Goal: Transaction & Acquisition: Purchase product/service

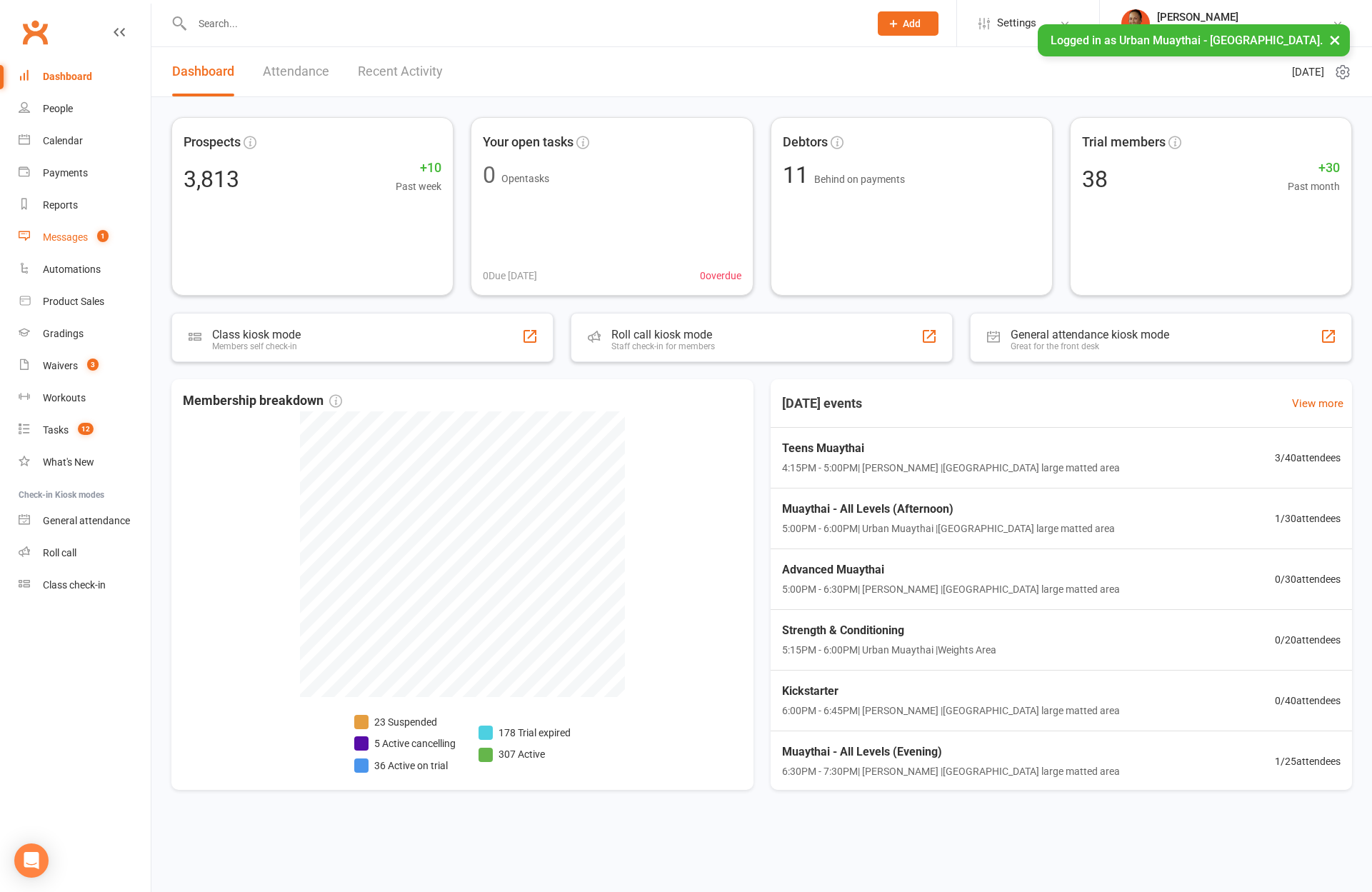
click at [82, 237] on div "Messages" at bounding box center [65, 236] width 45 height 12
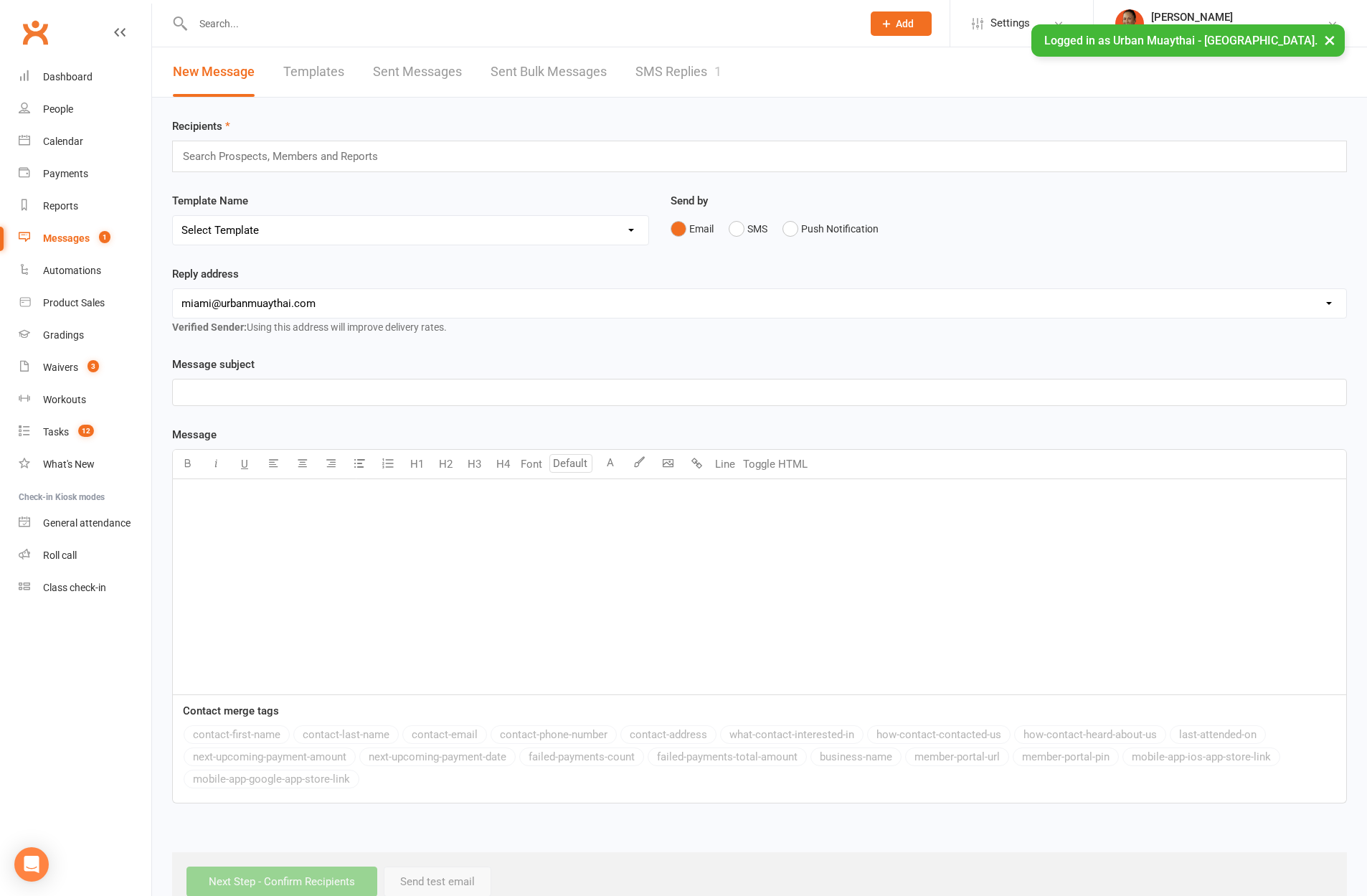
click at [339, 79] on link "Templates" at bounding box center [313, 72] width 61 height 50
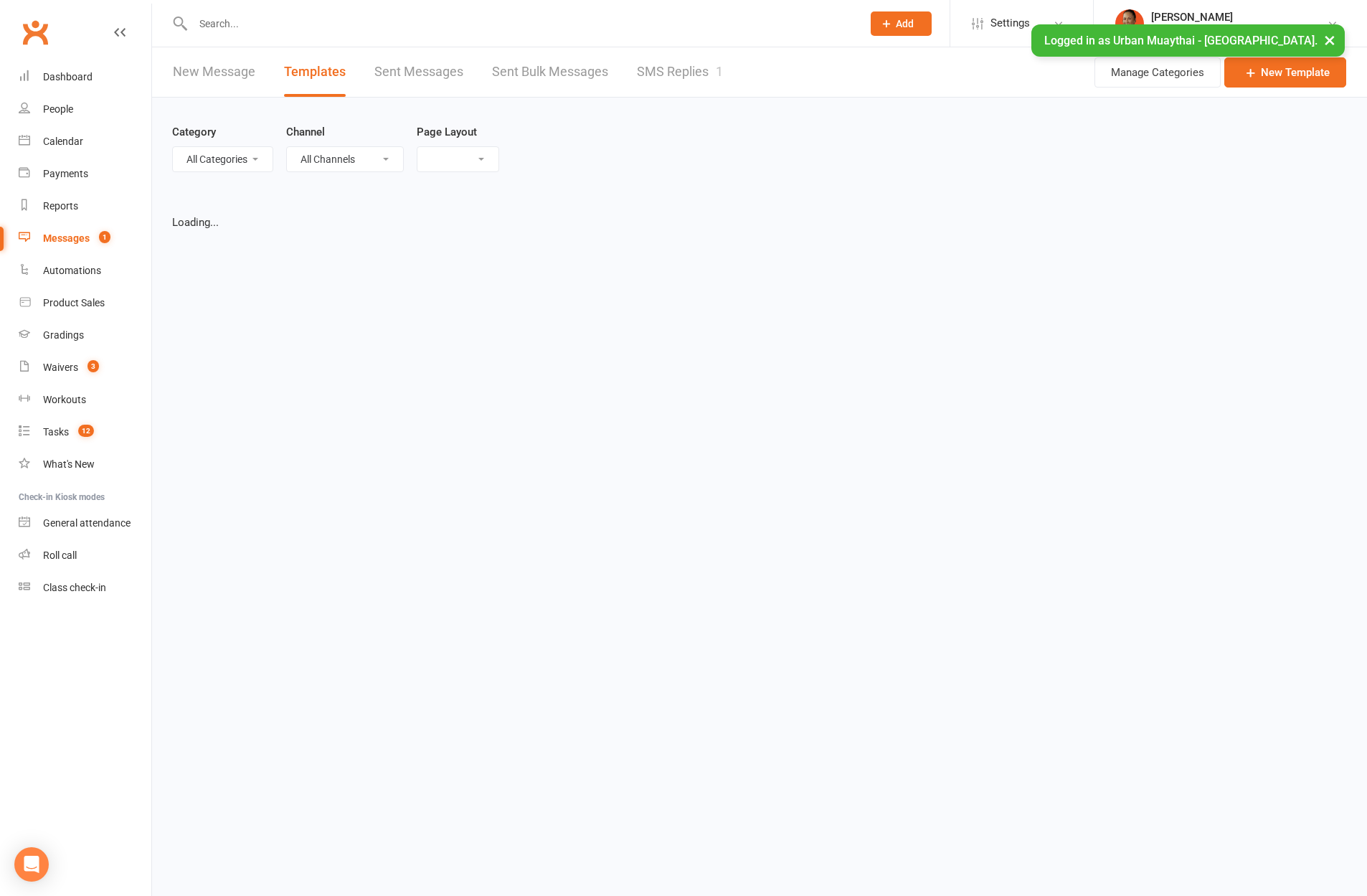
select select "list"
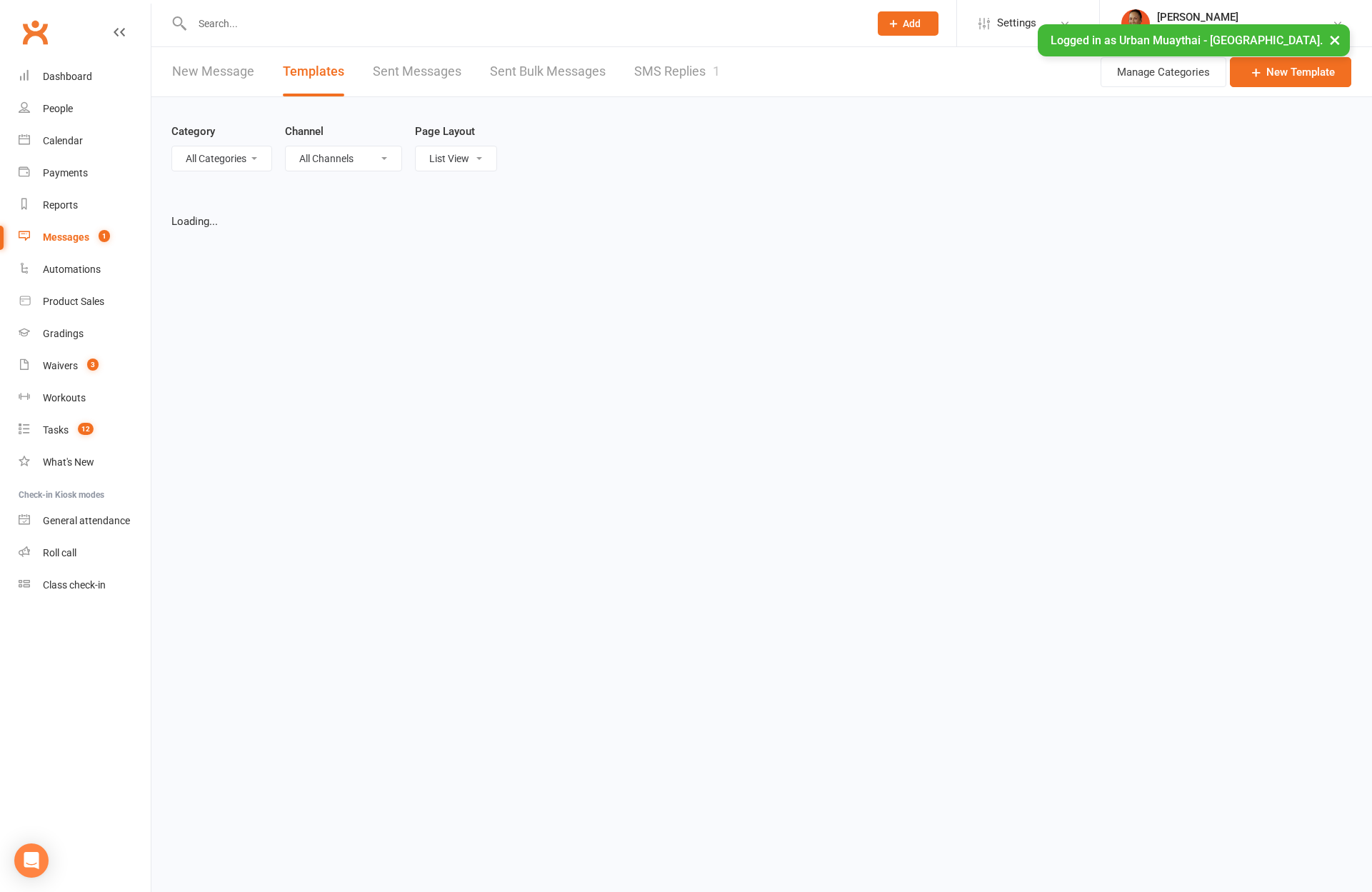
select select "100"
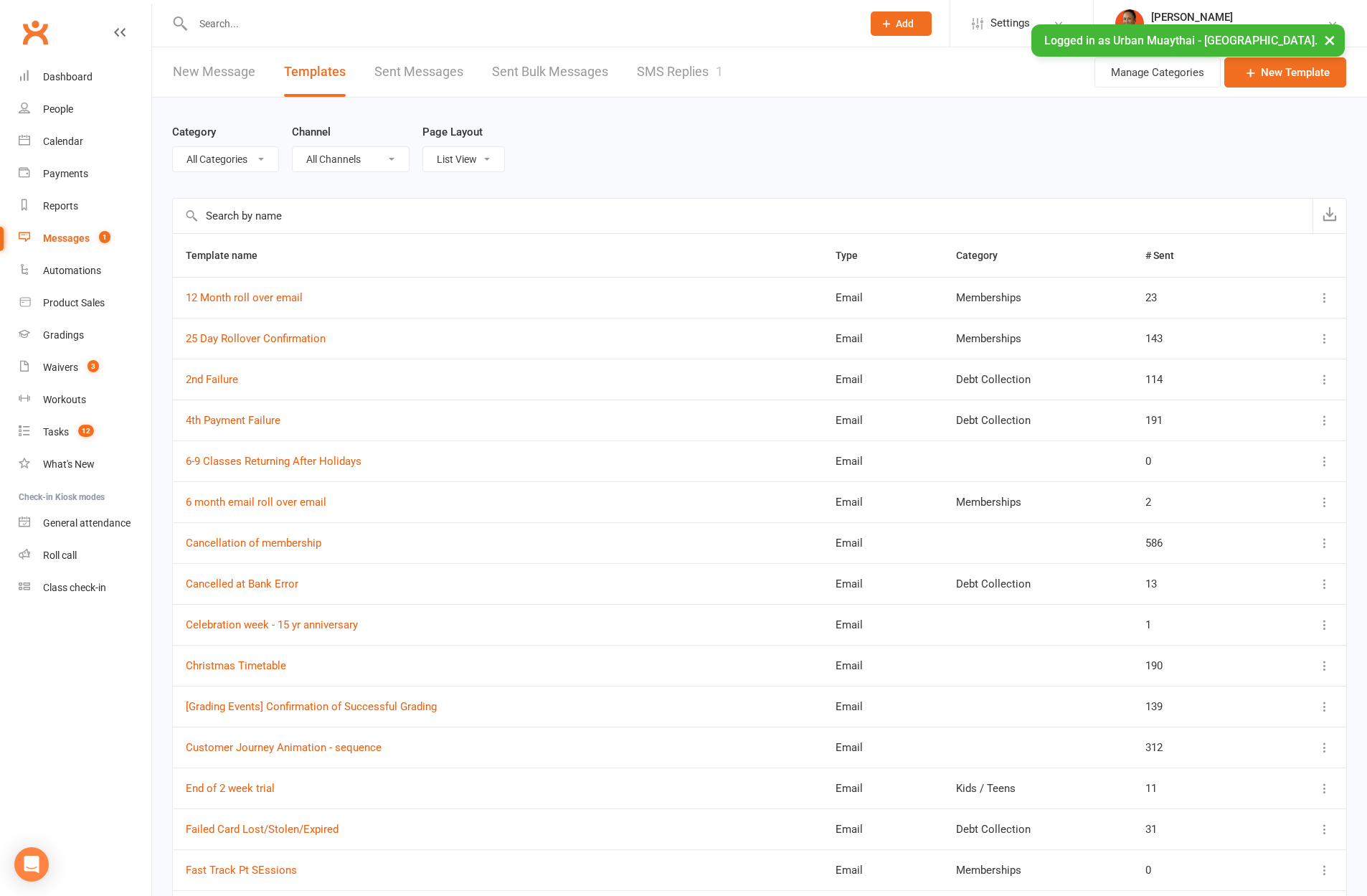
click at [251, 166] on select "All Categories (No category) Debt Collection General Kids / Teens Memberships M…" at bounding box center [225, 159] width 105 height 25
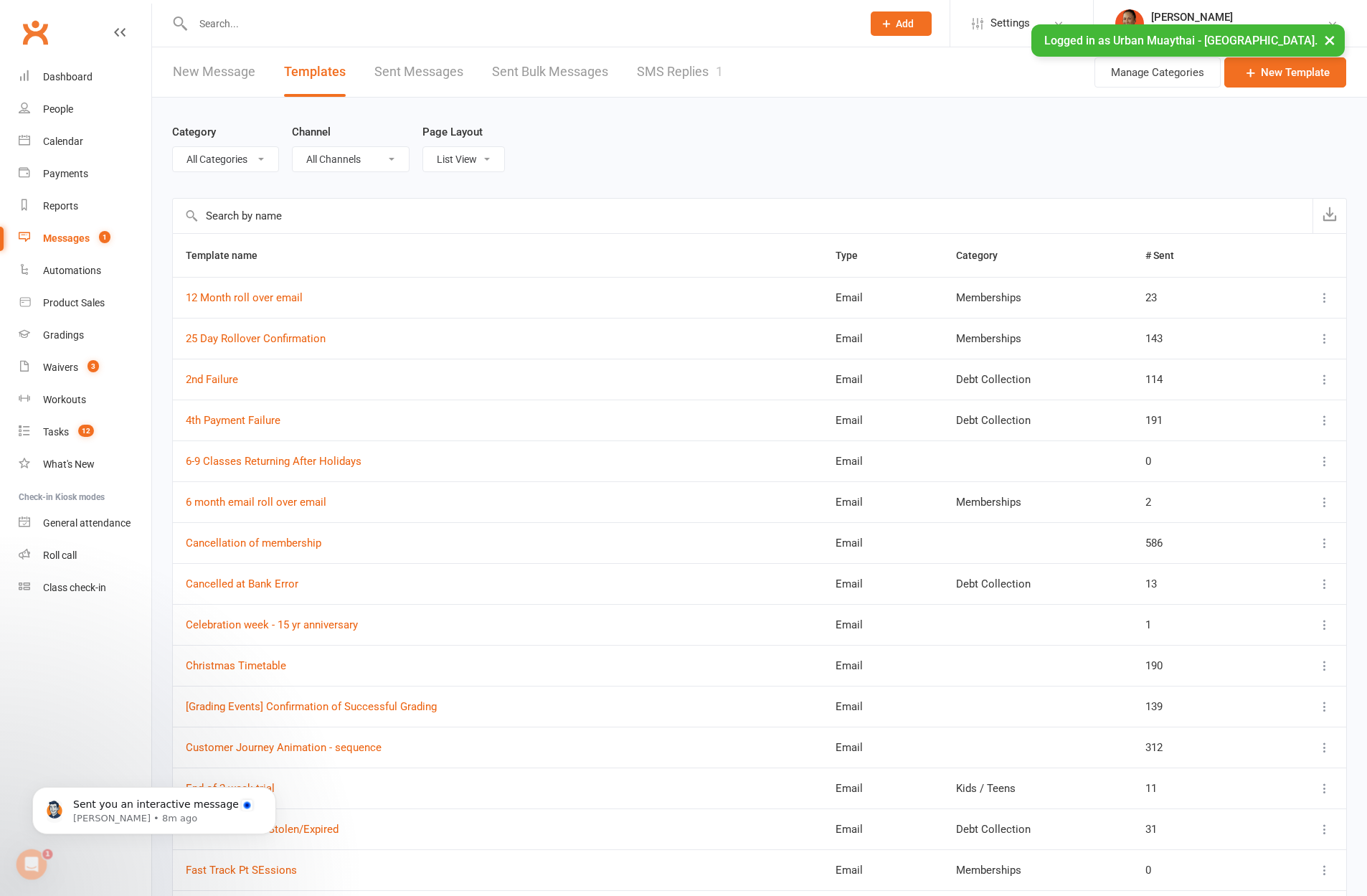
select select "11845"
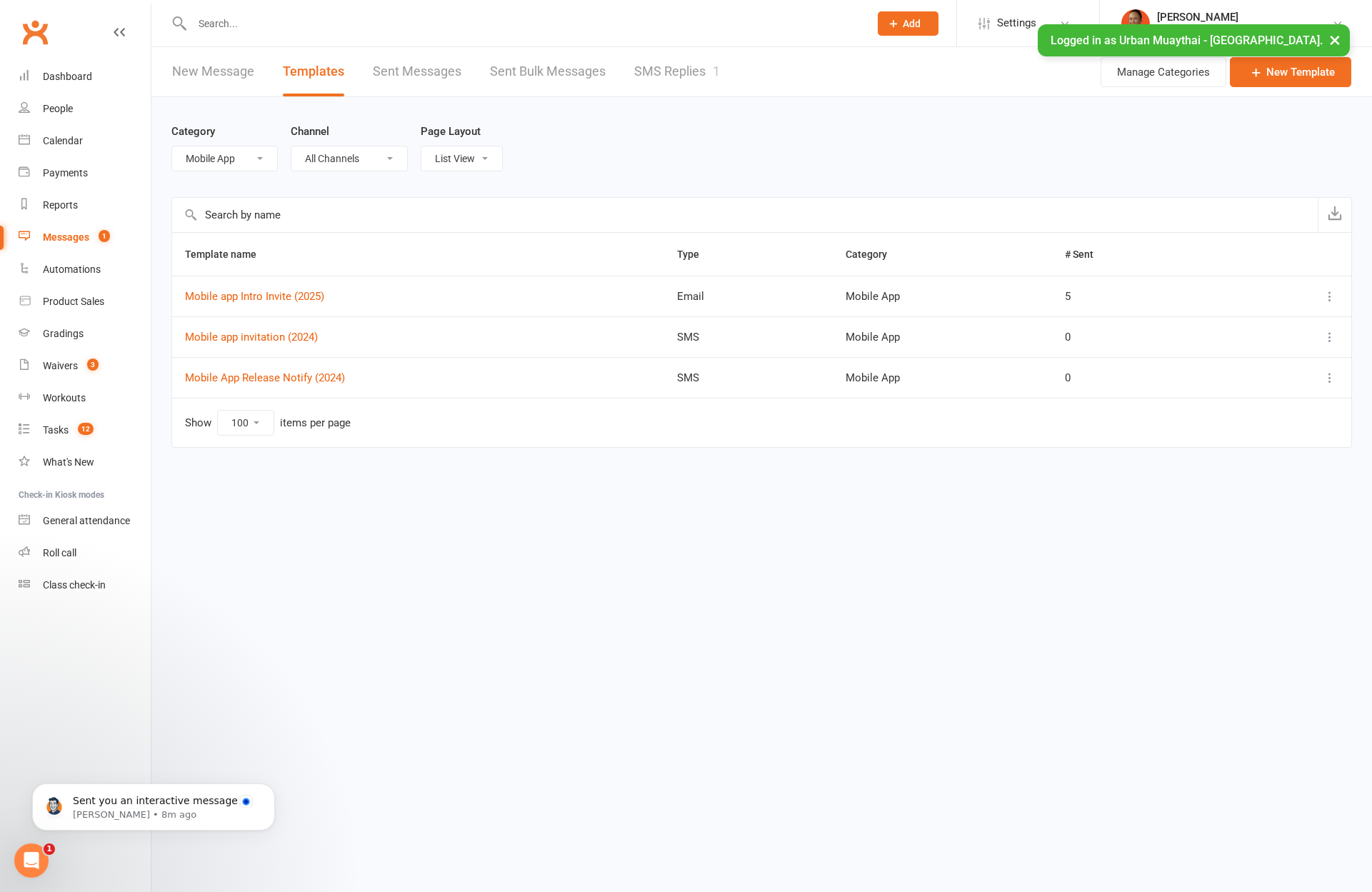
click at [850, 508] on html "Prospect Member Non-attending contact Class / event Appointment Grading event T…" at bounding box center [686, 253] width 1372 height 508
click at [227, 173] on div "Category All Categories (No category) Debt Collection General Kids / Teens Memb…" at bounding box center [761, 147] width 1180 height 100
click at [234, 163] on select "All Categories (No category) Debt Collection General Kids / Teens Memberships M…" at bounding box center [224, 159] width 105 height 25
select select
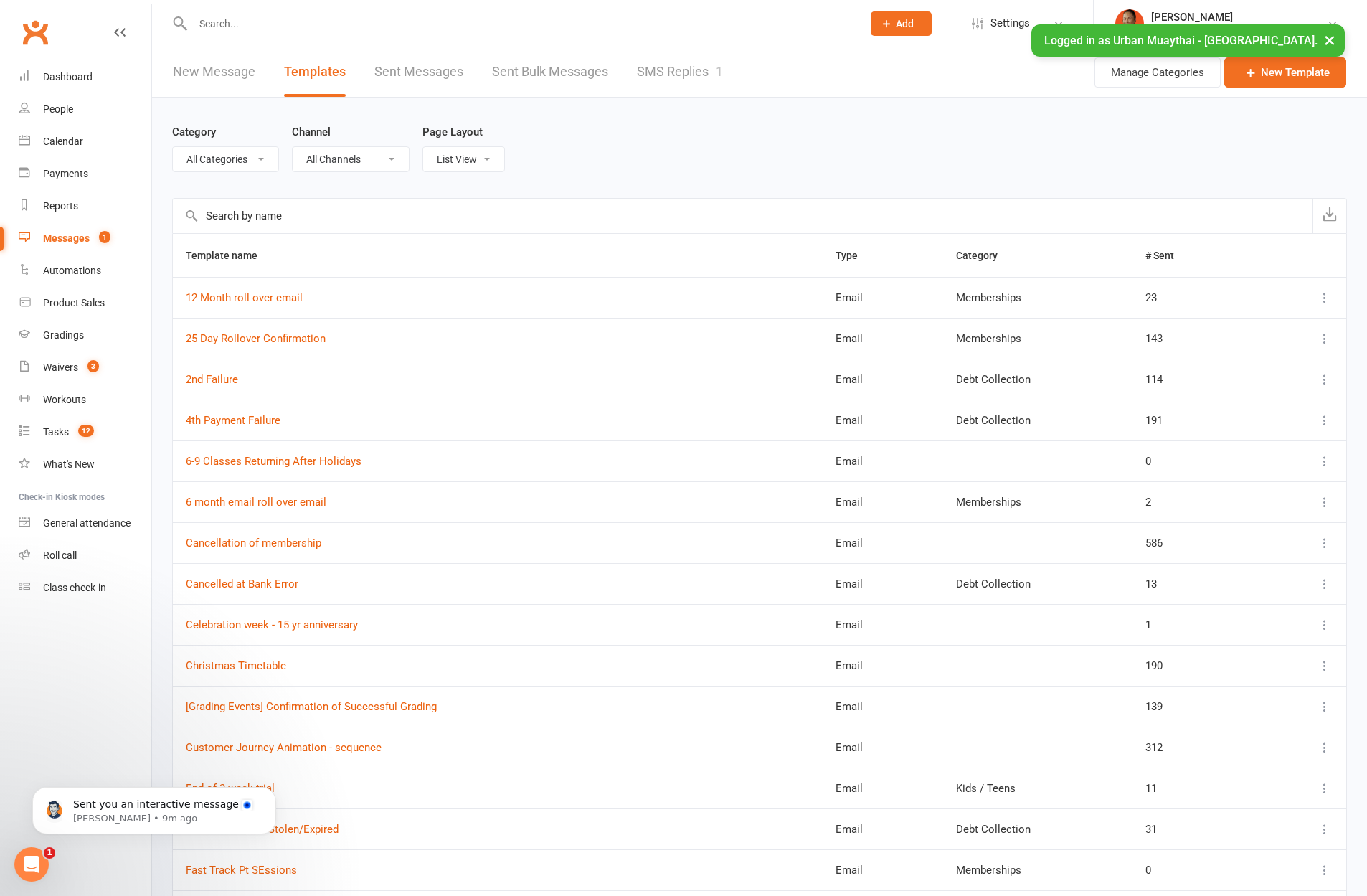
click at [292, 214] on input "text" at bounding box center [742, 216] width 1140 height 34
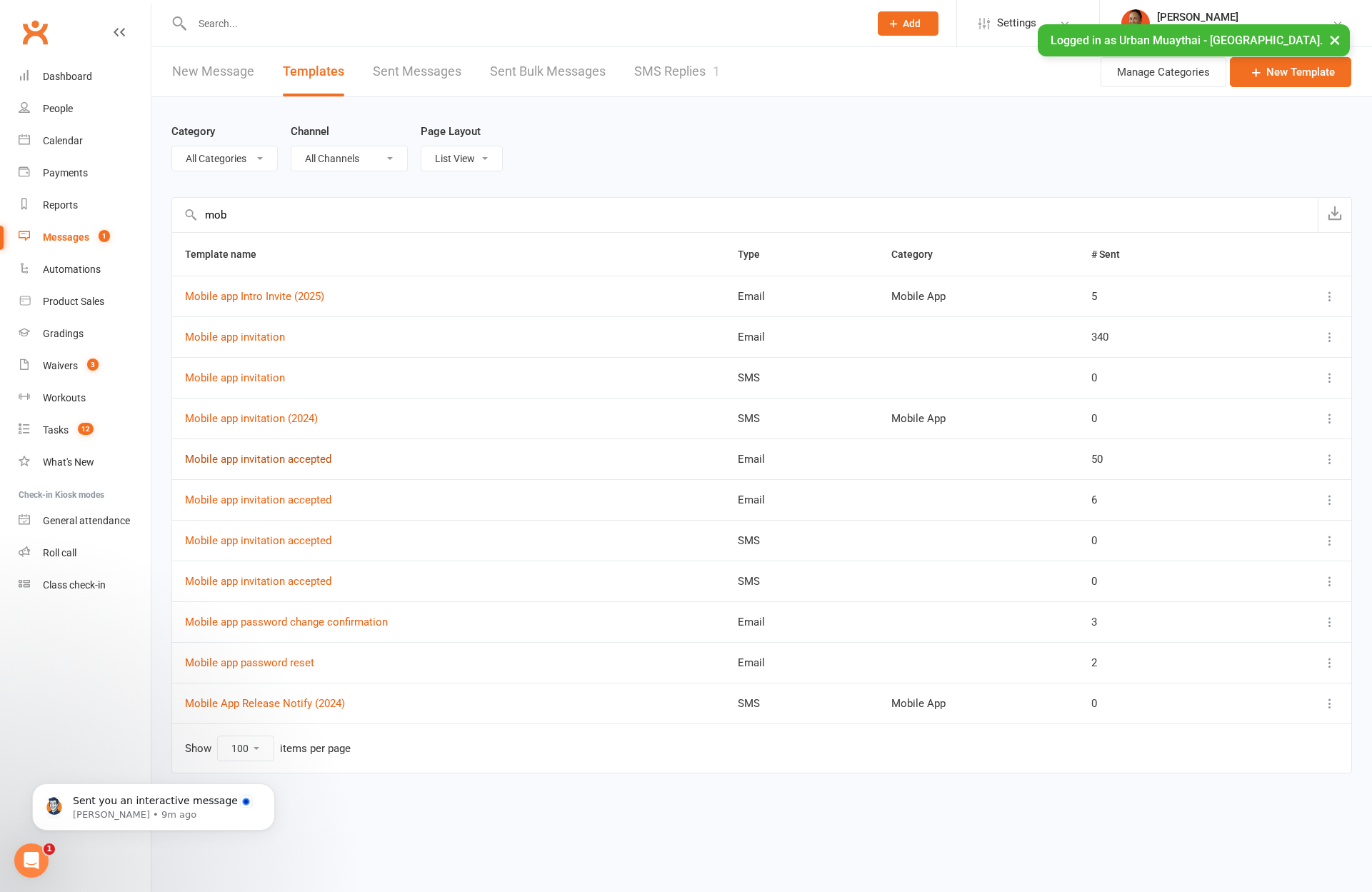
type input "mob"
click at [310, 461] on link "Mobile app invitation accepted" at bounding box center [258, 459] width 146 height 13
click at [45, 845] on body "Sent you an interactive message Toby • 9m ago" at bounding box center [153, 803] width 274 height 89
click at [21, 864] on div "Open Intercom Messenger" at bounding box center [31, 860] width 47 height 47
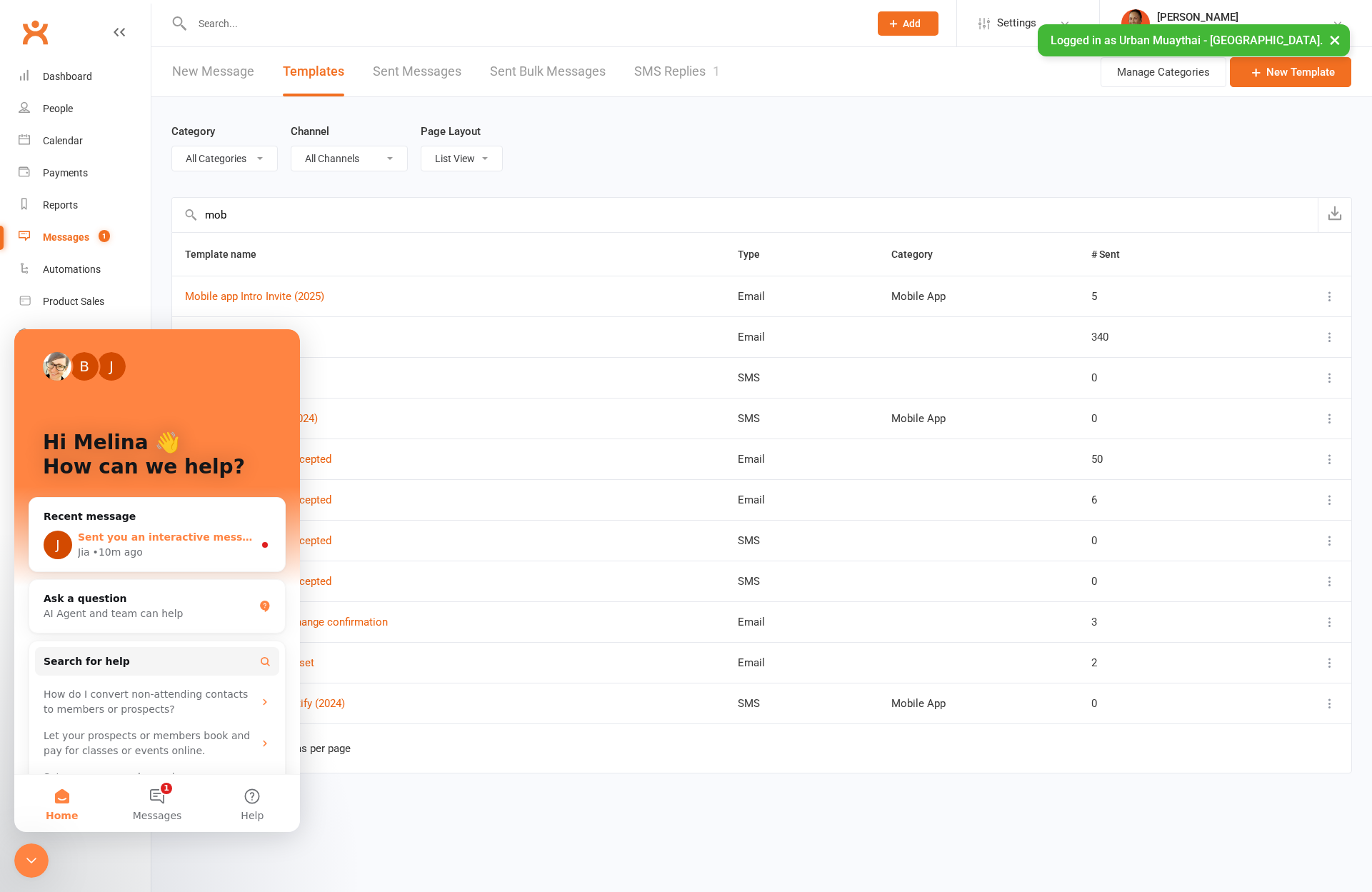
click at [168, 531] on div "Sent you an interactive message" at bounding box center [166, 537] width 176 height 15
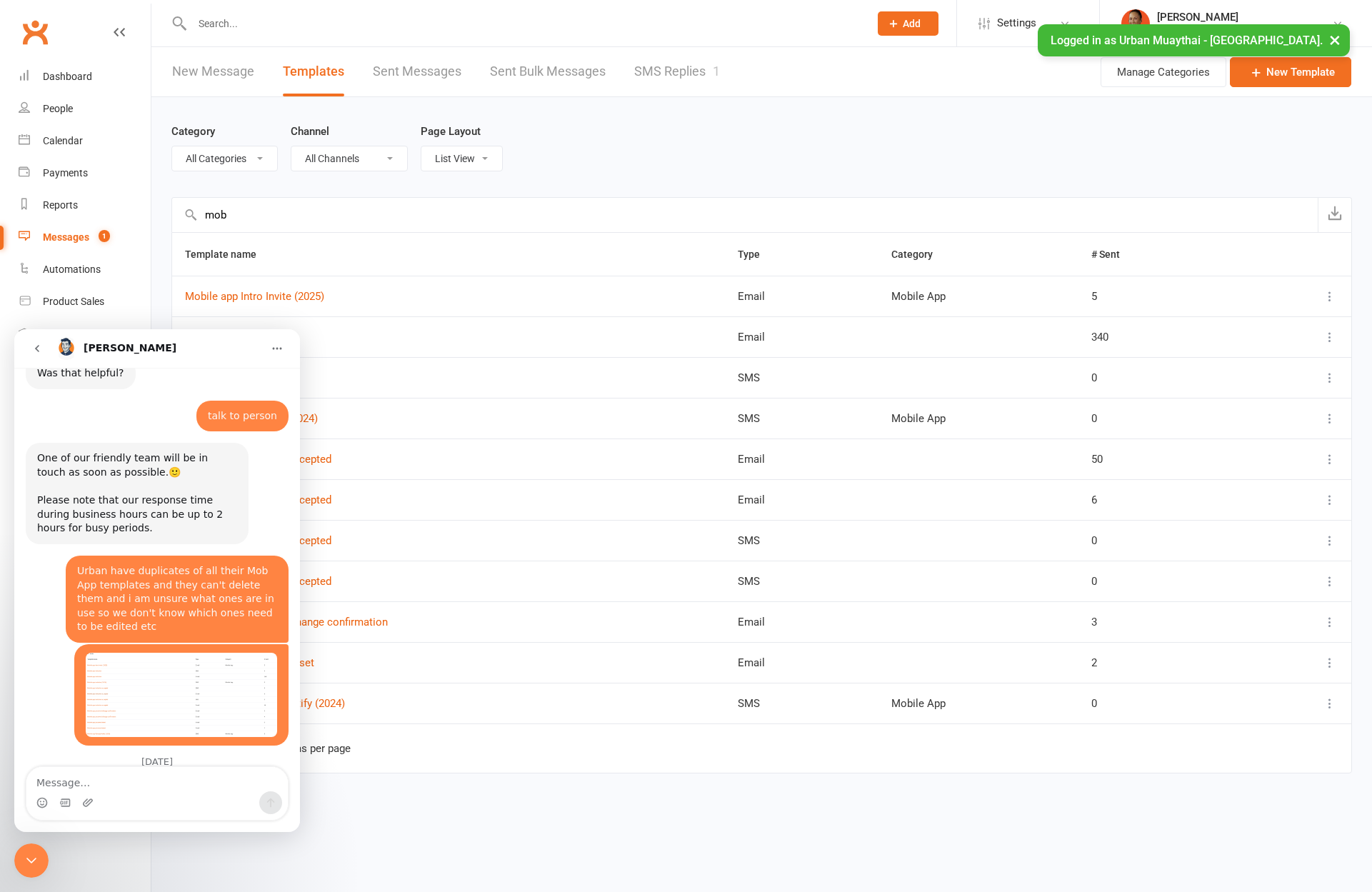
scroll to position [951, 0]
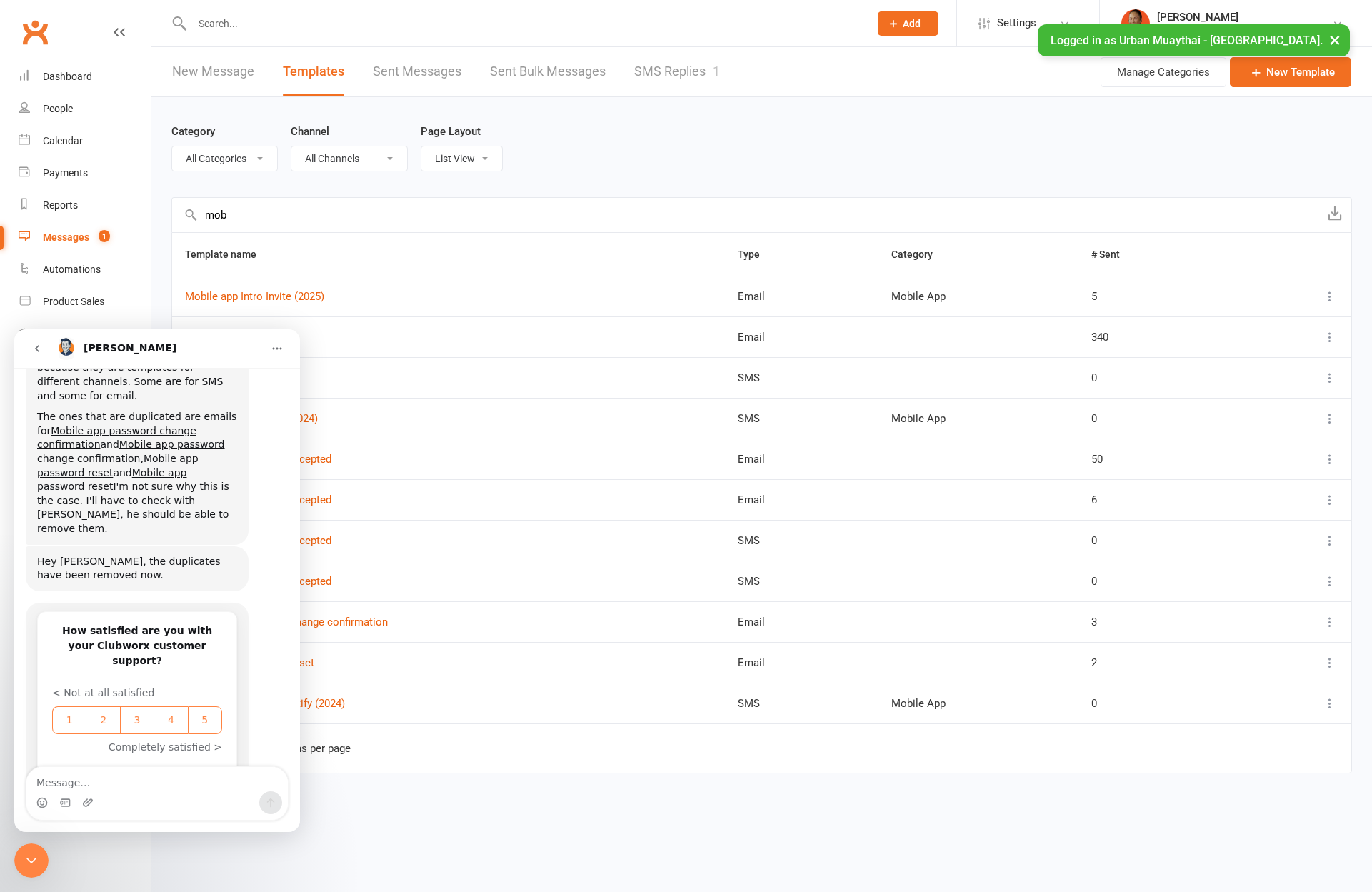
click at [29, 852] on icon "Close Intercom Messenger" at bounding box center [32, 860] width 17 height 17
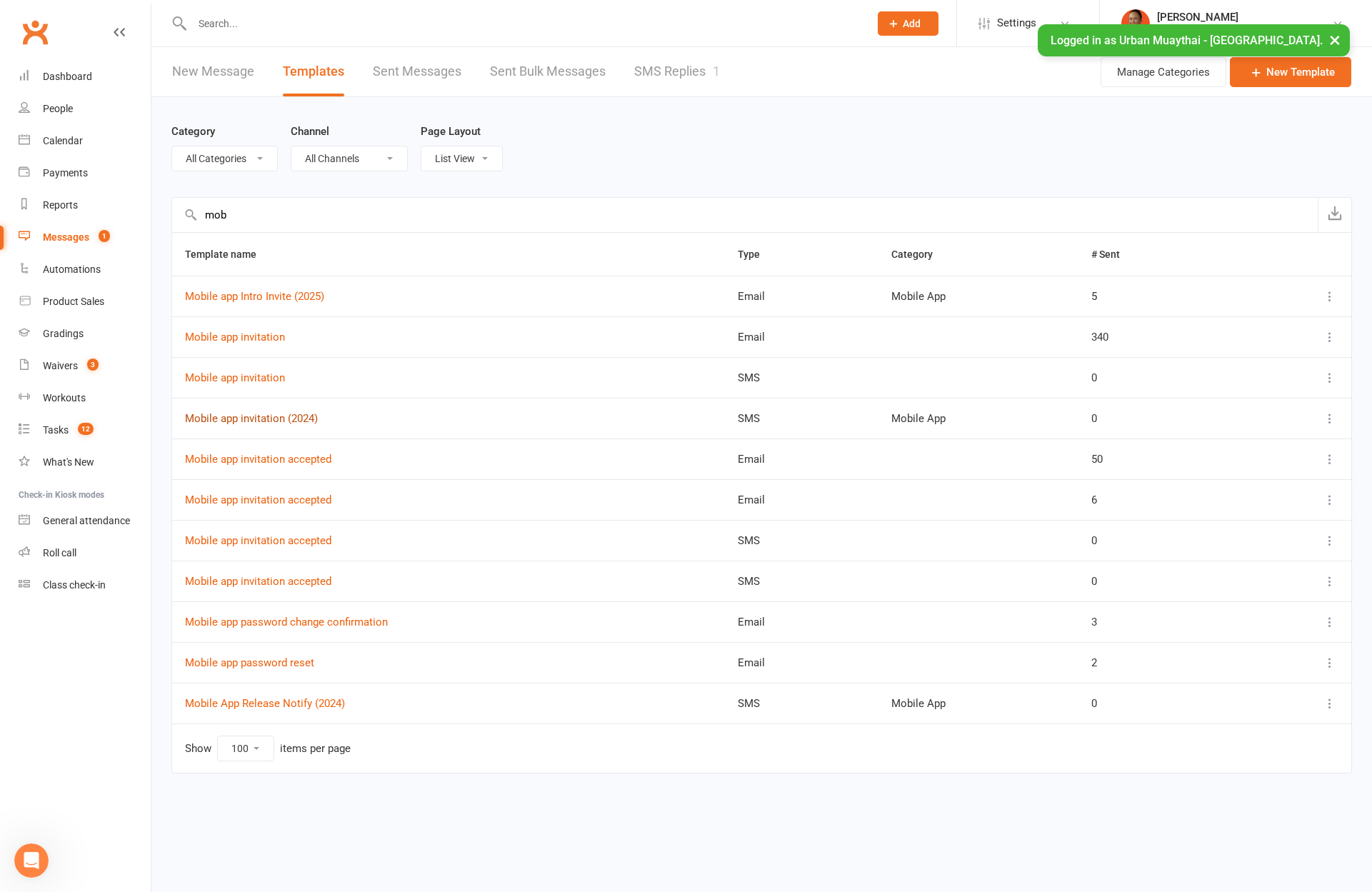
click at [289, 420] on link "Mobile app invitation (2024)" at bounding box center [251, 418] width 133 height 13
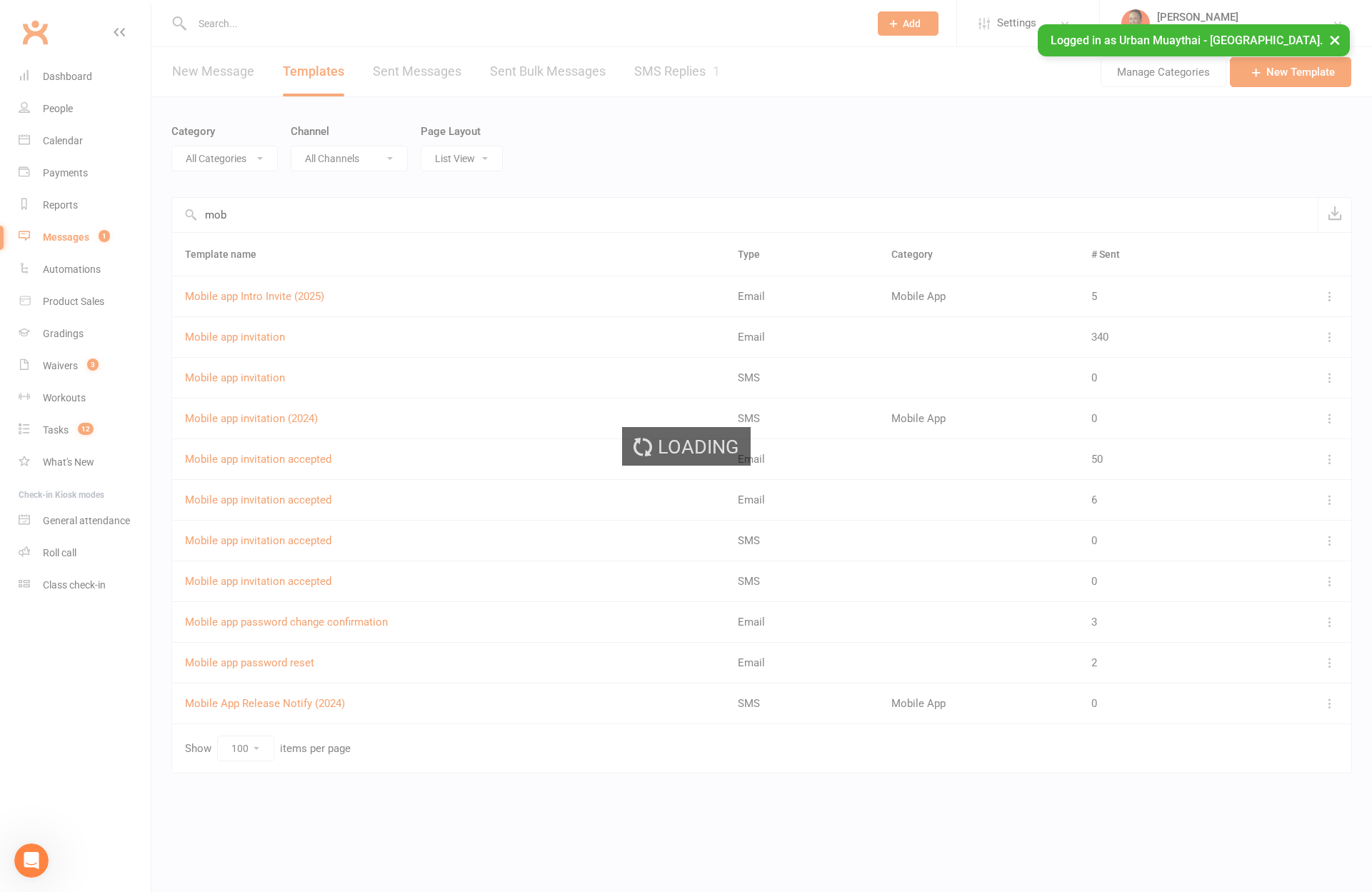
select select "mobile_app_template"
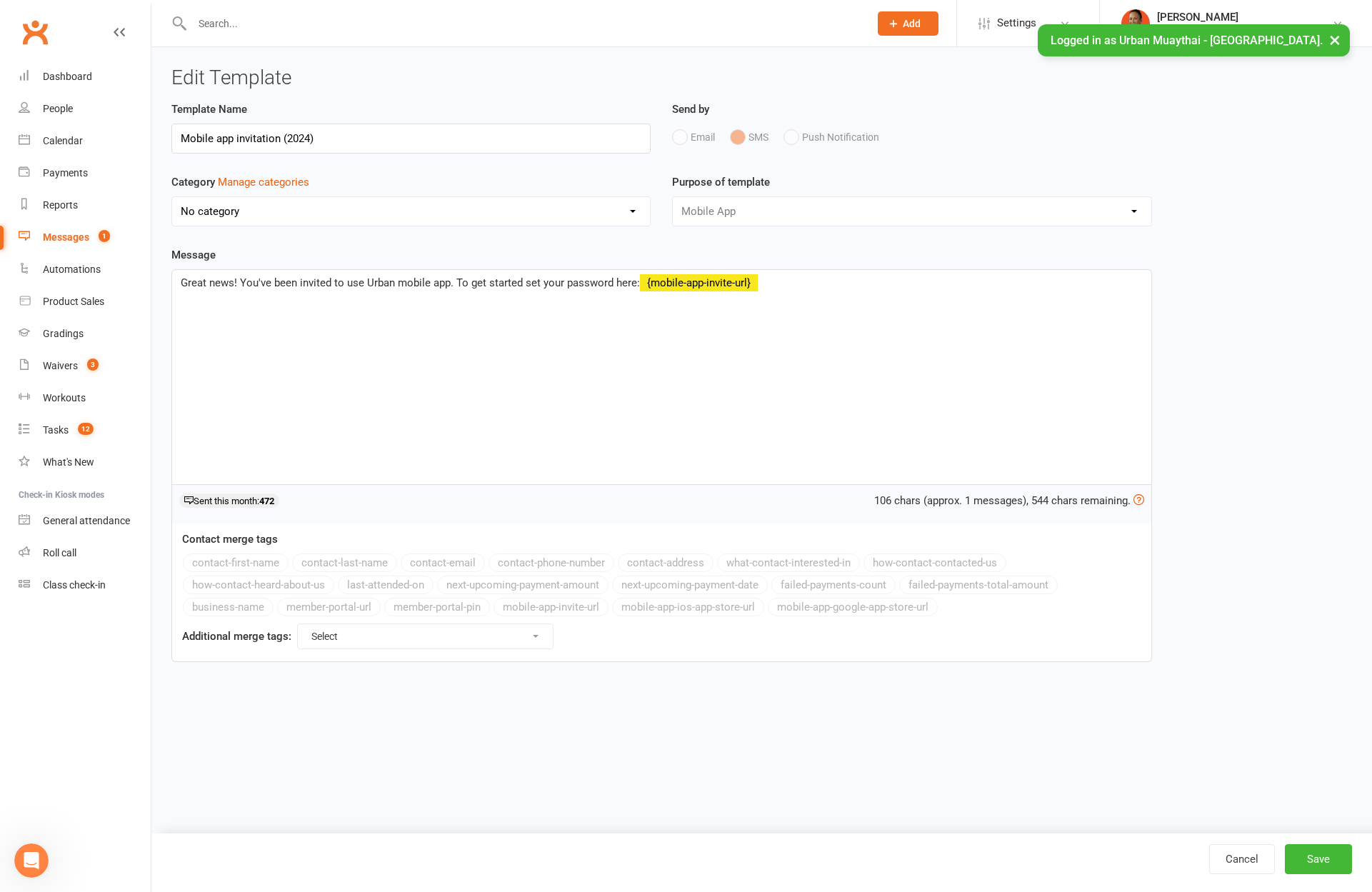
select select "11845"
select select "100"
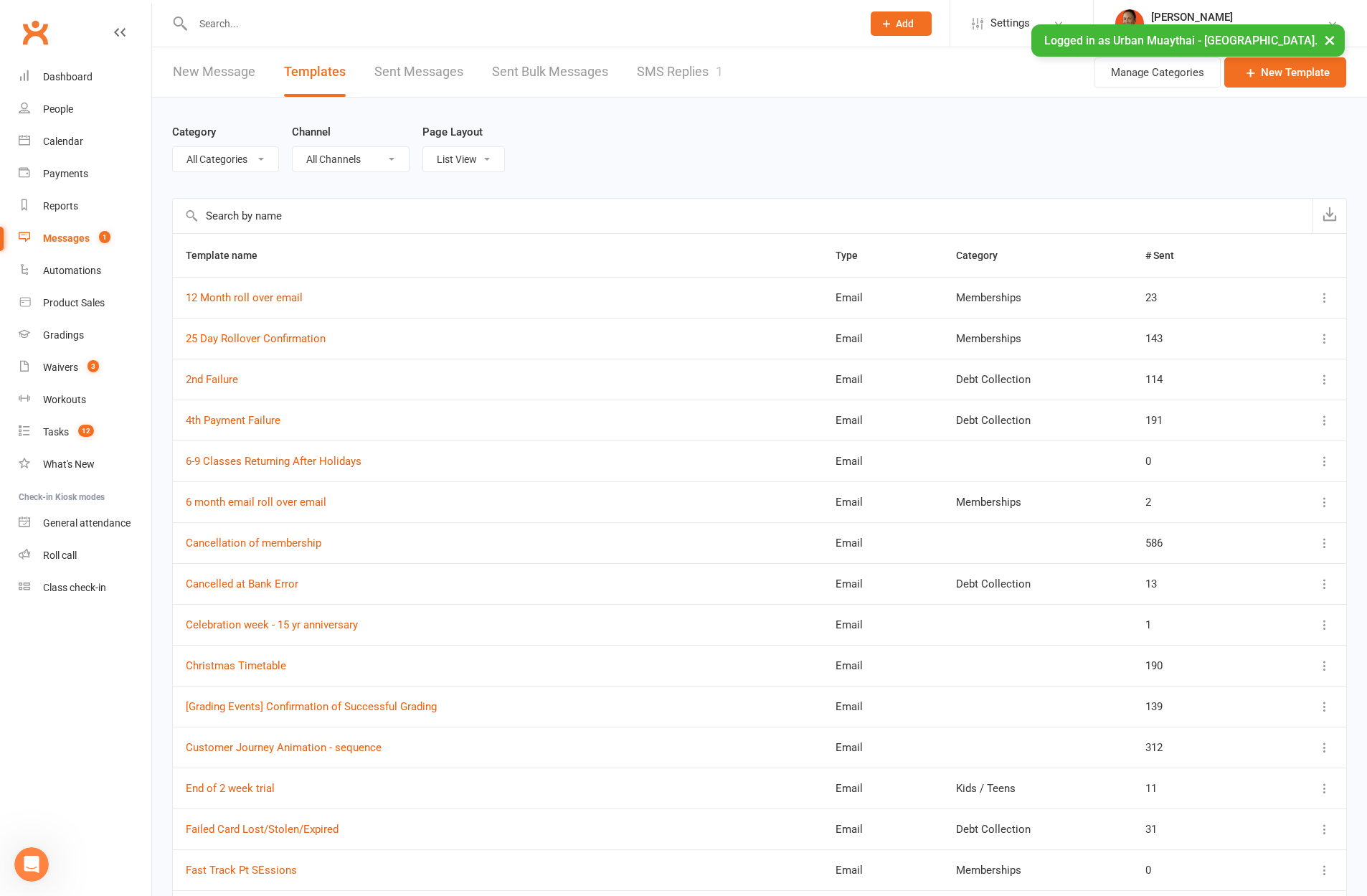
click at [29, 861] on icon "Open Intercom Messenger" at bounding box center [32, 864] width 24 height 24
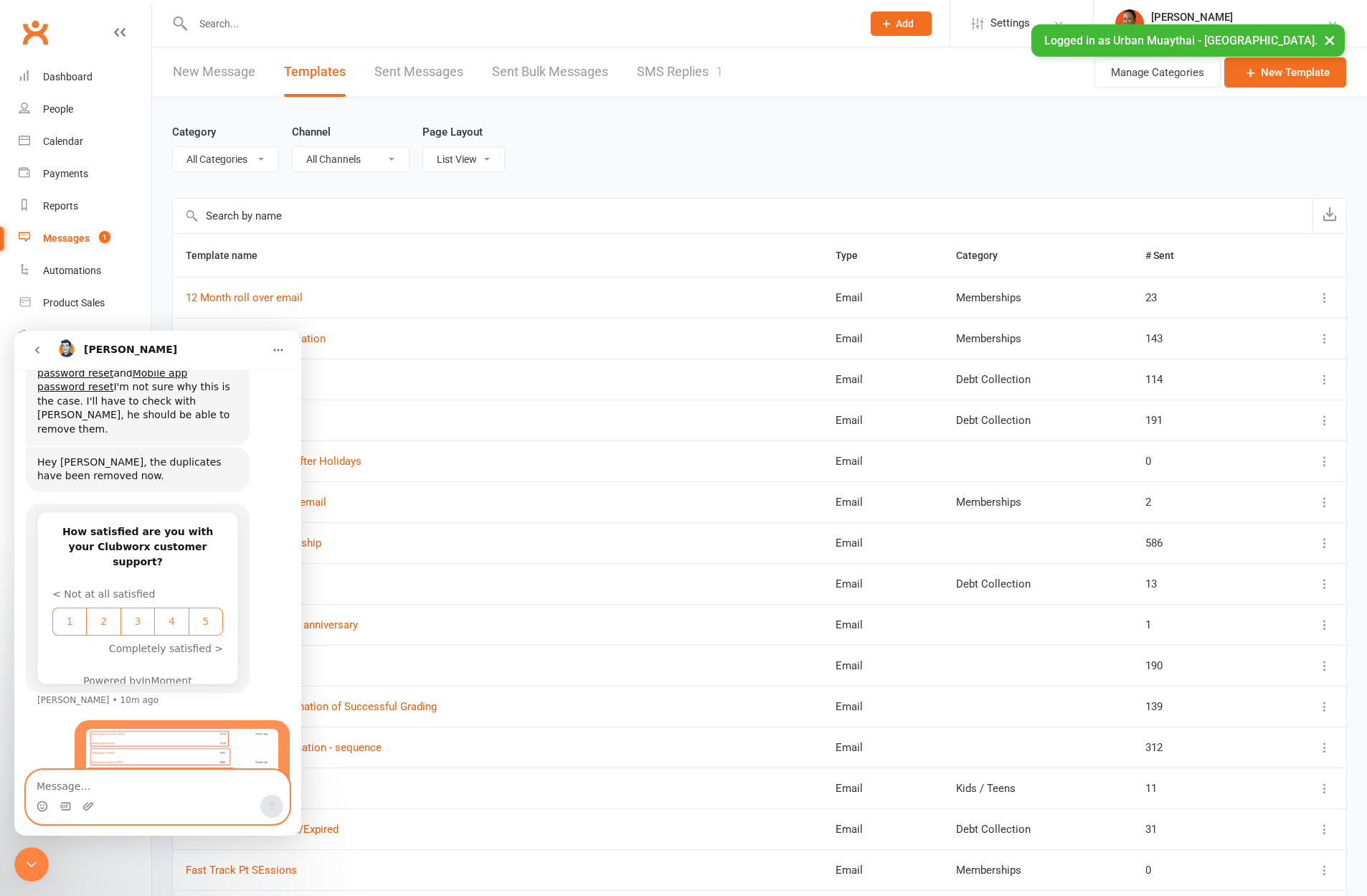
scroll to position [1090, 0]
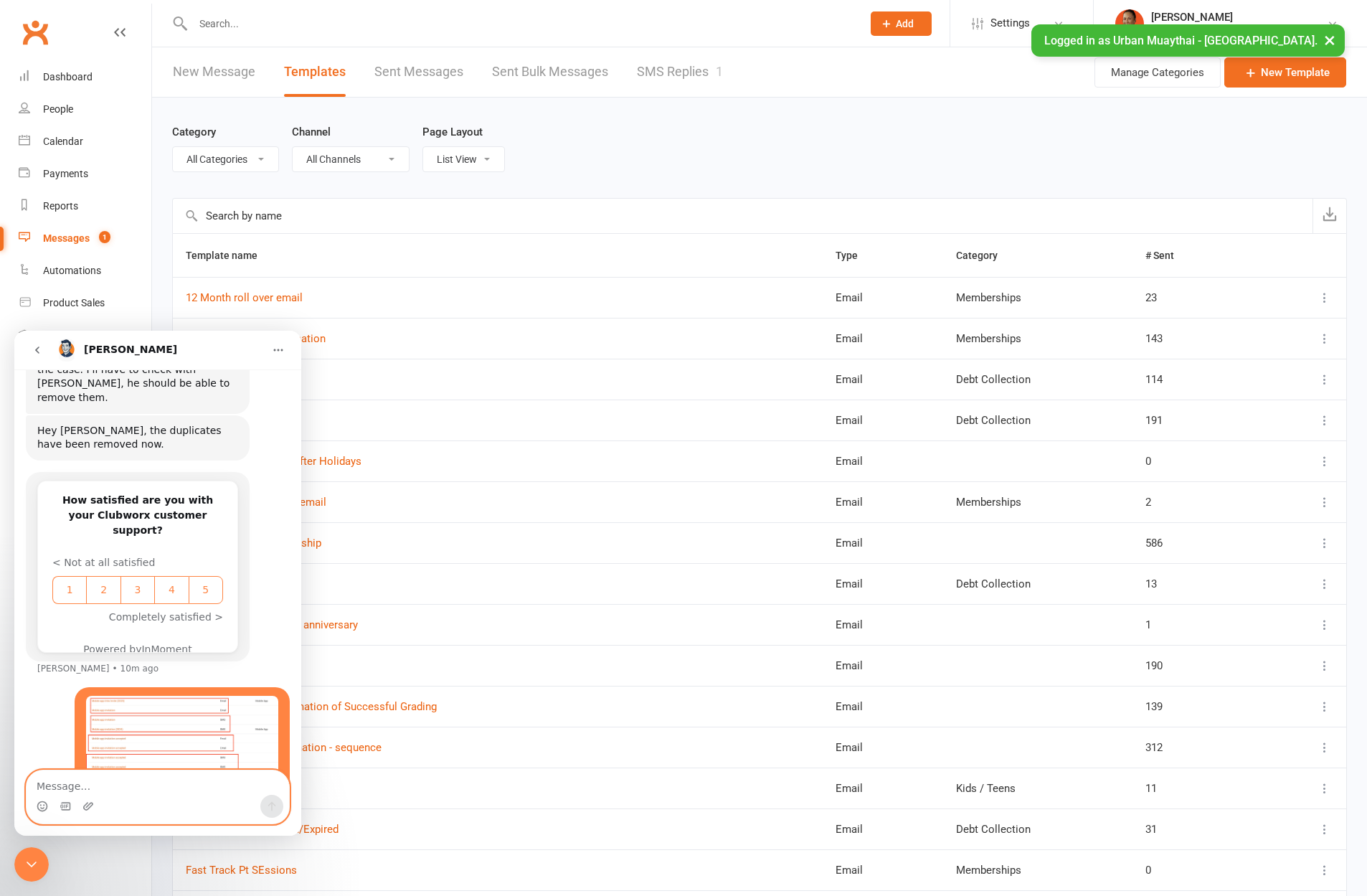
click at [173, 780] on textarea "Message…" at bounding box center [157, 783] width 262 height 25
type textarea "i can still see the duplicates"
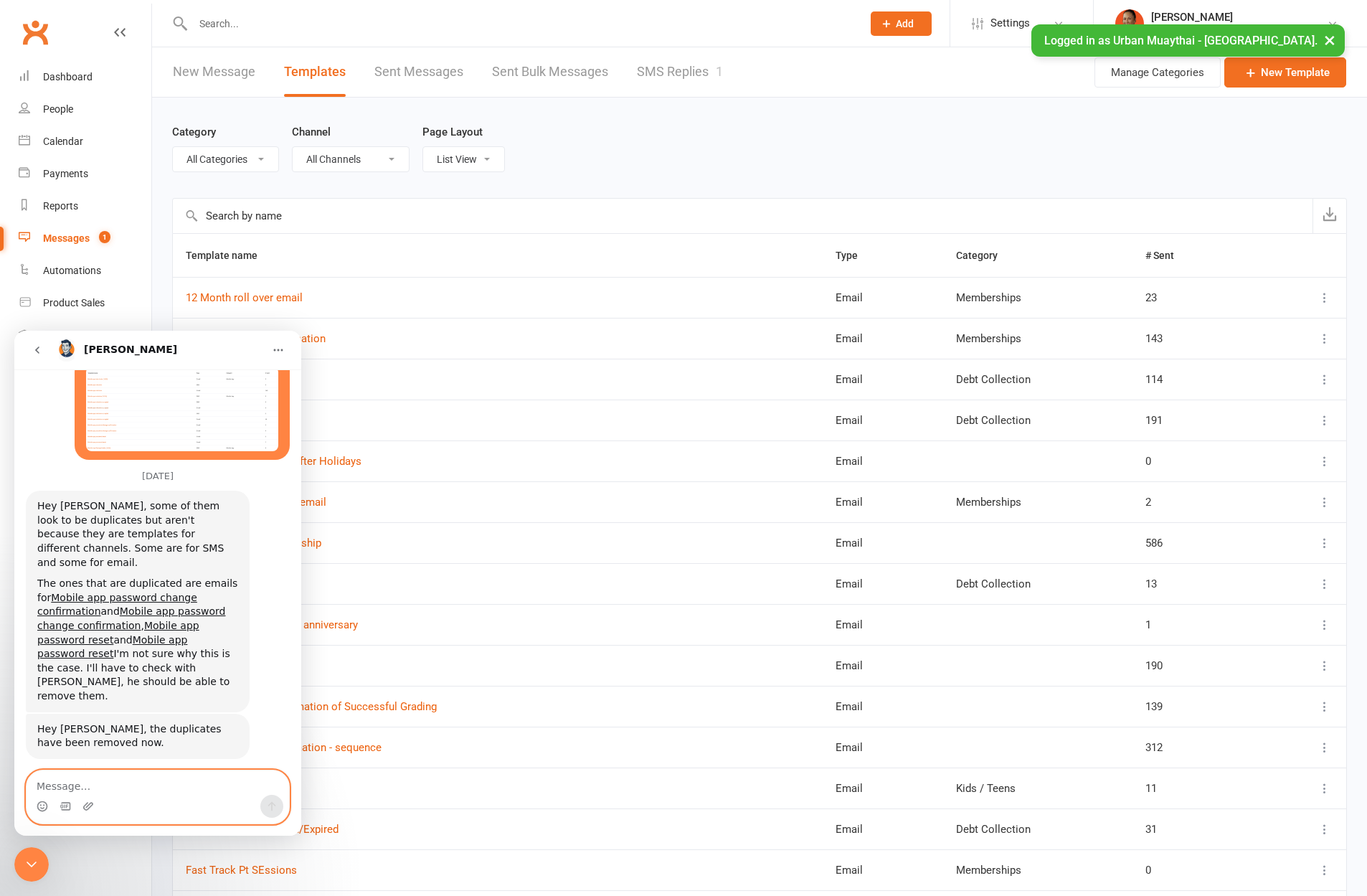
scroll to position [1123, 0]
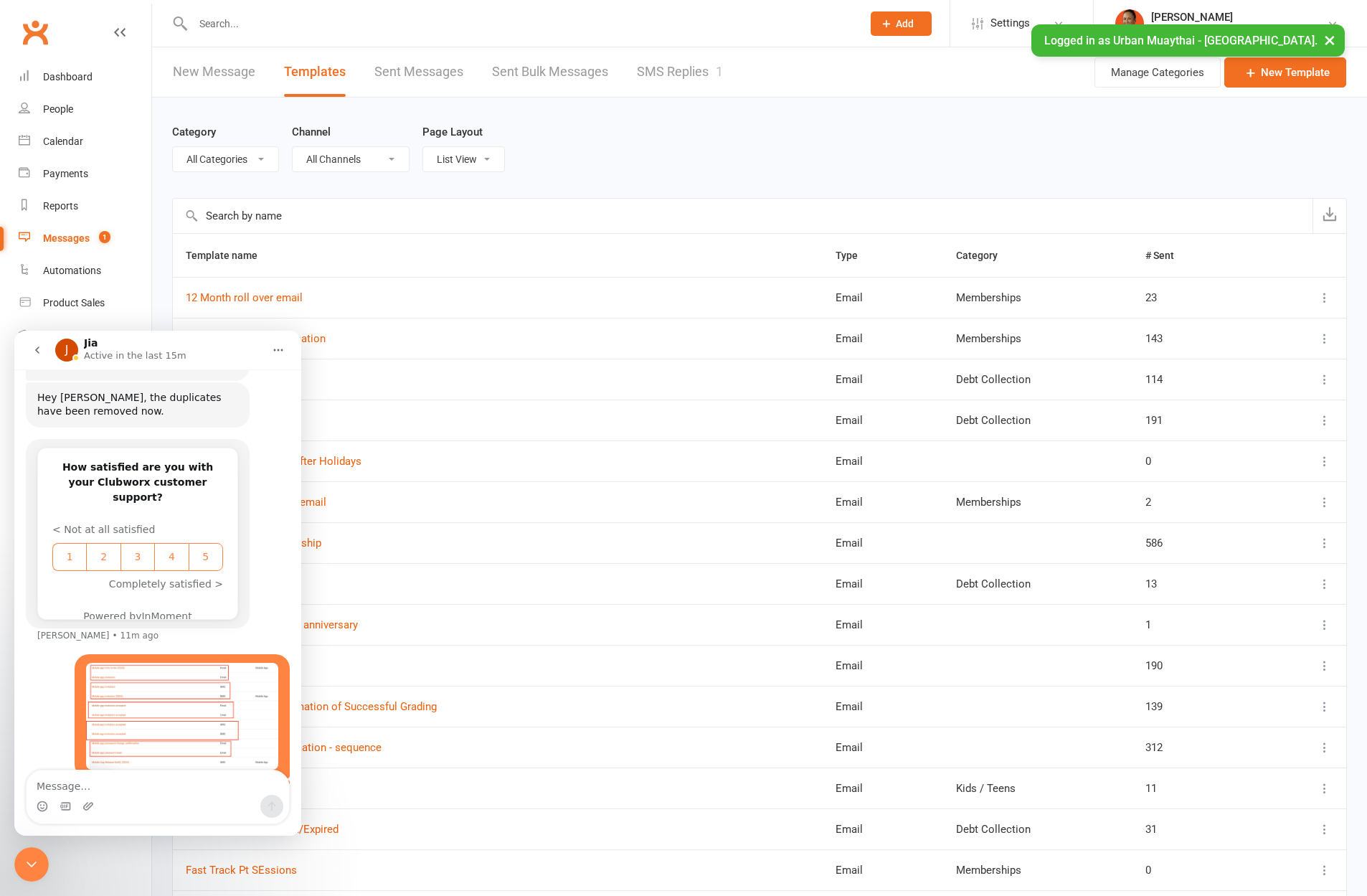
click at [1333, 34] on button "×" at bounding box center [1329, 40] width 26 height 31
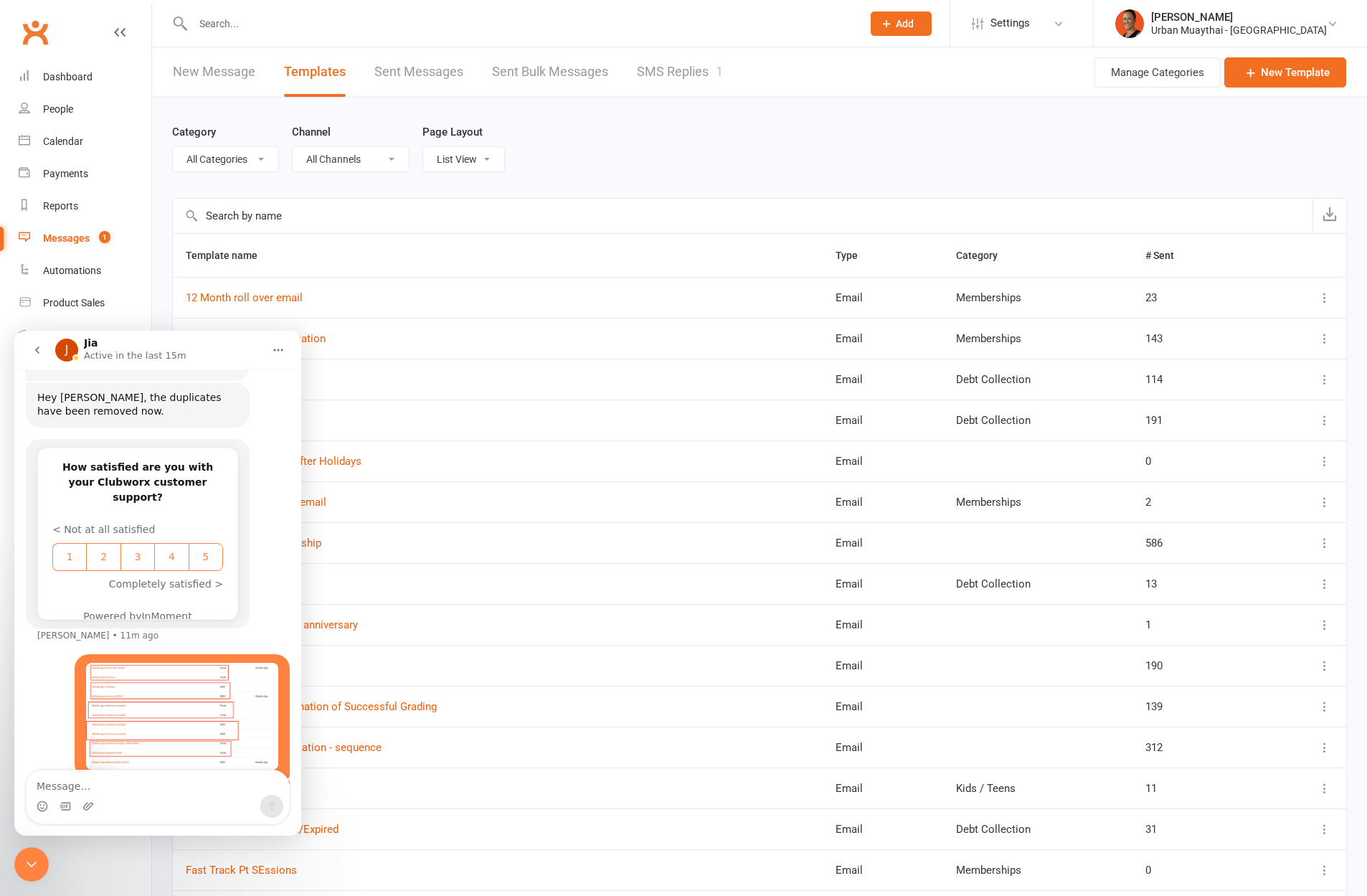
click at [741, 115] on div "Category All Categories (No category) Debt Collection General Kids / Teens Memb…" at bounding box center [759, 148] width 1174 height 101
click at [1071, 14] on link "Settings" at bounding box center [1021, 23] width 100 height 32
drag, startPoint x: 769, startPoint y: 138, endPoint x: 757, endPoint y: 135, distance: 12.4
click at [757, 135] on div "Category All Categories (No category) Debt Collection General Kids / Teens Memb…" at bounding box center [759, 148] width 1174 height 101
click at [56, 109] on div "People" at bounding box center [58, 108] width 30 height 12
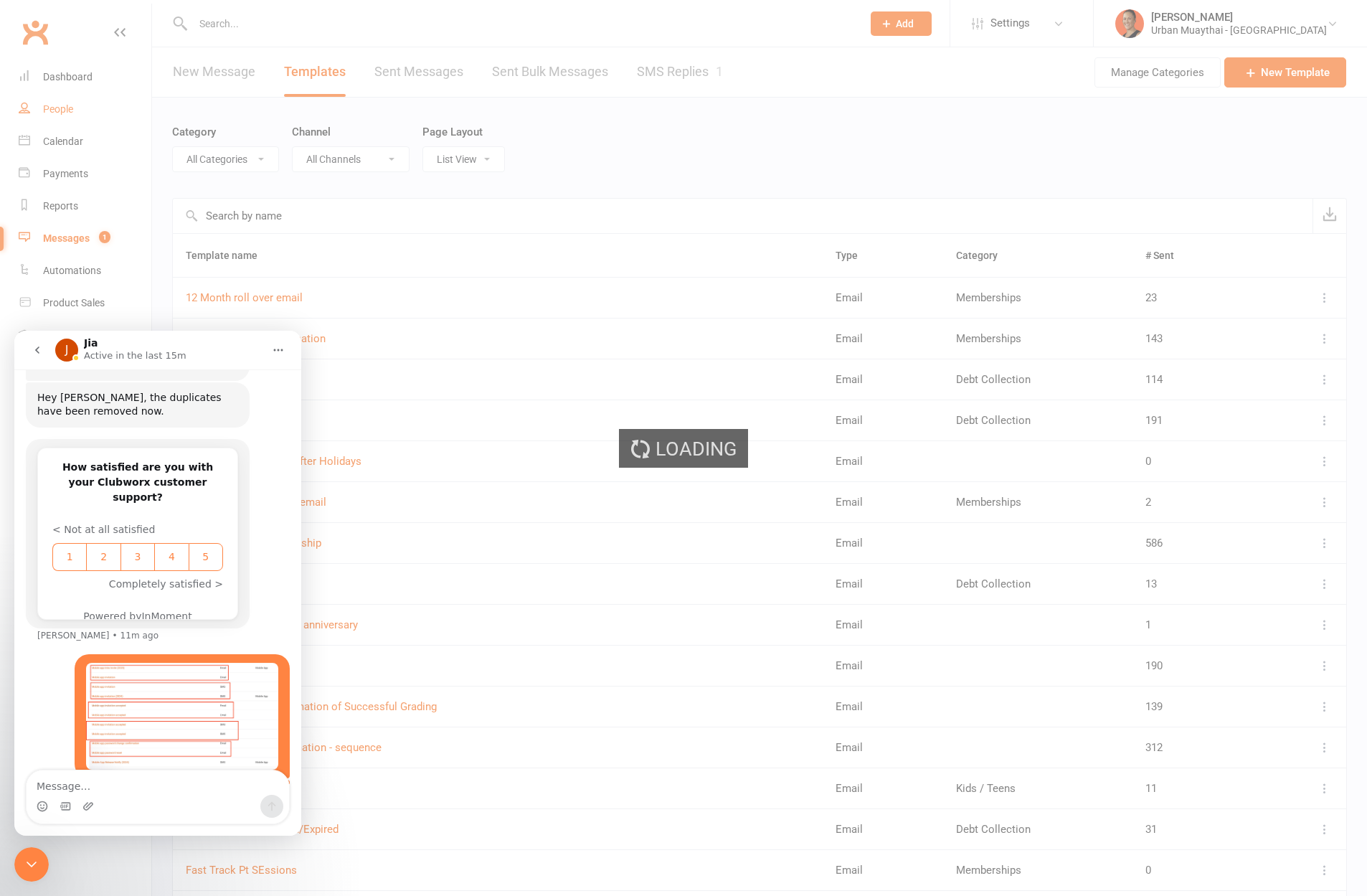
select select "100"
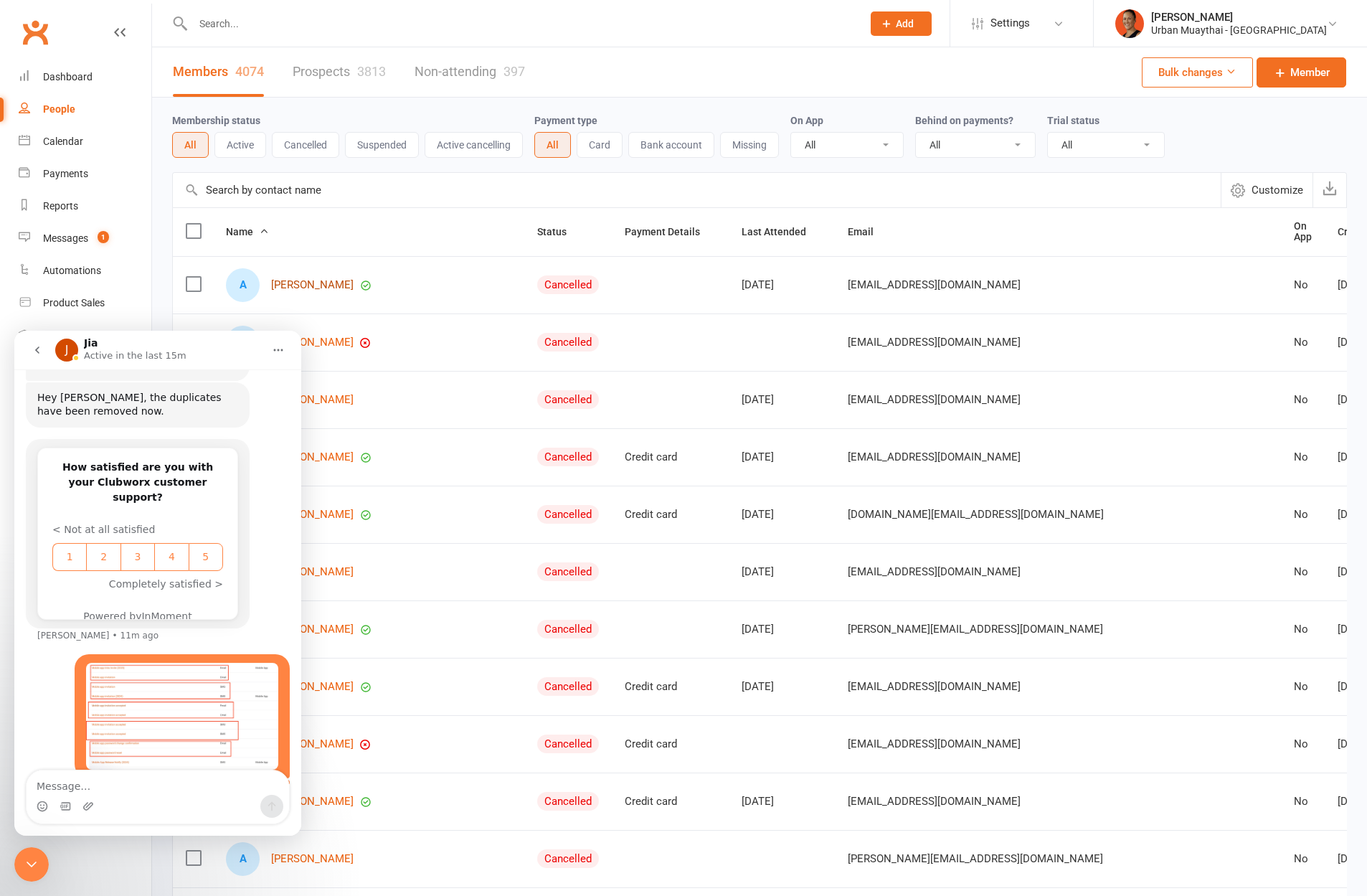
click at [329, 279] on link "Aaliyah Ezair" at bounding box center [312, 286] width 83 height 12
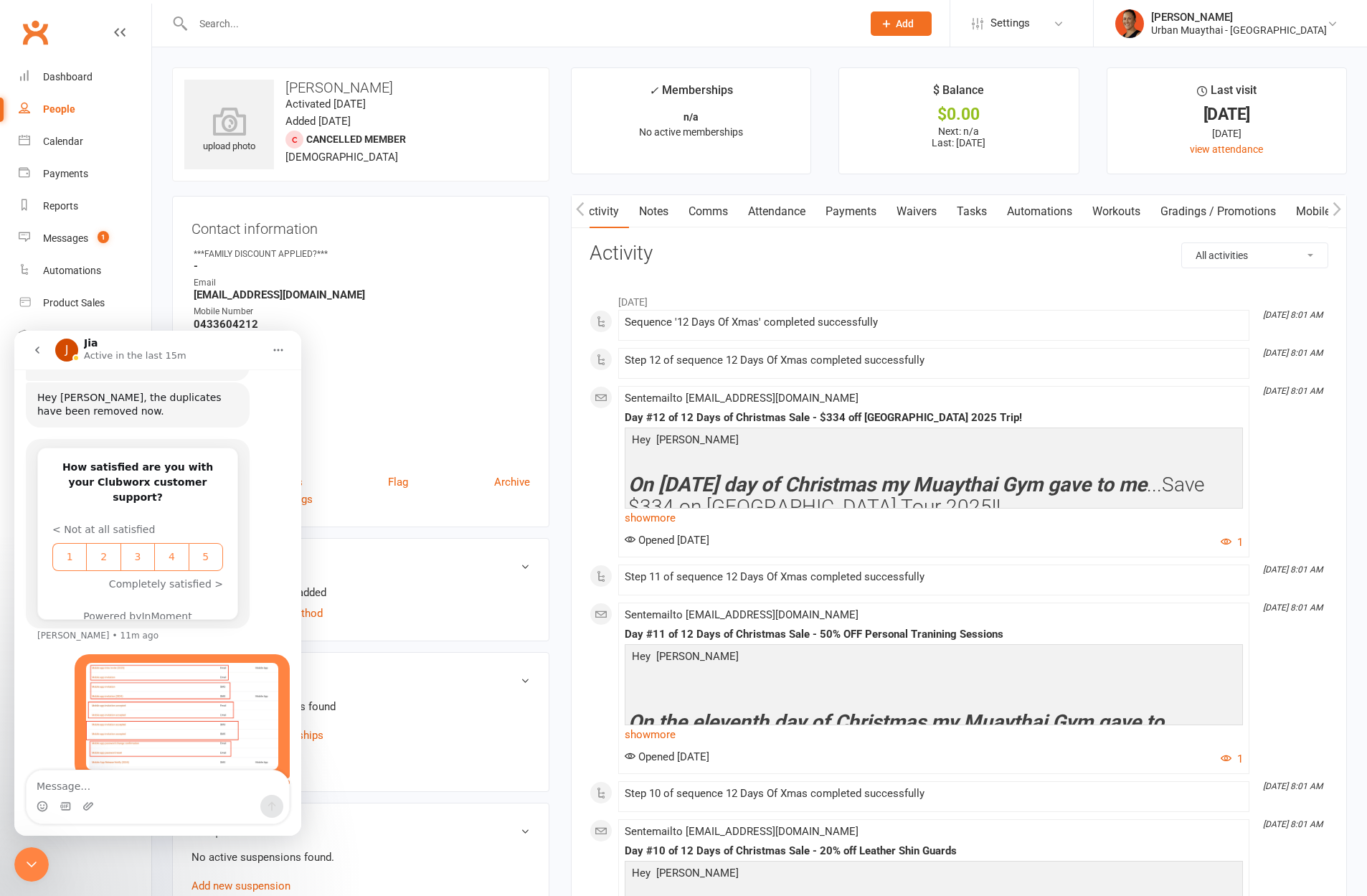
click at [1320, 207] on link "Mobile App" at bounding box center [1324, 211] width 77 height 33
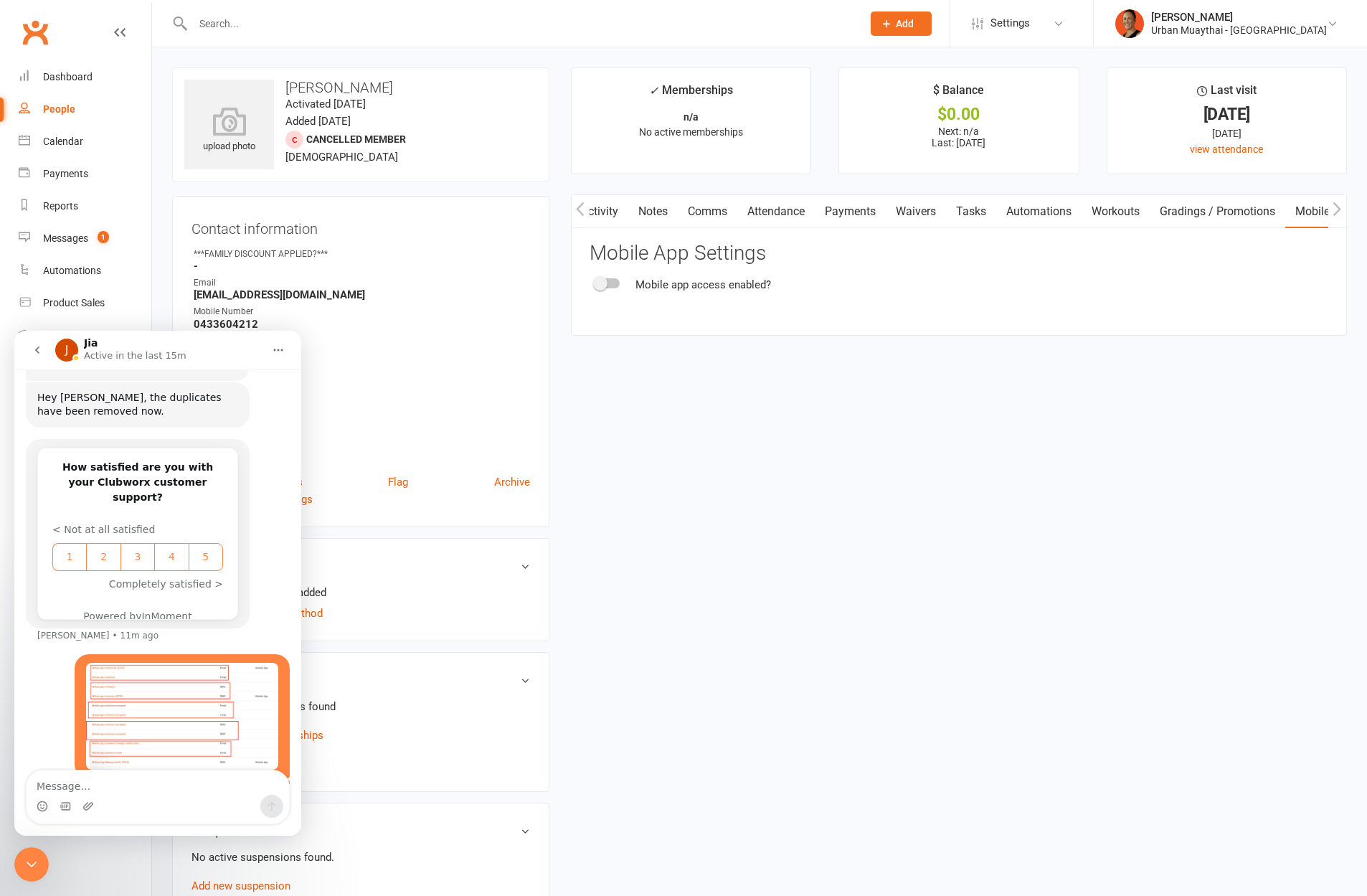
click at [51, 110] on div "People" at bounding box center [60, 108] width 32 height 12
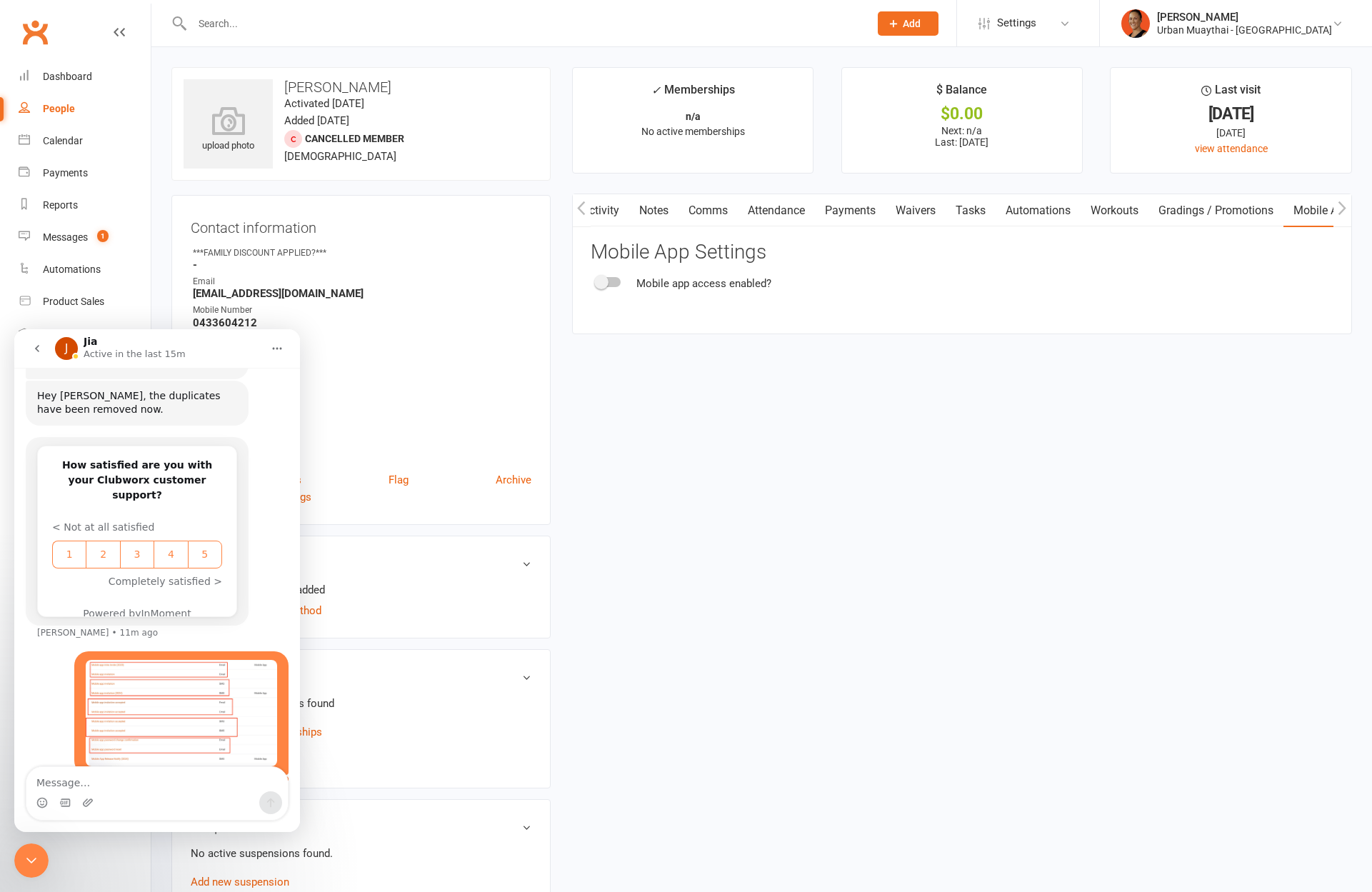
select select "100"
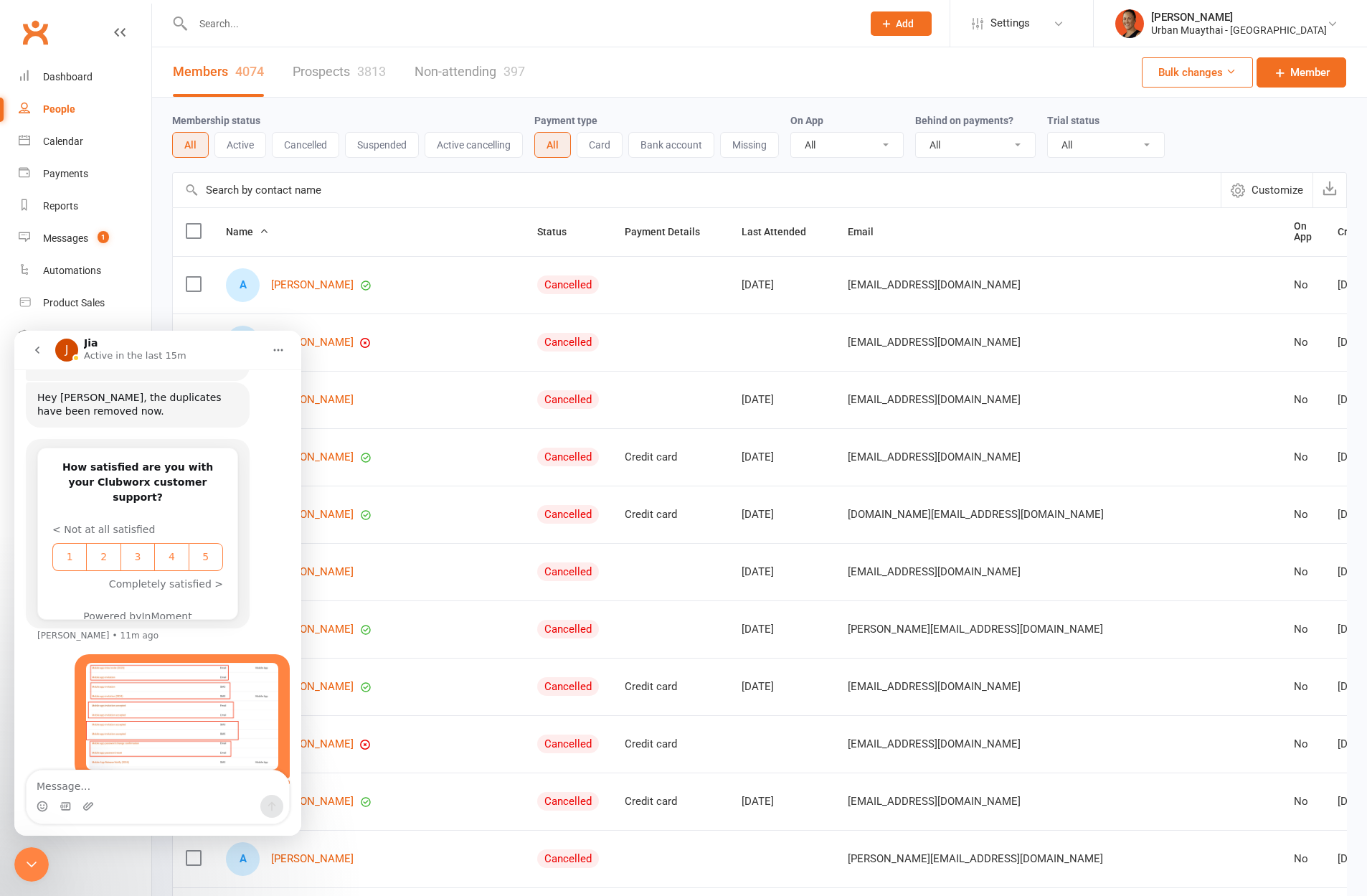
click at [239, 145] on button "Active" at bounding box center [240, 145] width 52 height 26
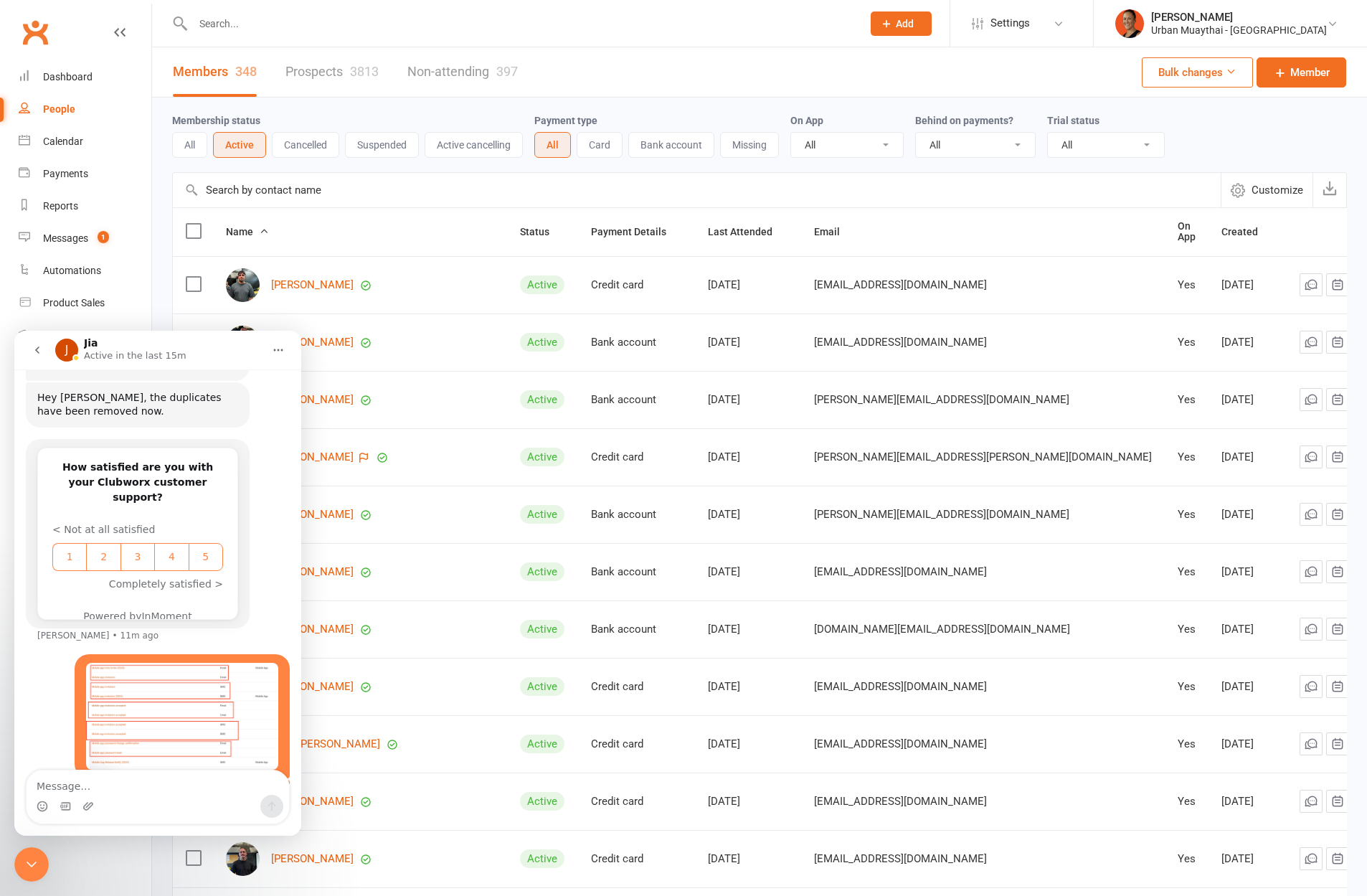
click at [360, 286] on div "Aashutosh Pande" at bounding box center [360, 286] width 268 height 34
click at [331, 279] on link "Aashutosh Pande" at bounding box center [312, 286] width 83 height 12
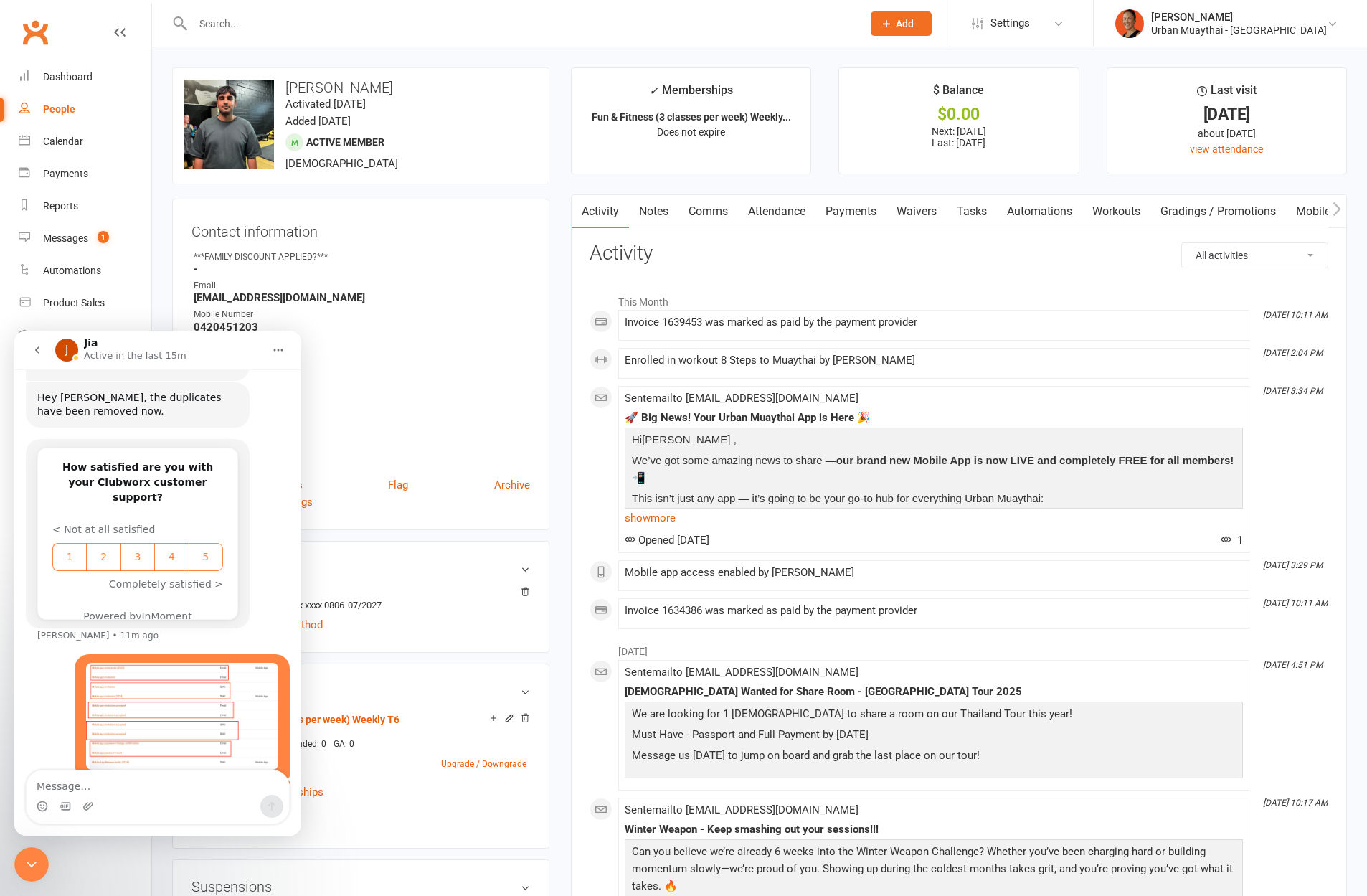
drag, startPoint x: 1349, startPoint y: 210, endPoint x: 1326, endPoint y: 210, distance: 23.0
click at [1310, 207] on link "Mobile App" at bounding box center [1324, 211] width 77 height 33
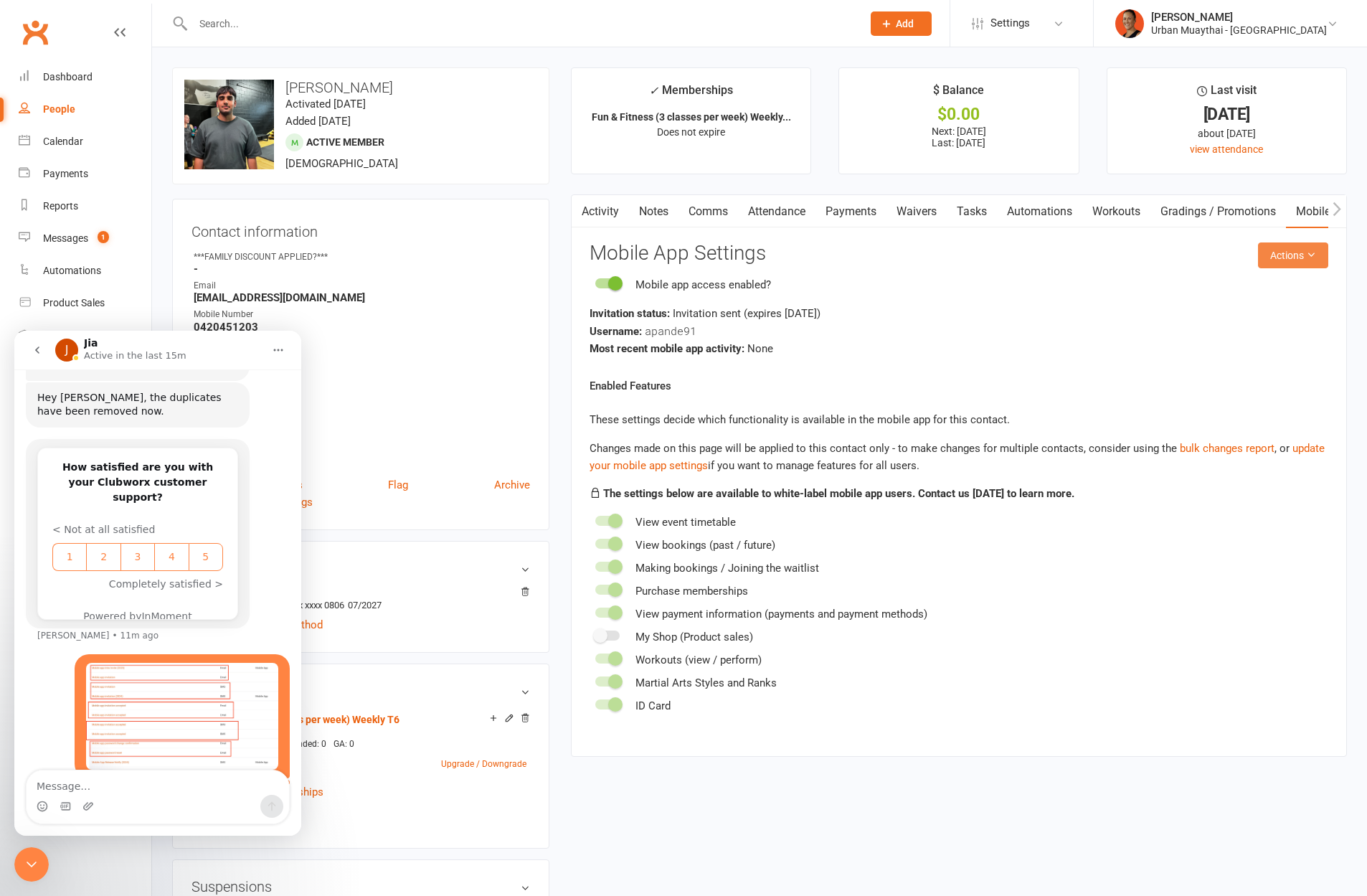
click at [1287, 252] on button "Actions" at bounding box center [1293, 255] width 70 height 26
click at [1272, 319] on link "Send invitation SMS" at bounding box center [1246, 316] width 142 height 29
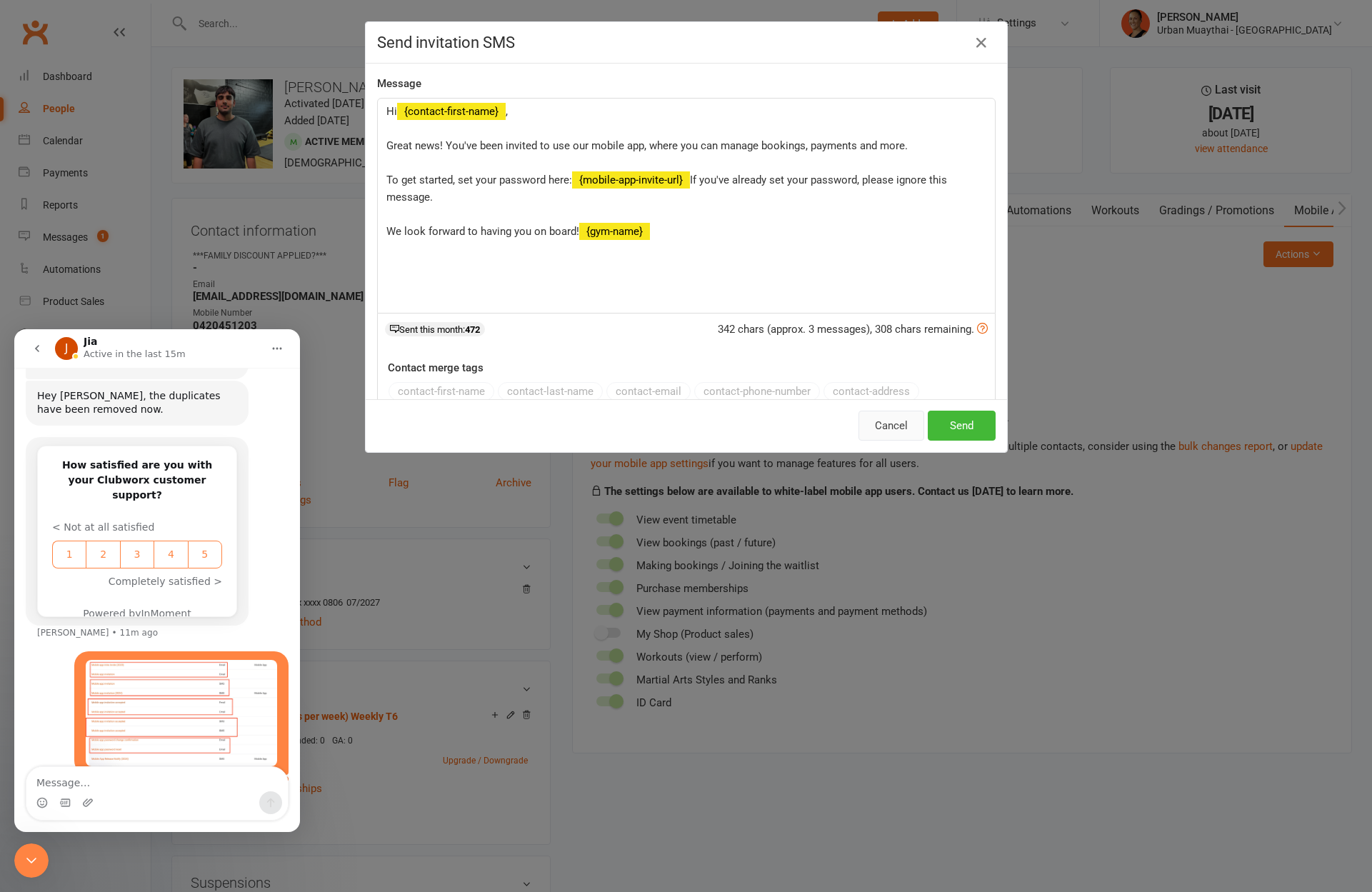
click at [890, 425] on button "Cancel" at bounding box center [891, 425] width 65 height 30
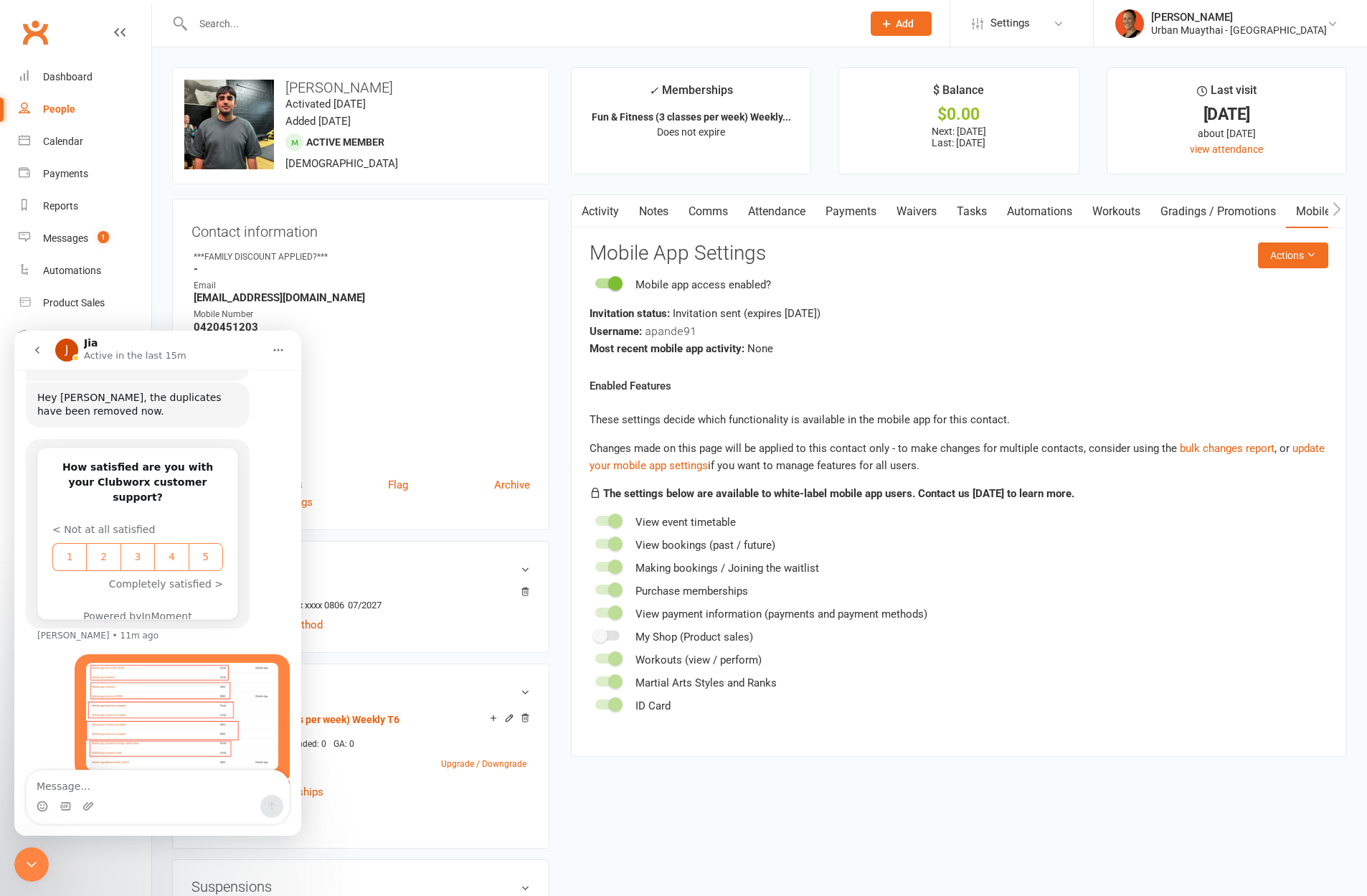
click at [33, 864] on icon "Close Intercom Messenger" at bounding box center [31, 864] width 10 height 5
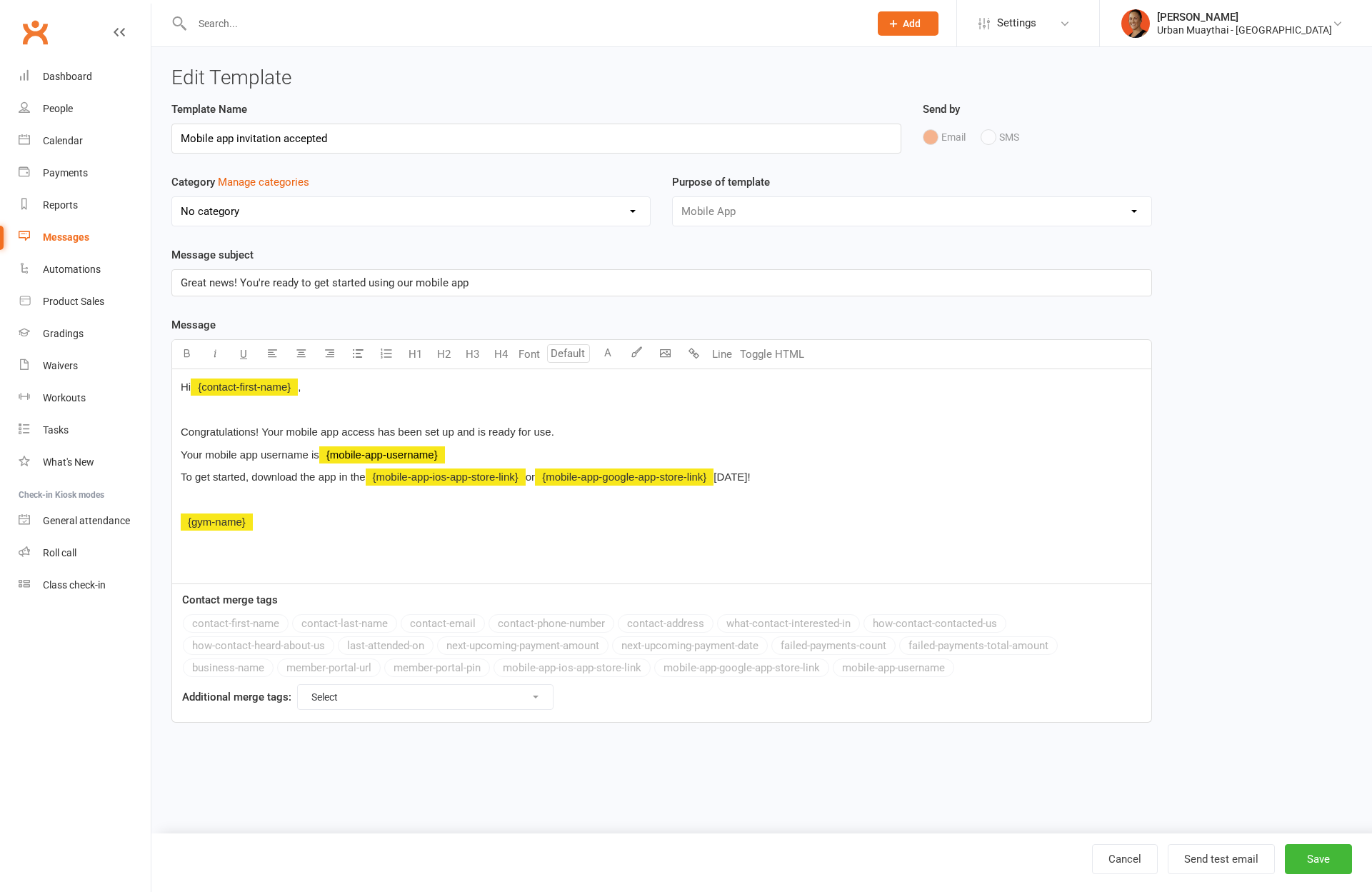
select select "mobile_app_template"
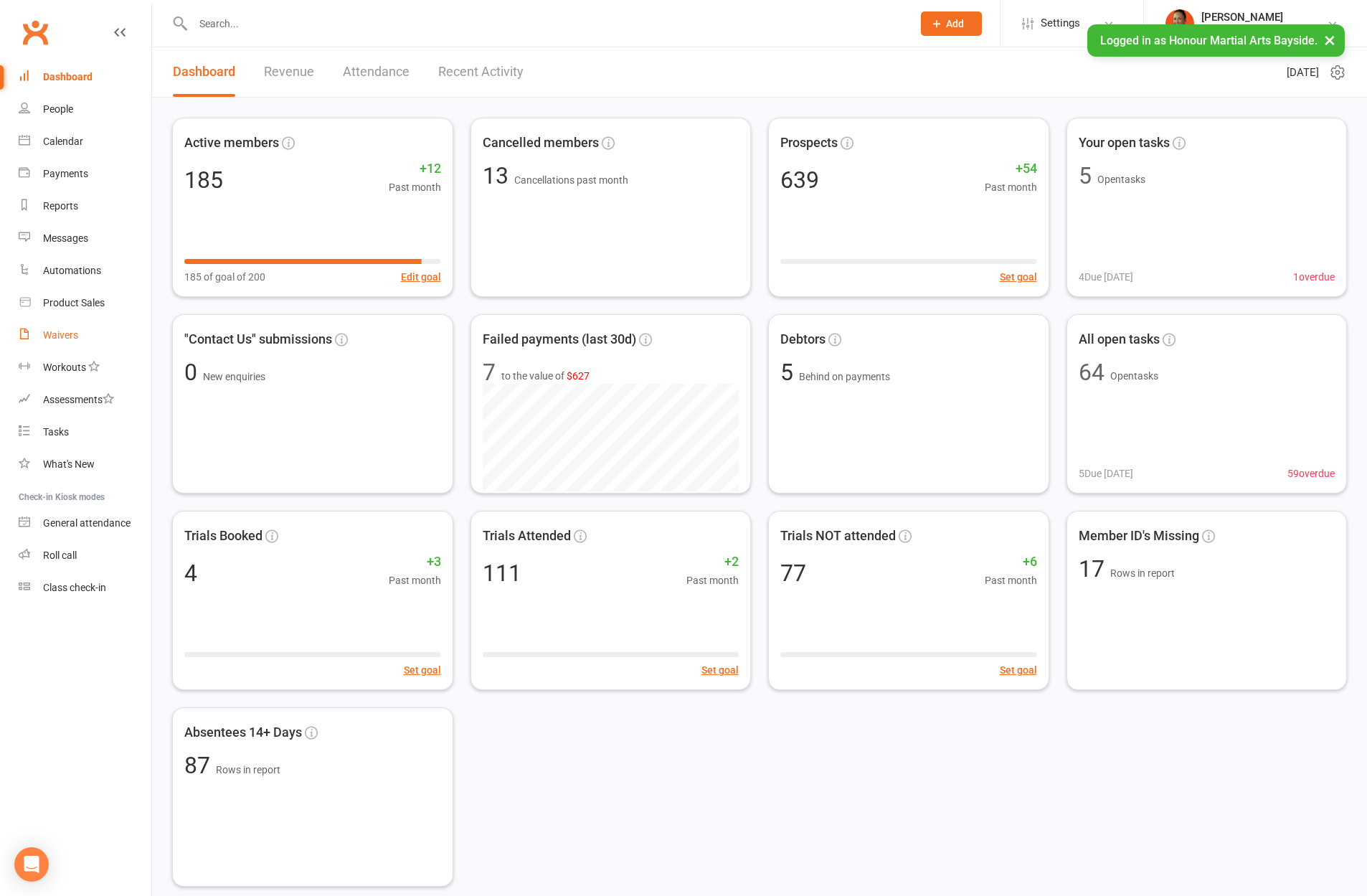
click at [65, 333] on div "Waivers" at bounding box center [60, 335] width 35 height 12
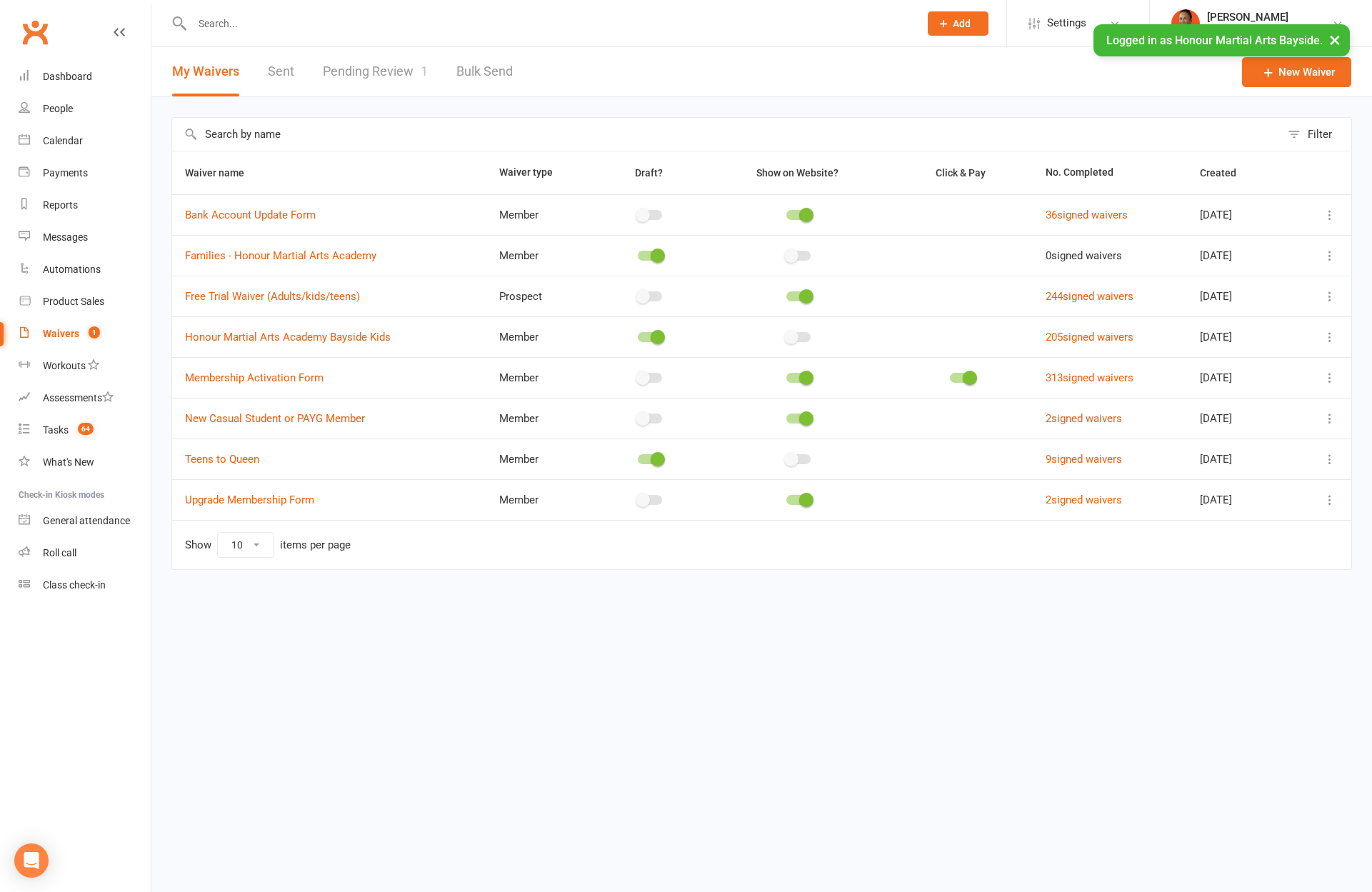
click at [385, 72] on link "Pending Review 1" at bounding box center [375, 72] width 105 height 49
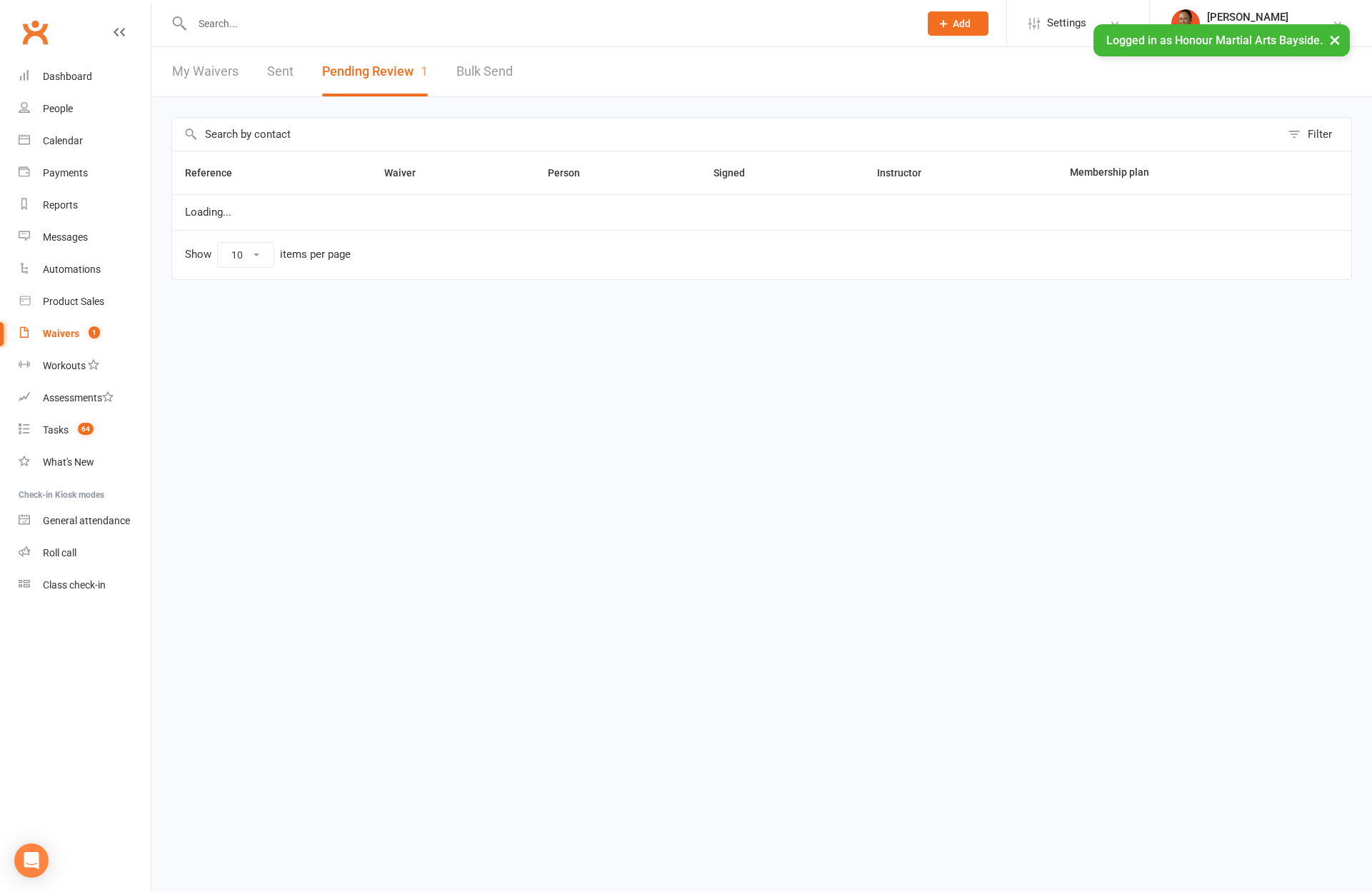
select select "100"
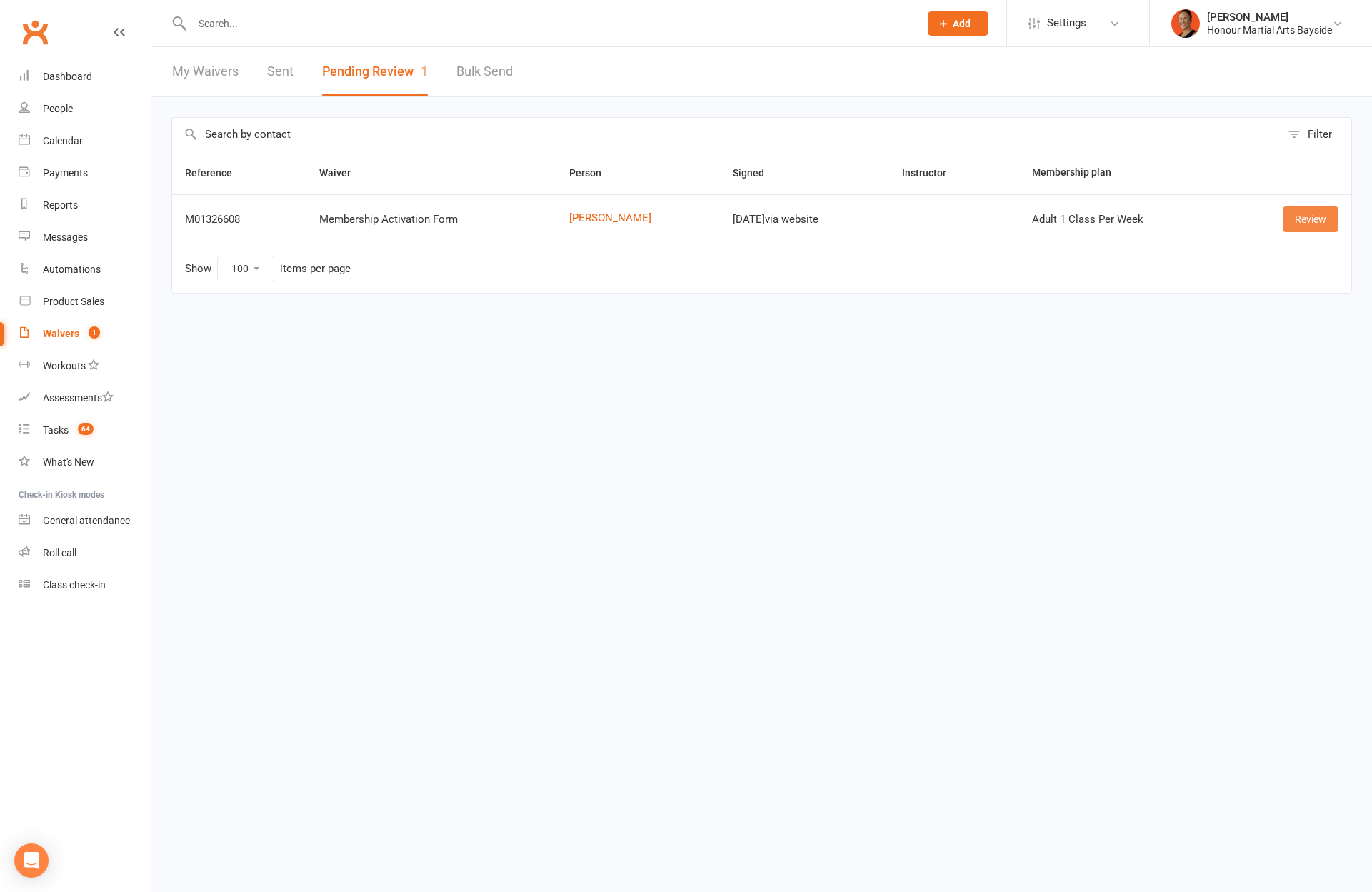
click at [1313, 220] on link "Review" at bounding box center [1310, 219] width 55 height 25
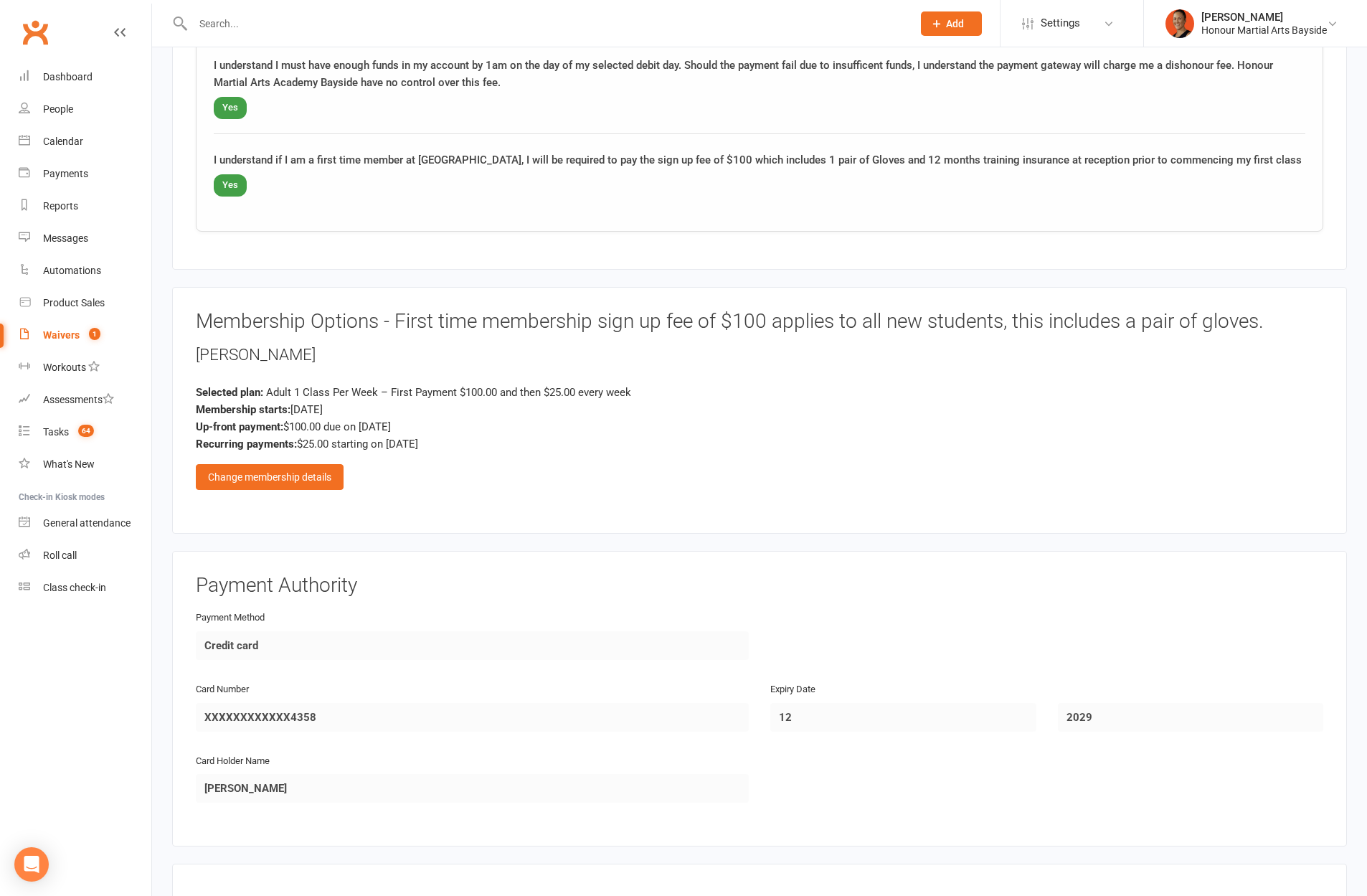
scroll to position [1161, 0]
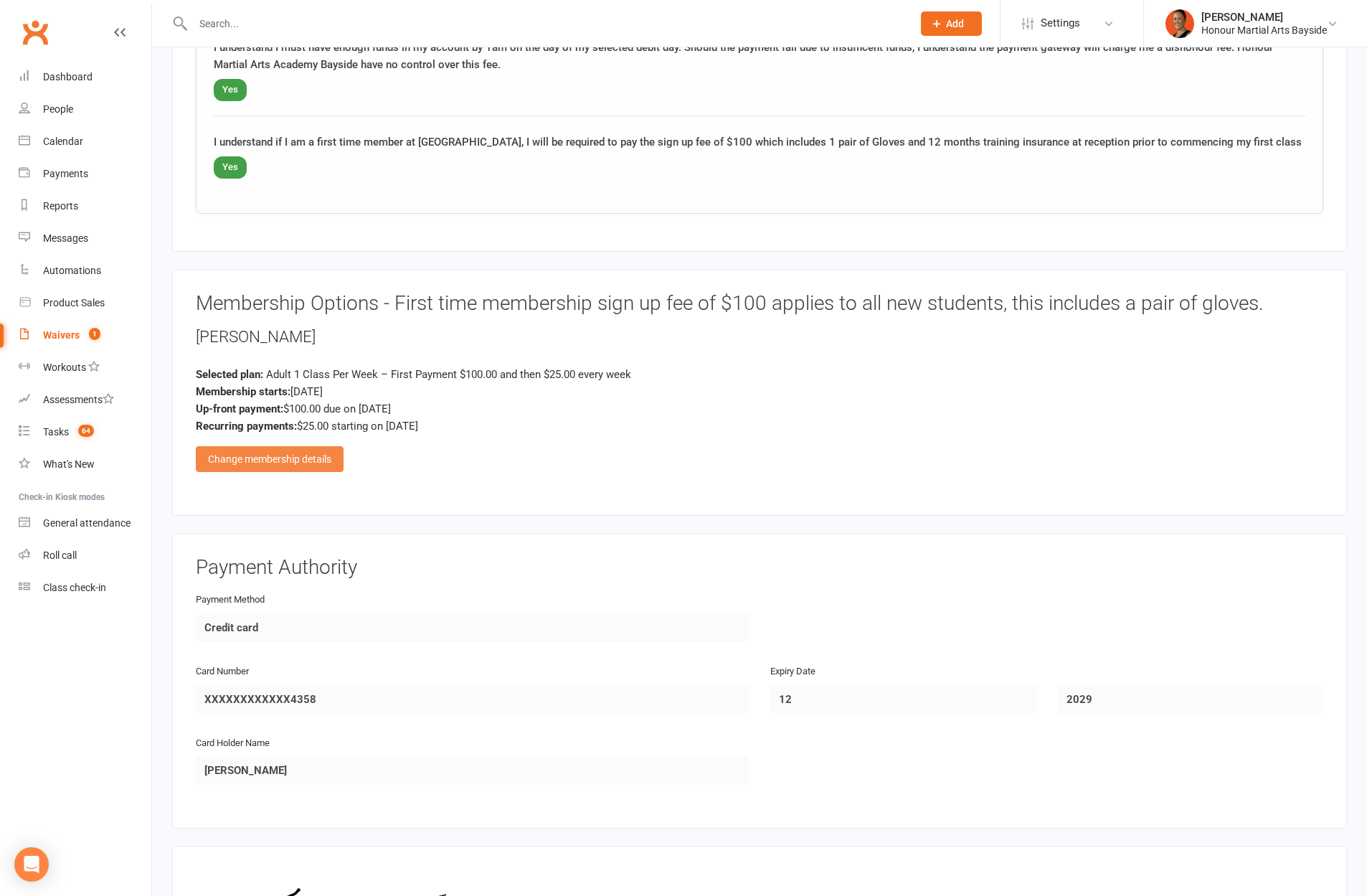
click at [309, 472] on div "Change membership details" at bounding box center [269, 459] width 148 height 26
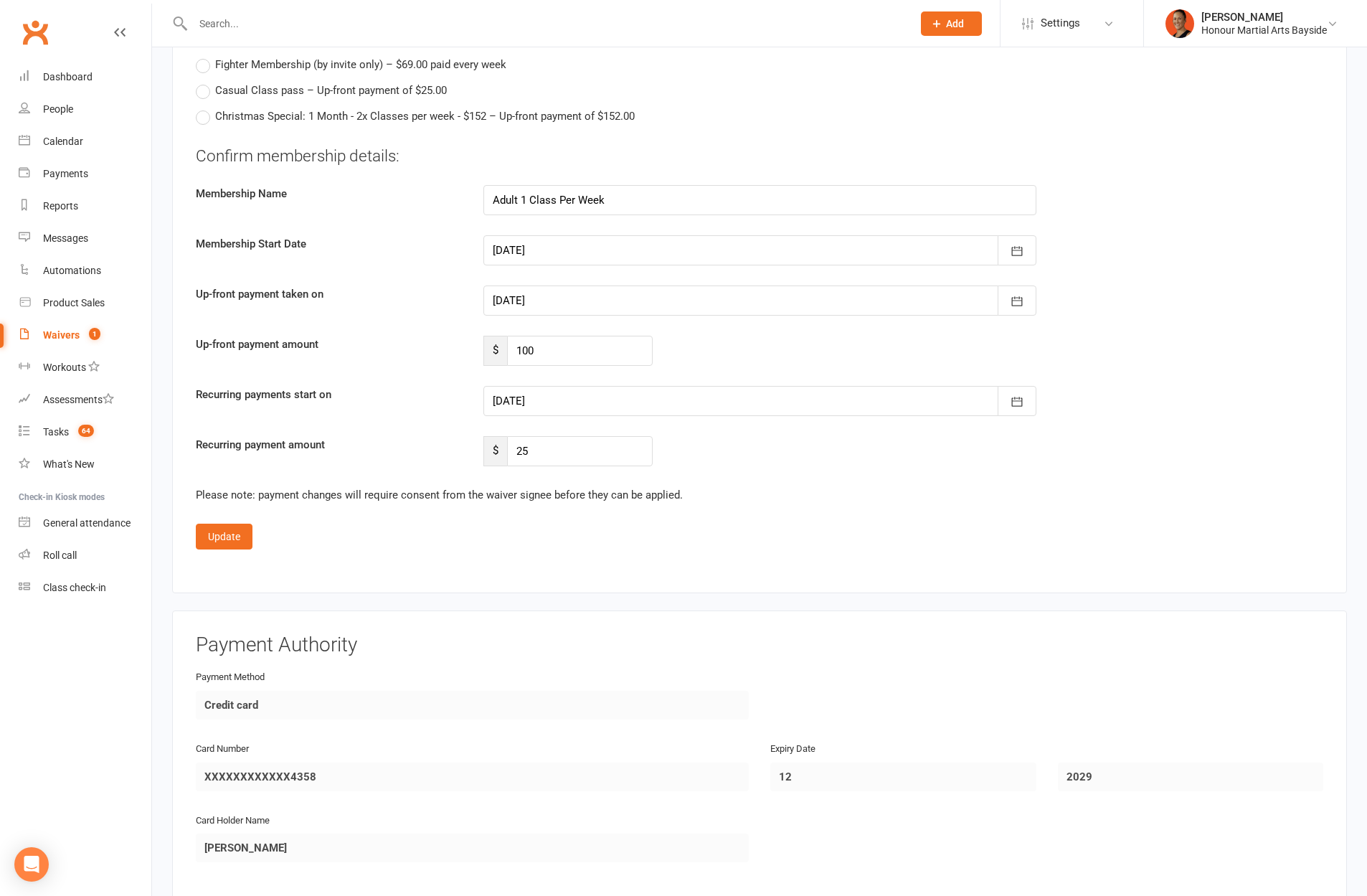
scroll to position [2177, 0]
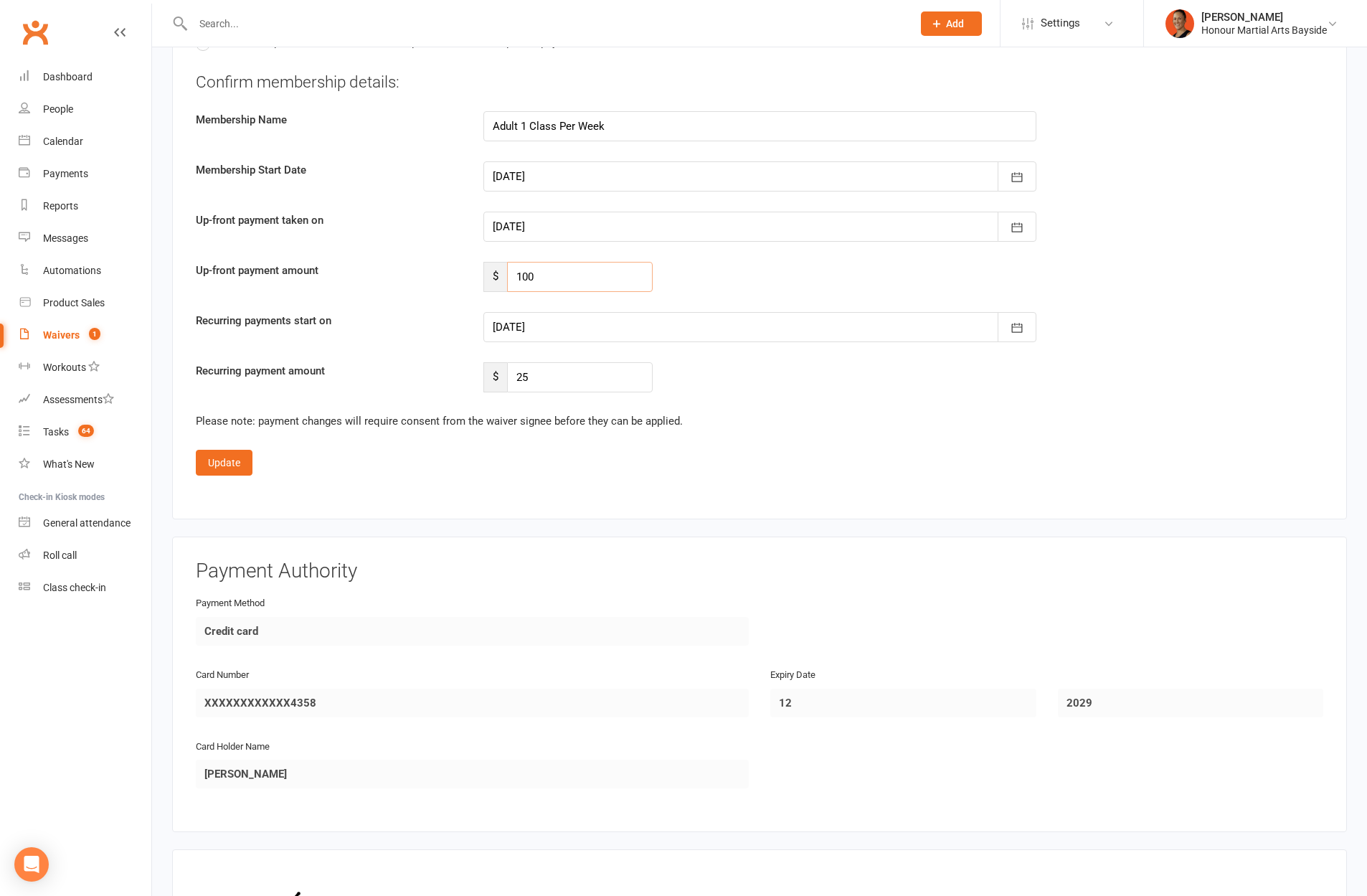
drag, startPoint x: 549, startPoint y: 286, endPoint x: 475, endPoint y: 293, distance: 74.3
click at [475, 292] on div "$ 100" at bounding box center [569, 276] width 192 height 30
drag, startPoint x: 587, startPoint y: 385, endPoint x: 477, endPoint y: 392, distance: 110.2
click at [477, 392] on div "$ 25" at bounding box center [569, 377] width 192 height 30
click at [571, 342] on div at bounding box center [760, 327] width 553 height 30
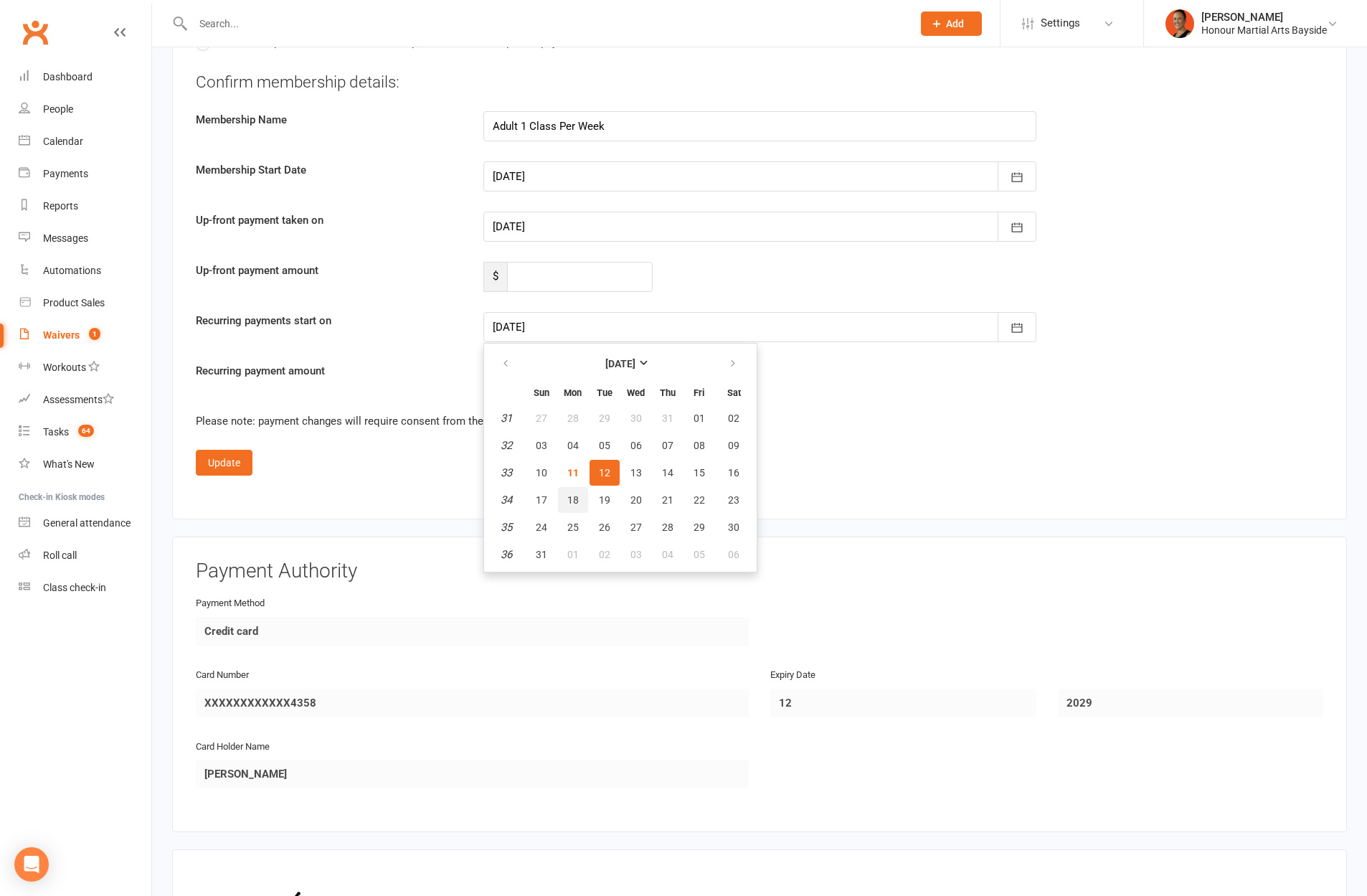
click at [576, 506] on span "18" at bounding box center [572, 500] width 12 height 12
type input "18 Aug 2025"
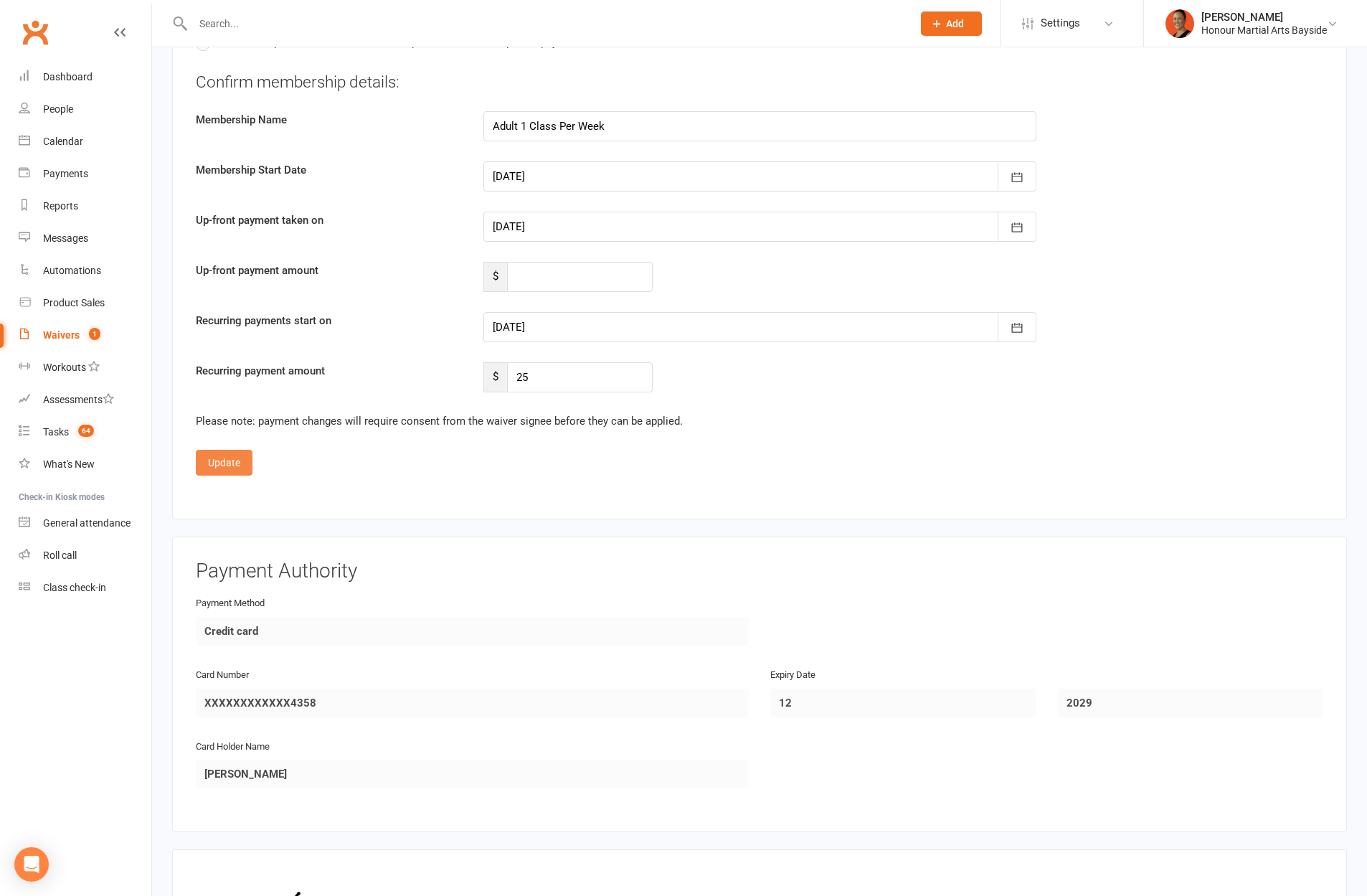
click at [232, 473] on button "Update" at bounding box center [224, 462] width 56 height 26
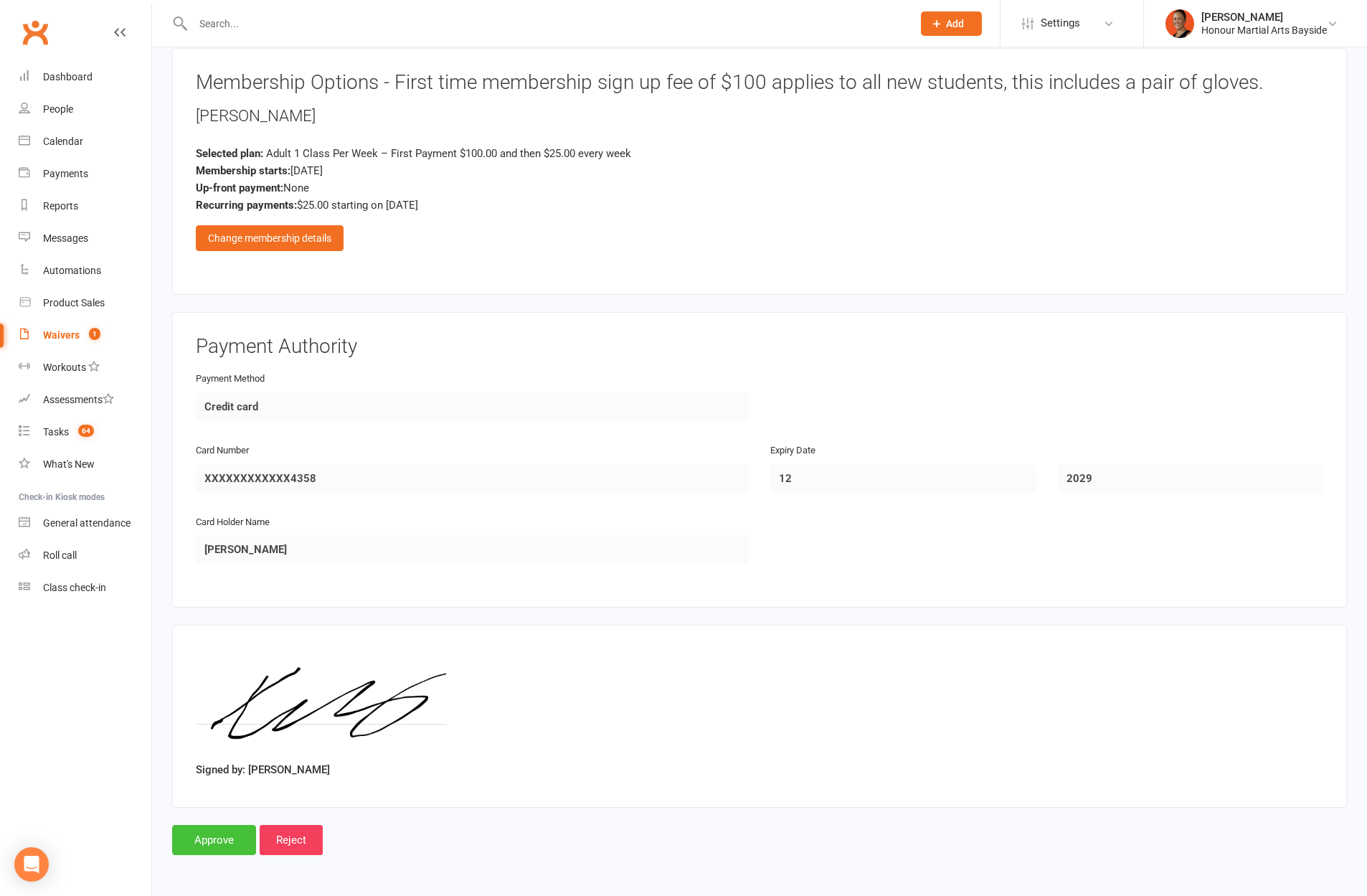
click at [218, 846] on input "Approve" at bounding box center [214, 840] width 84 height 30
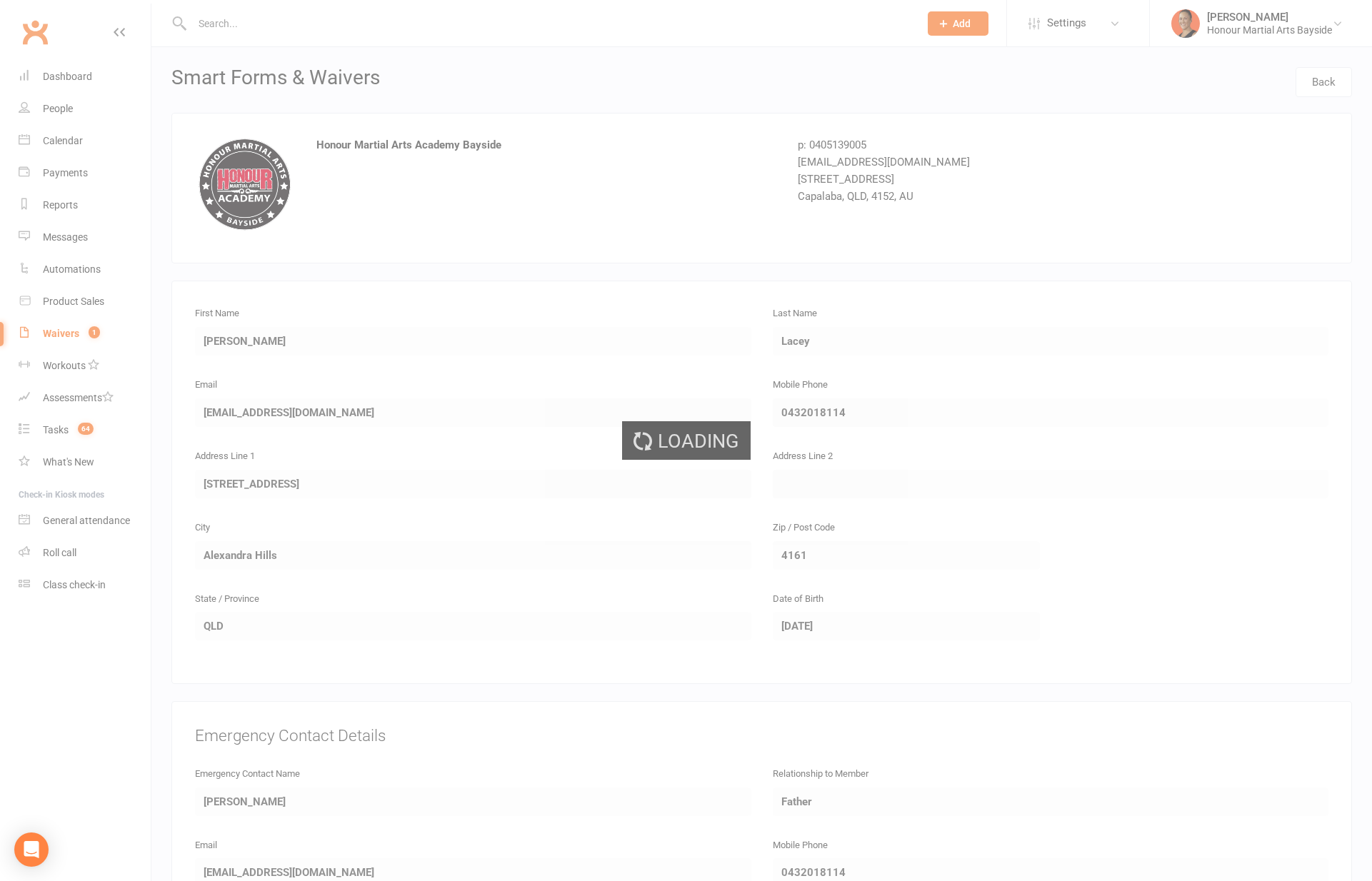
select select "100"
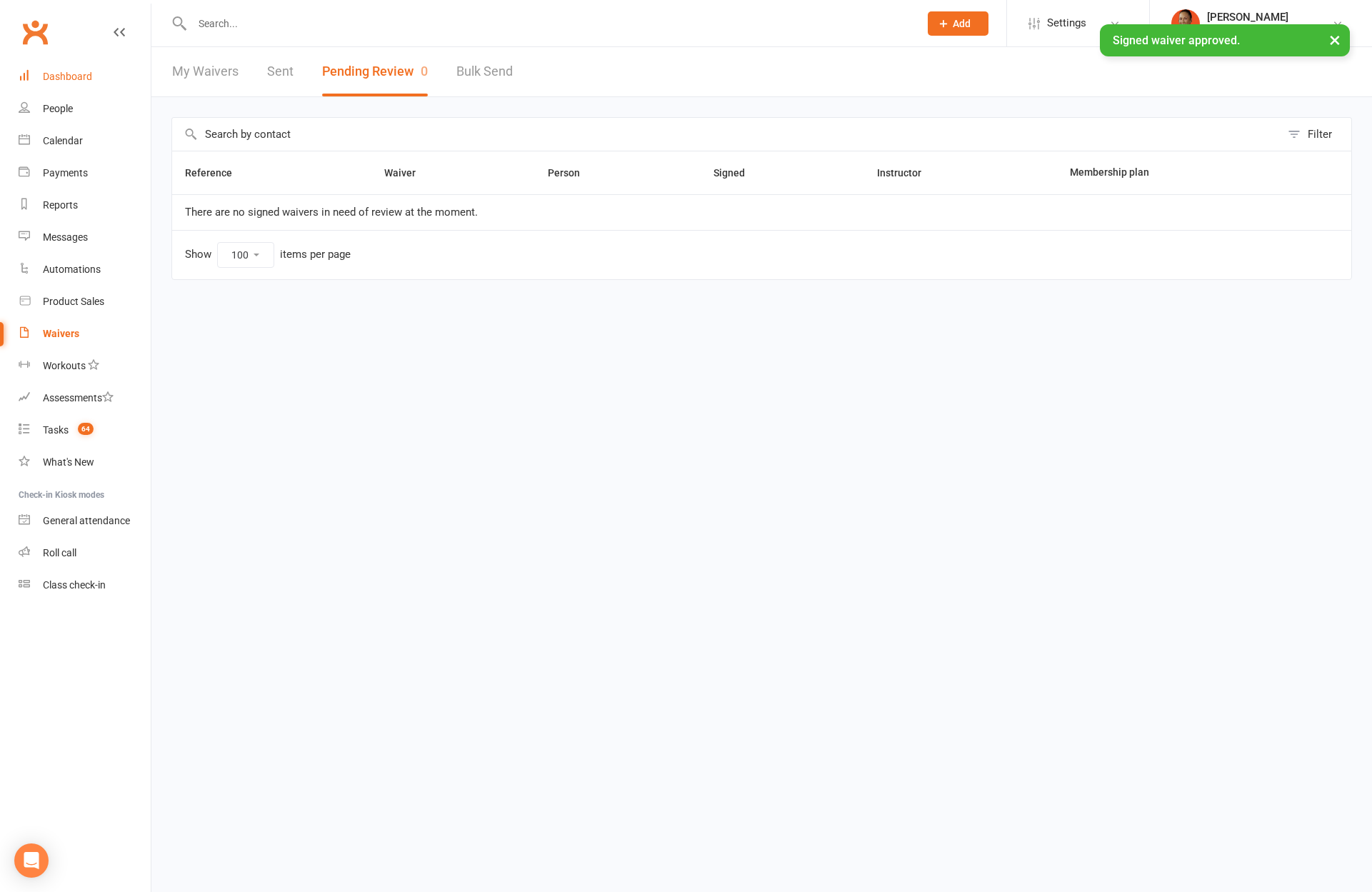
click at [90, 78] on div "Dashboard" at bounding box center [68, 76] width 49 height 12
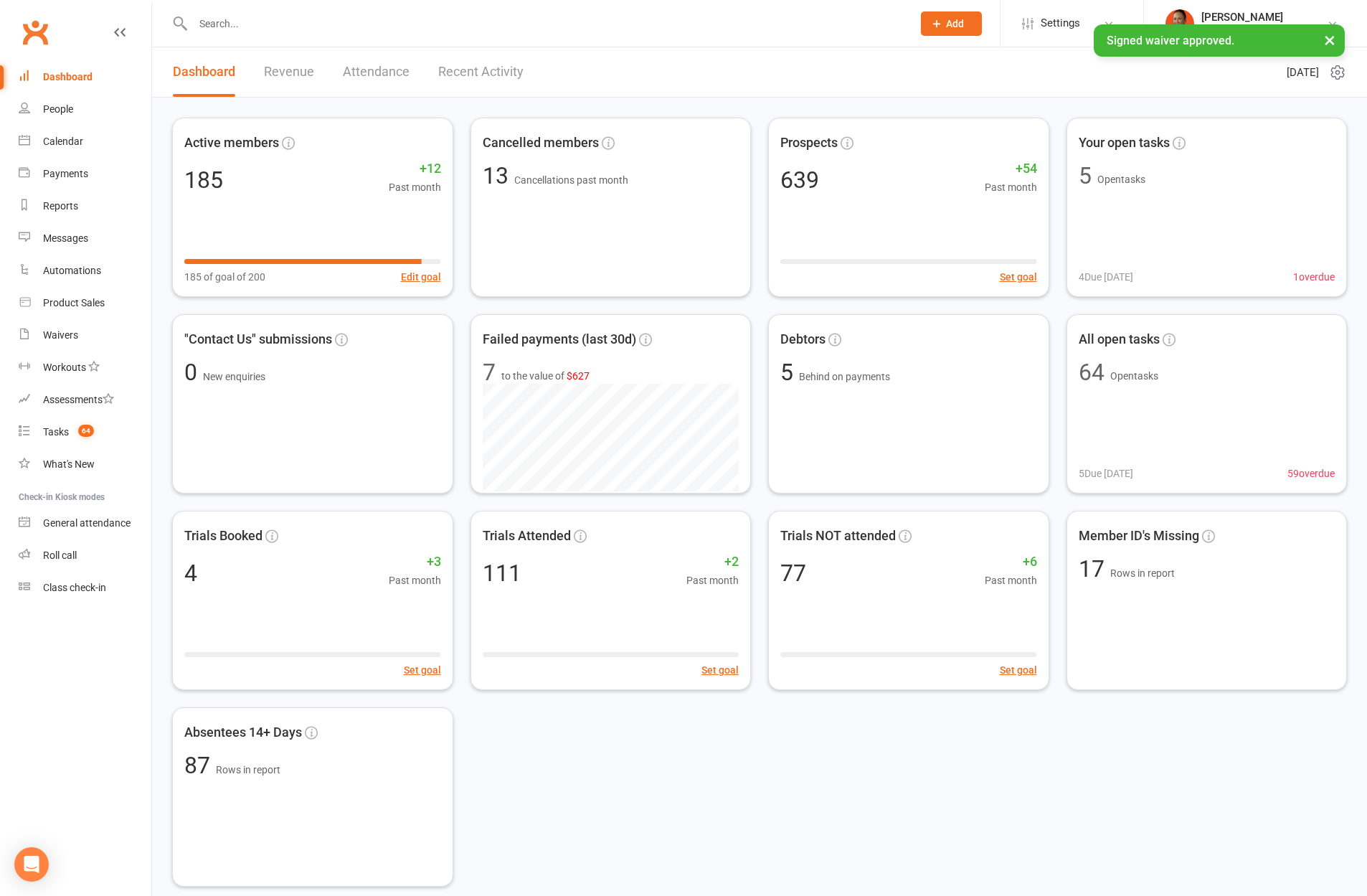
click at [518, 73] on link "Recent Activity" at bounding box center [480, 72] width 85 height 50
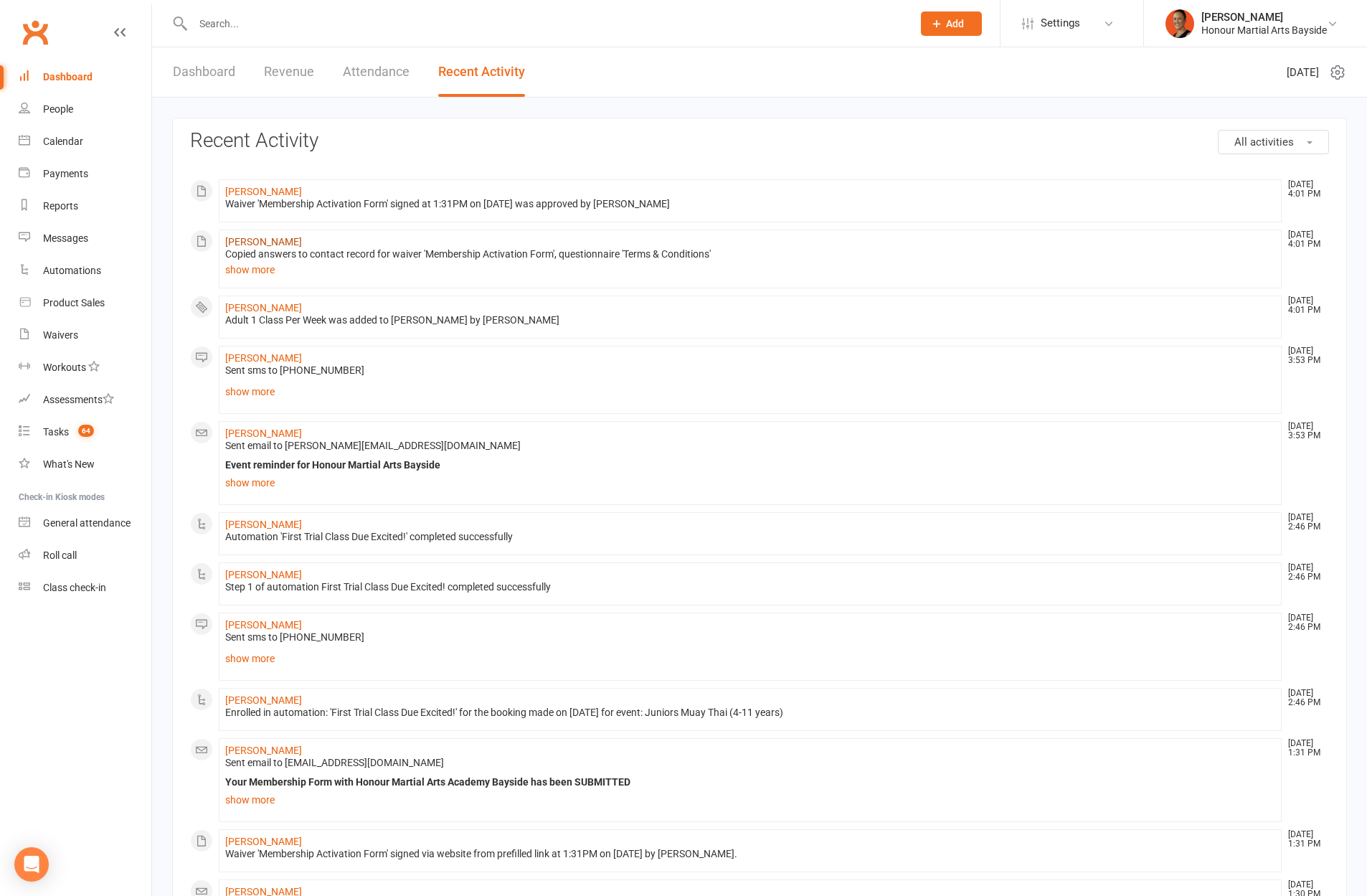
click at [271, 240] on link "Andrew Lacey" at bounding box center [263, 241] width 77 height 12
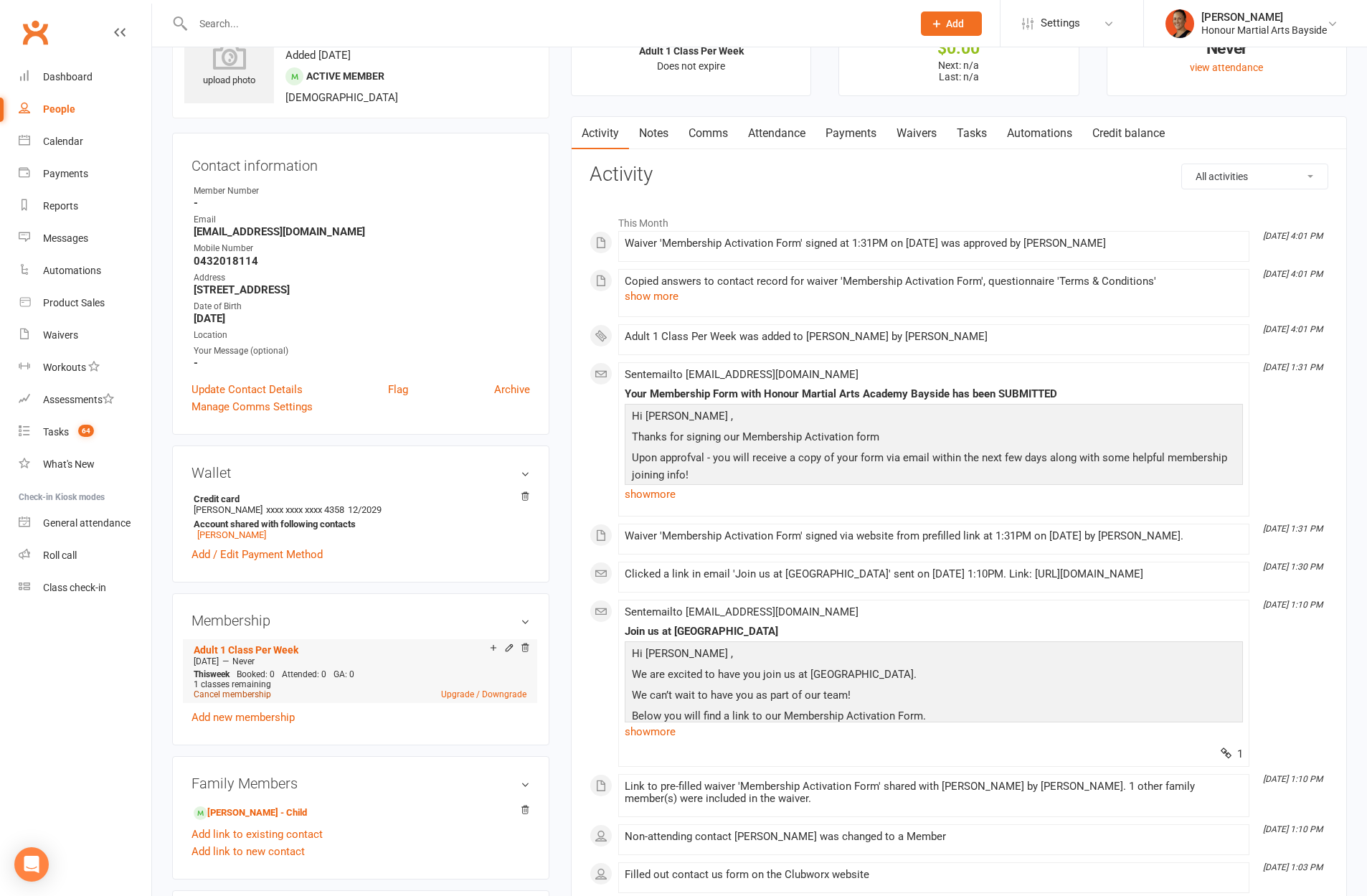
scroll to position [75, 0]
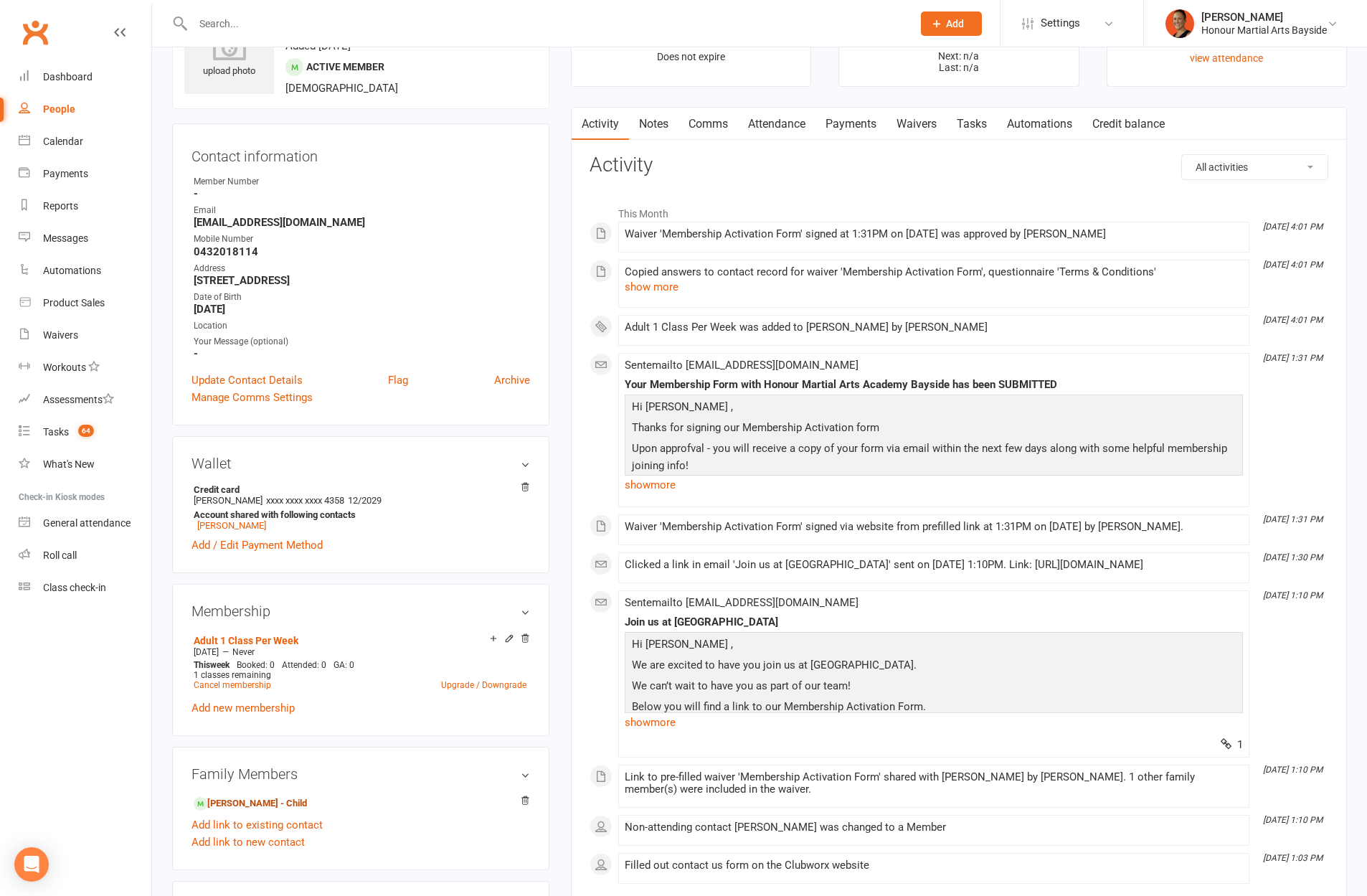
click at [259, 799] on link "Angus Lacey - Child" at bounding box center [250, 803] width 113 height 15
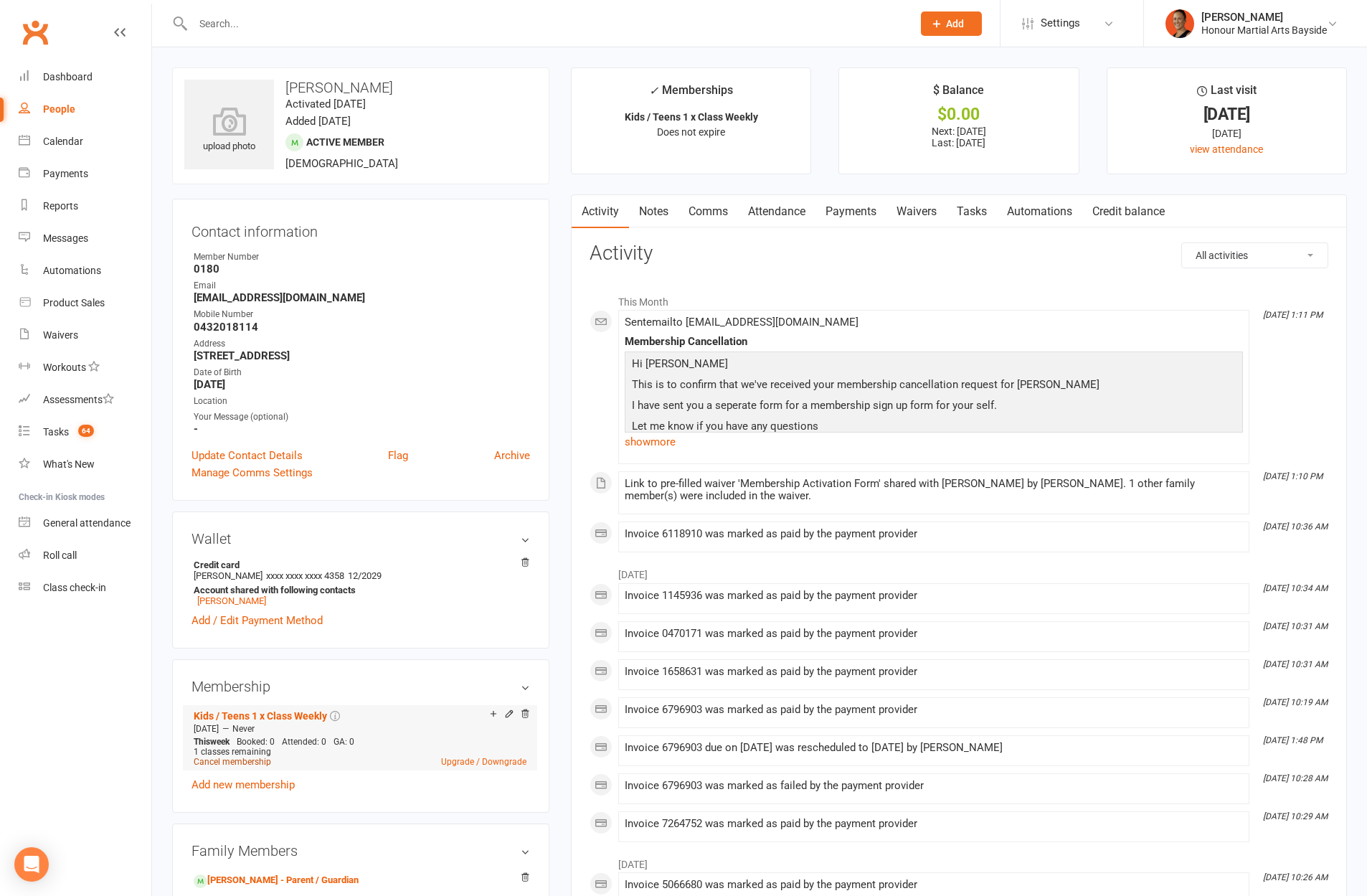
click at [224, 761] on link "Cancel membership" at bounding box center [232, 761] width 77 height 10
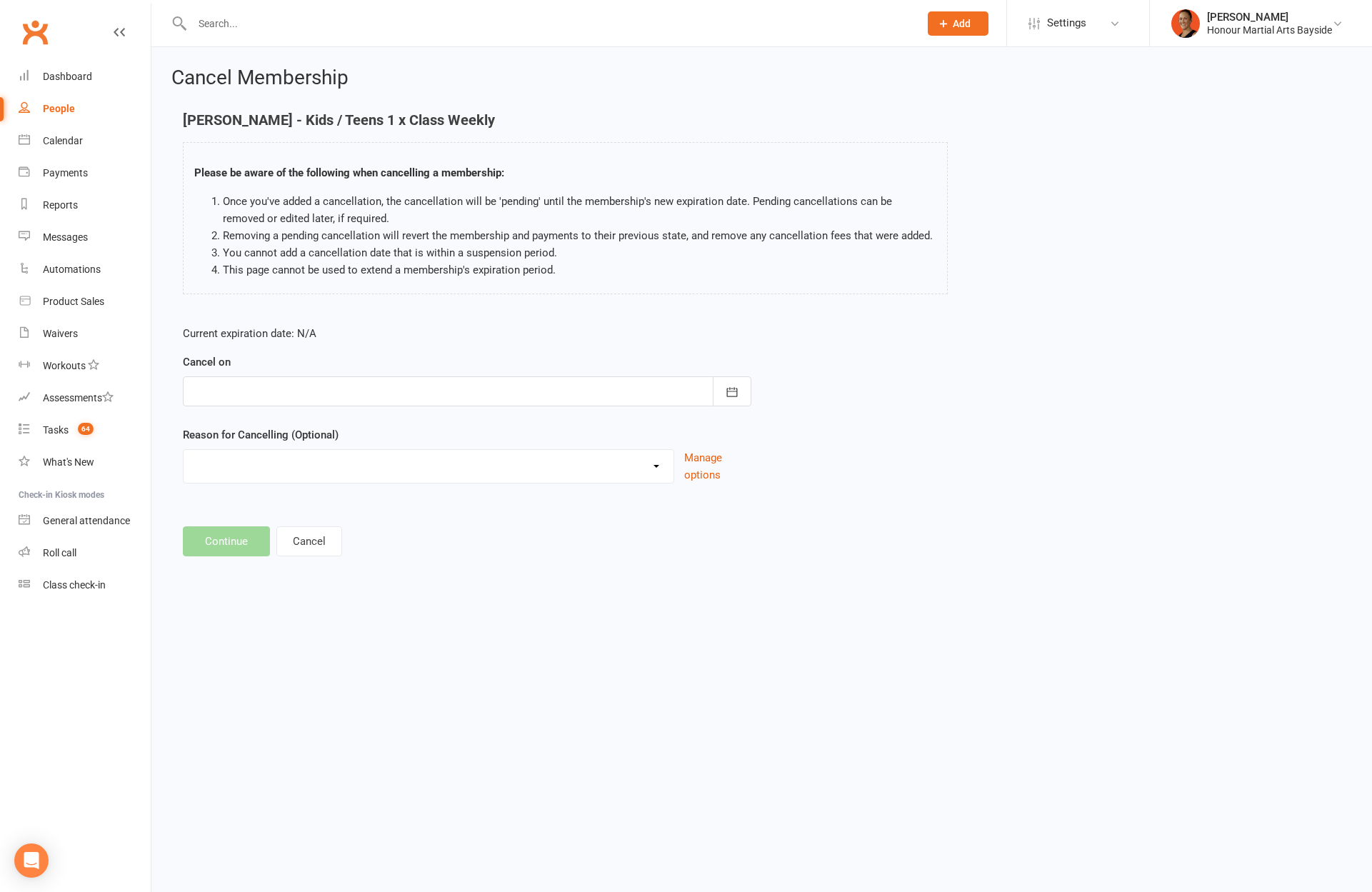
click at [400, 391] on div at bounding box center [467, 391] width 569 height 30
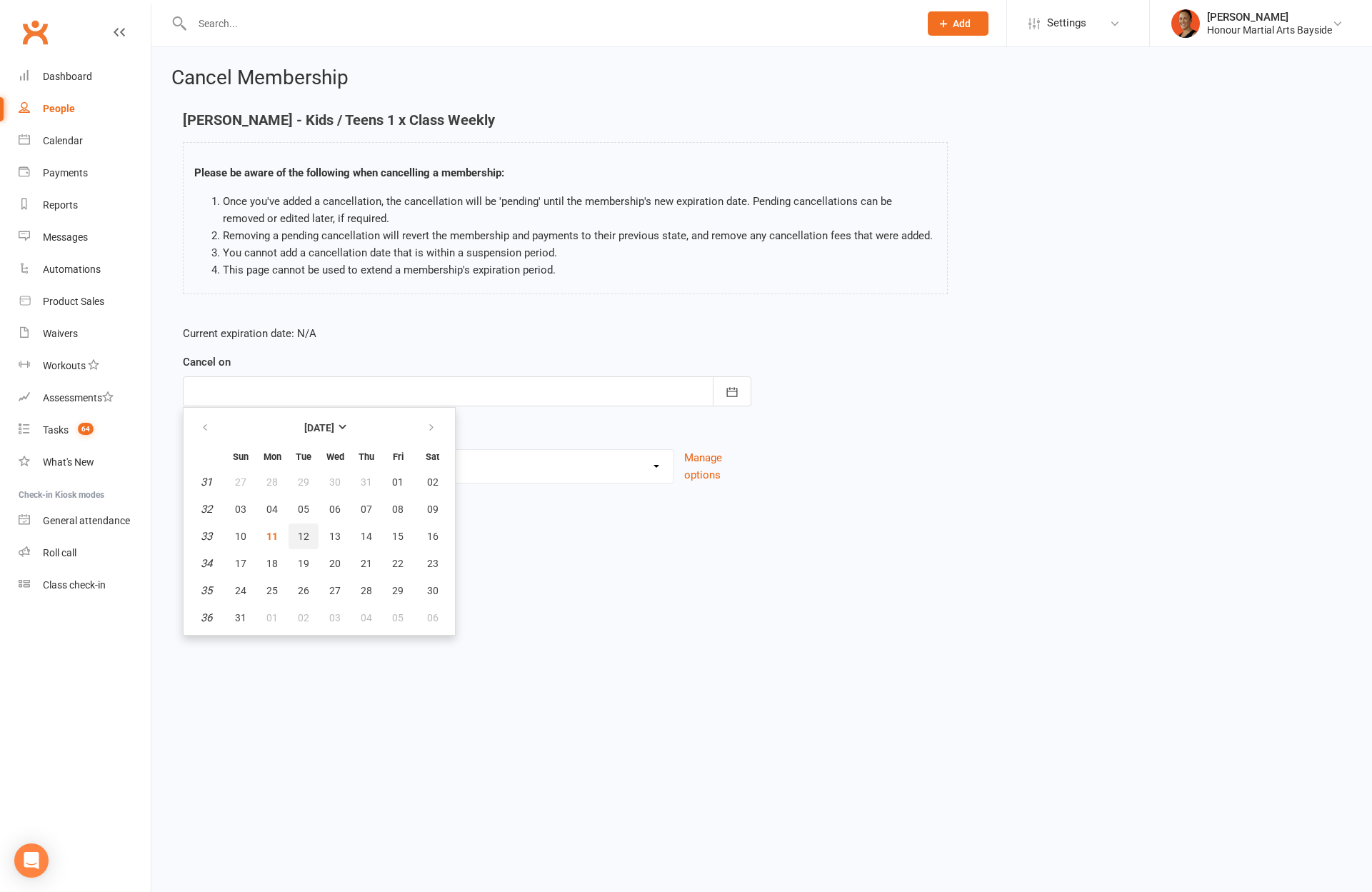
click at [304, 535] on span "12" at bounding box center [304, 536] width 12 height 12
type input "12 Aug 2025"
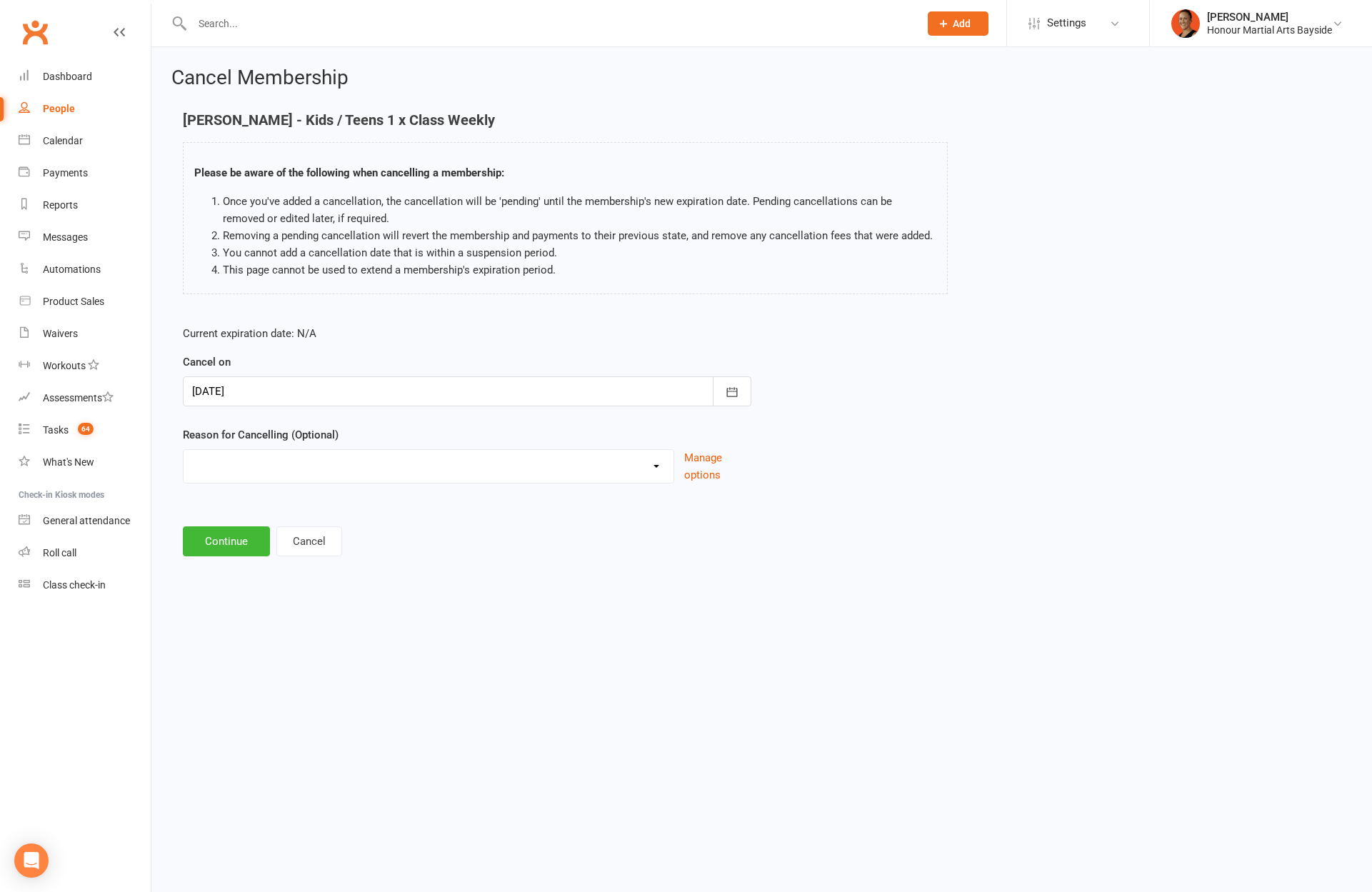
click at [267, 478] on select "Advised by DG - no reason given BAD DEBT Challenge Change to Casual Class Chang…" at bounding box center [428, 464] width 490 height 29
select select "16"
click at [260, 539] on input at bounding box center [467, 541] width 569 height 30
type input "switched to dads account"
click at [238, 596] on main "Angus Lacey - Kids / Teens 1 x Class Weekly Please be aware of the following wh…" at bounding box center [761, 371] width 1180 height 517
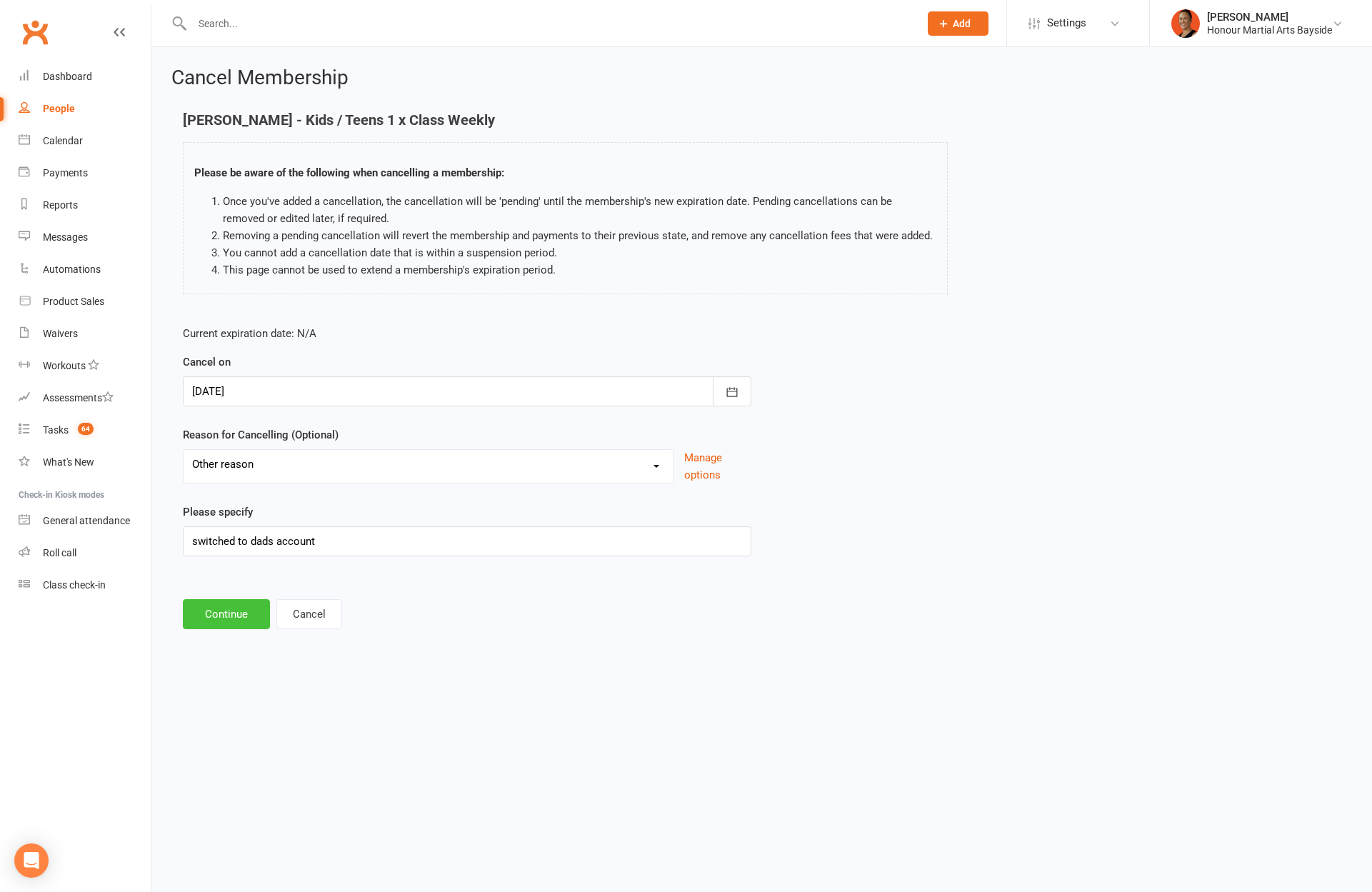
click at [237, 606] on button "Continue" at bounding box center [226, 614] width 87 height 30
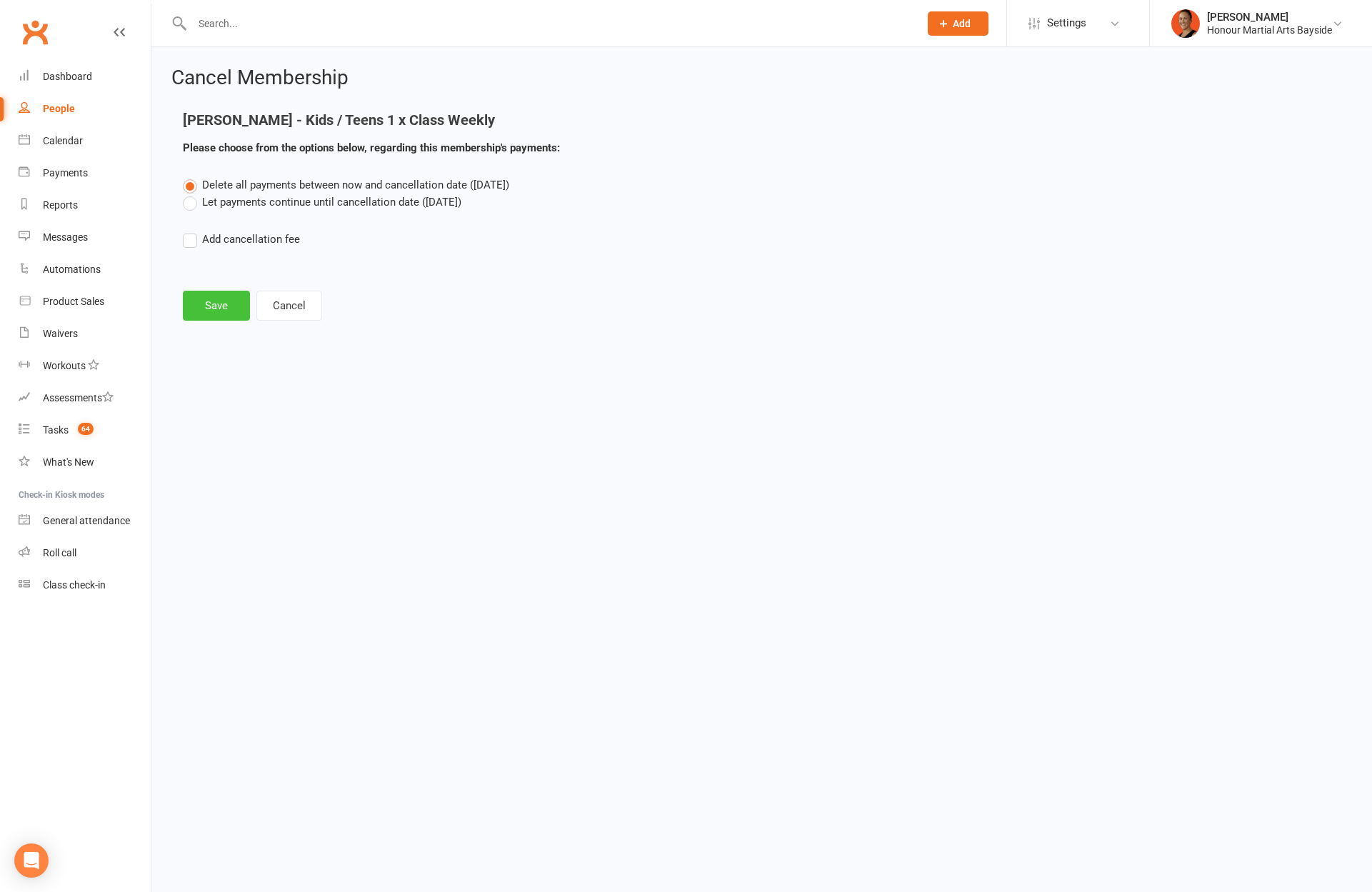
click at [218, 310] on button "Save" at bounding box center [216, 305] width 67 height 30
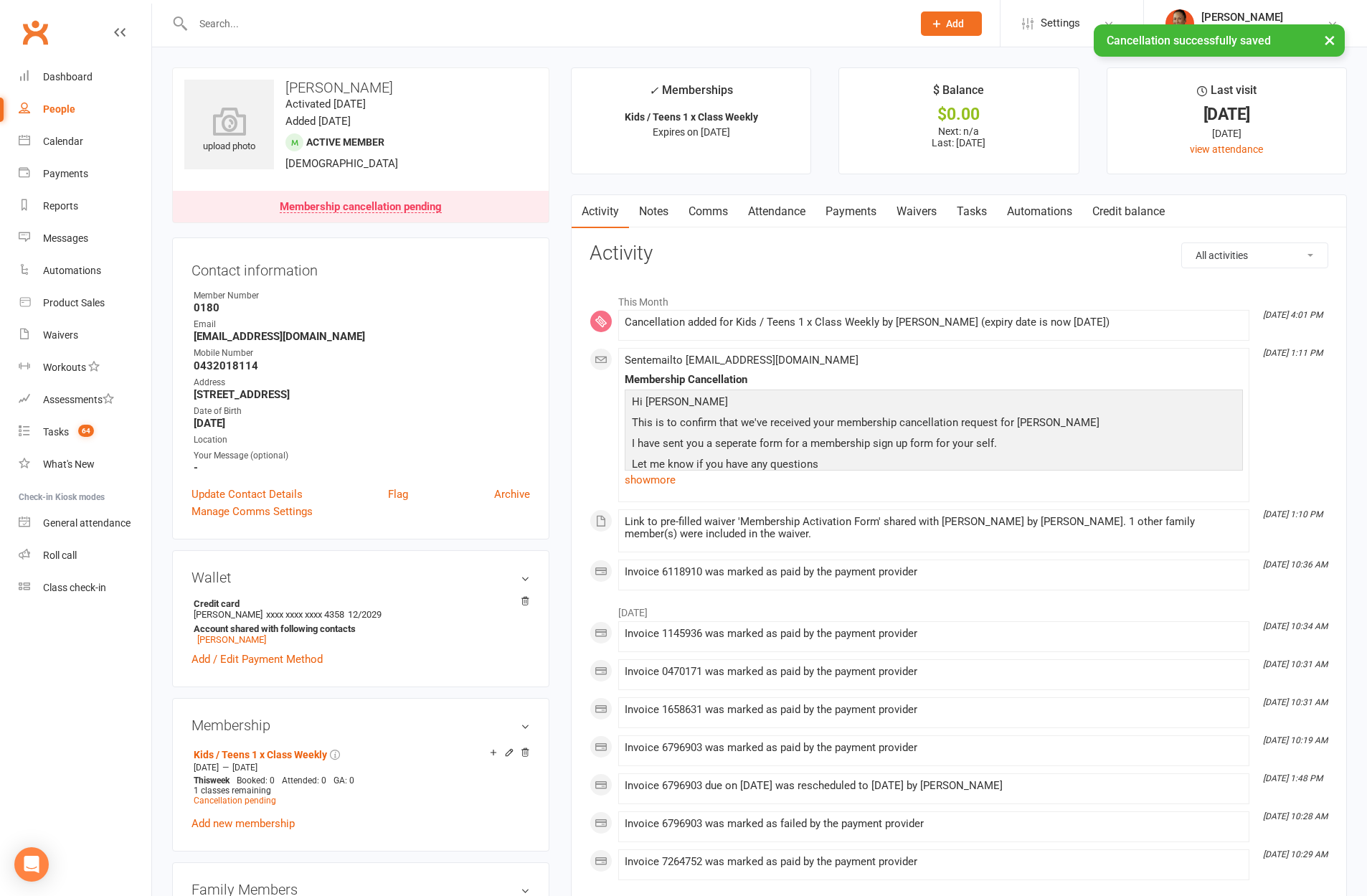
click at [880, 207] on link "Payments" at bounding box center [851, 211] width 71 height 33
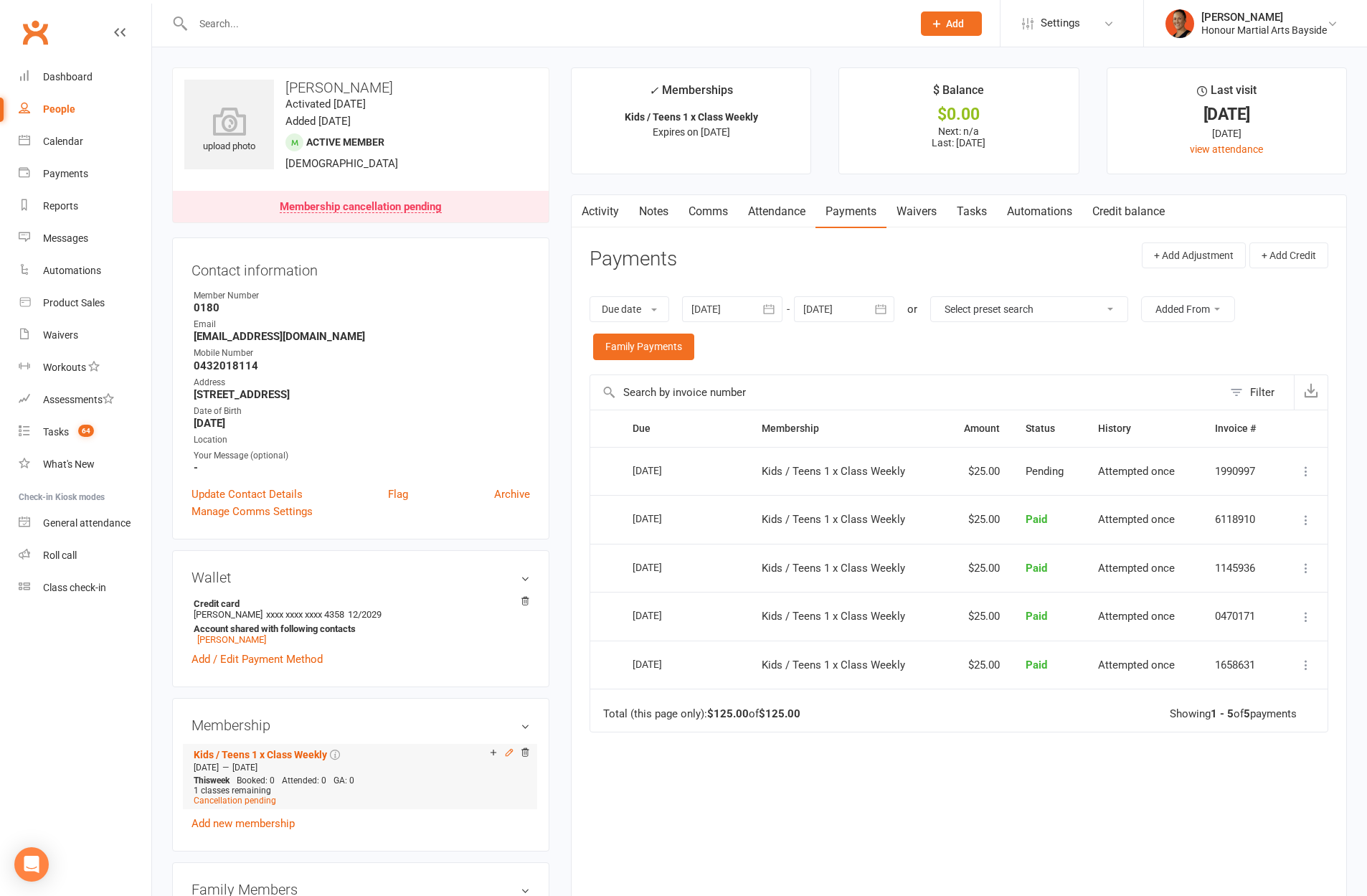
click at [507, 749] on icon at bounding box center [509, 752] width 10 height 10
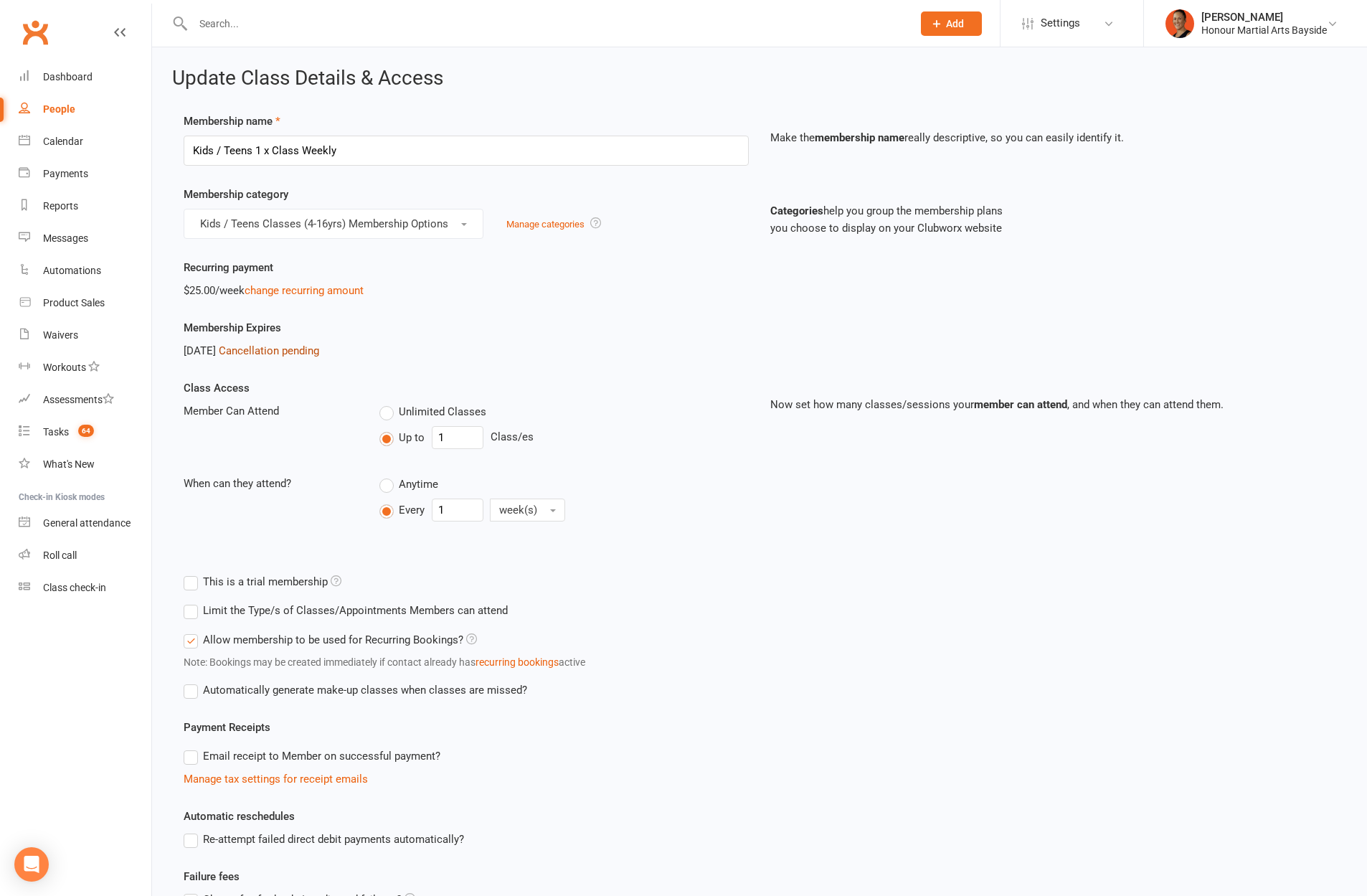
click at [320, 353] on link "Cancellation pending" at bounding box center [269, 351] width 101 height 13
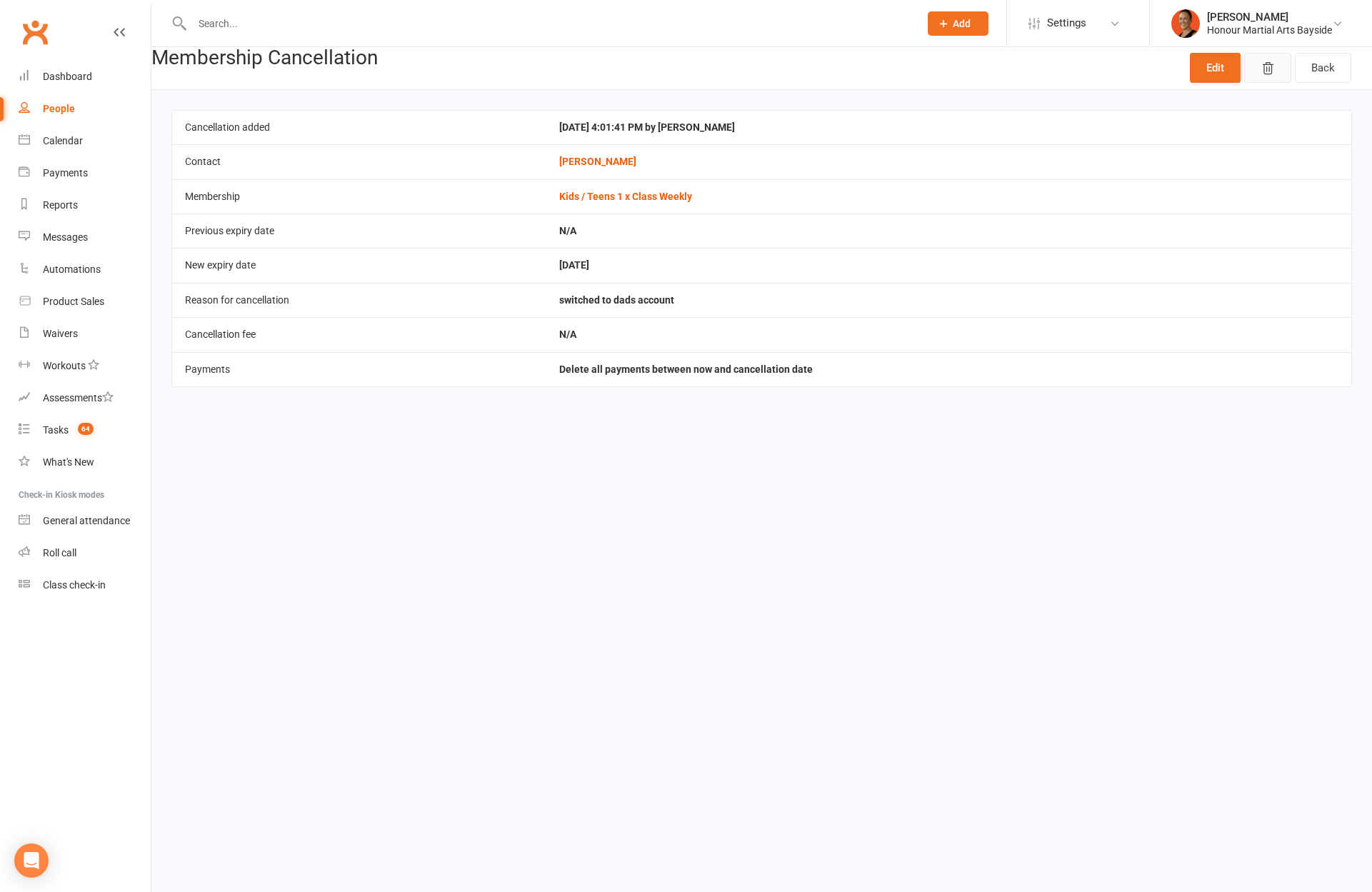
click at [1268, 77] on button "button" at bounding box center [1267, 68] width 47 height 30
click at [73, 81] on div "Dashboard" at bounding box center [68, 76] width 49 height 12
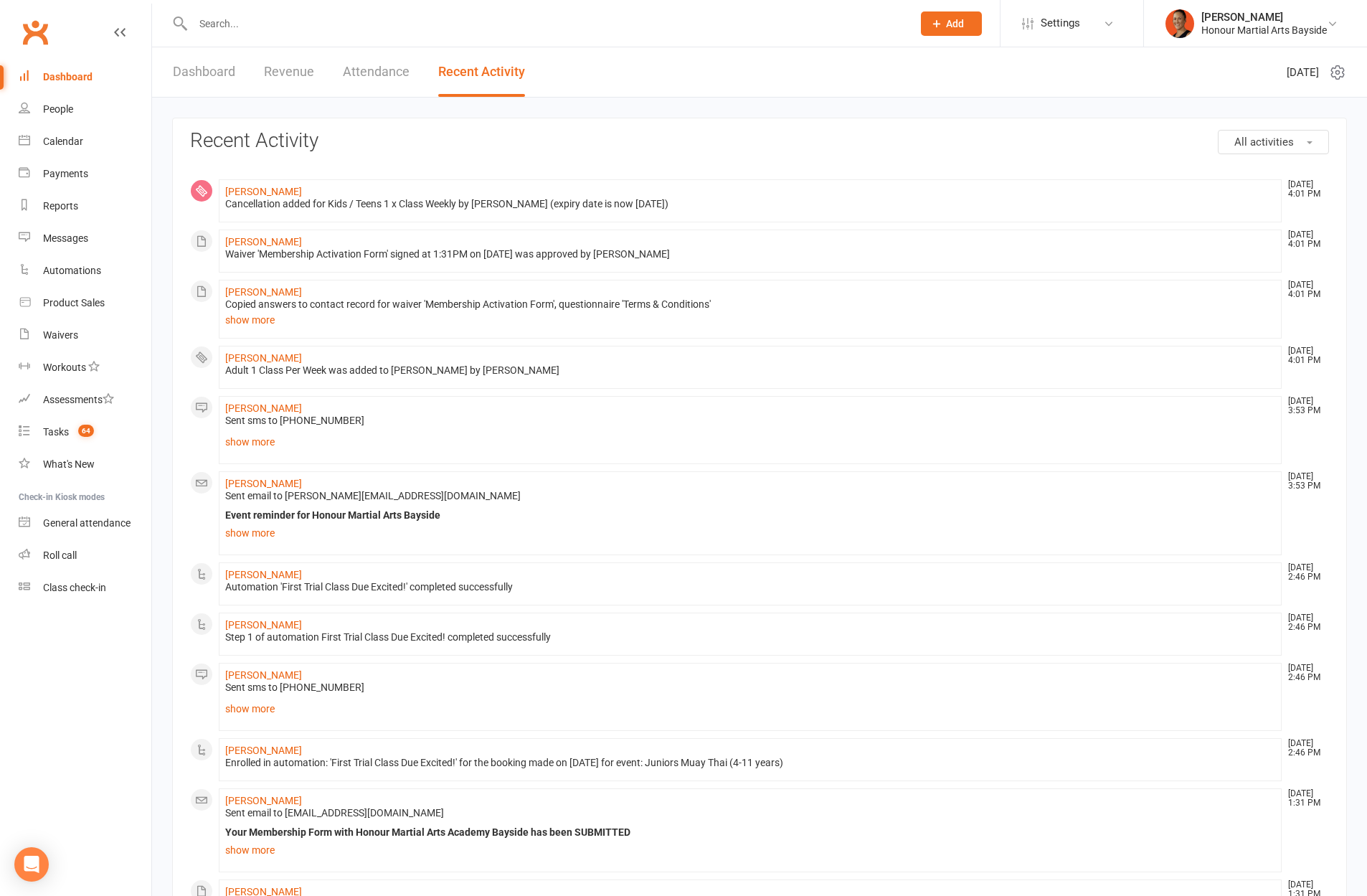
click at [231, 62] on link "Dashboard" at bounding box center [203, 72] width 63 height 50
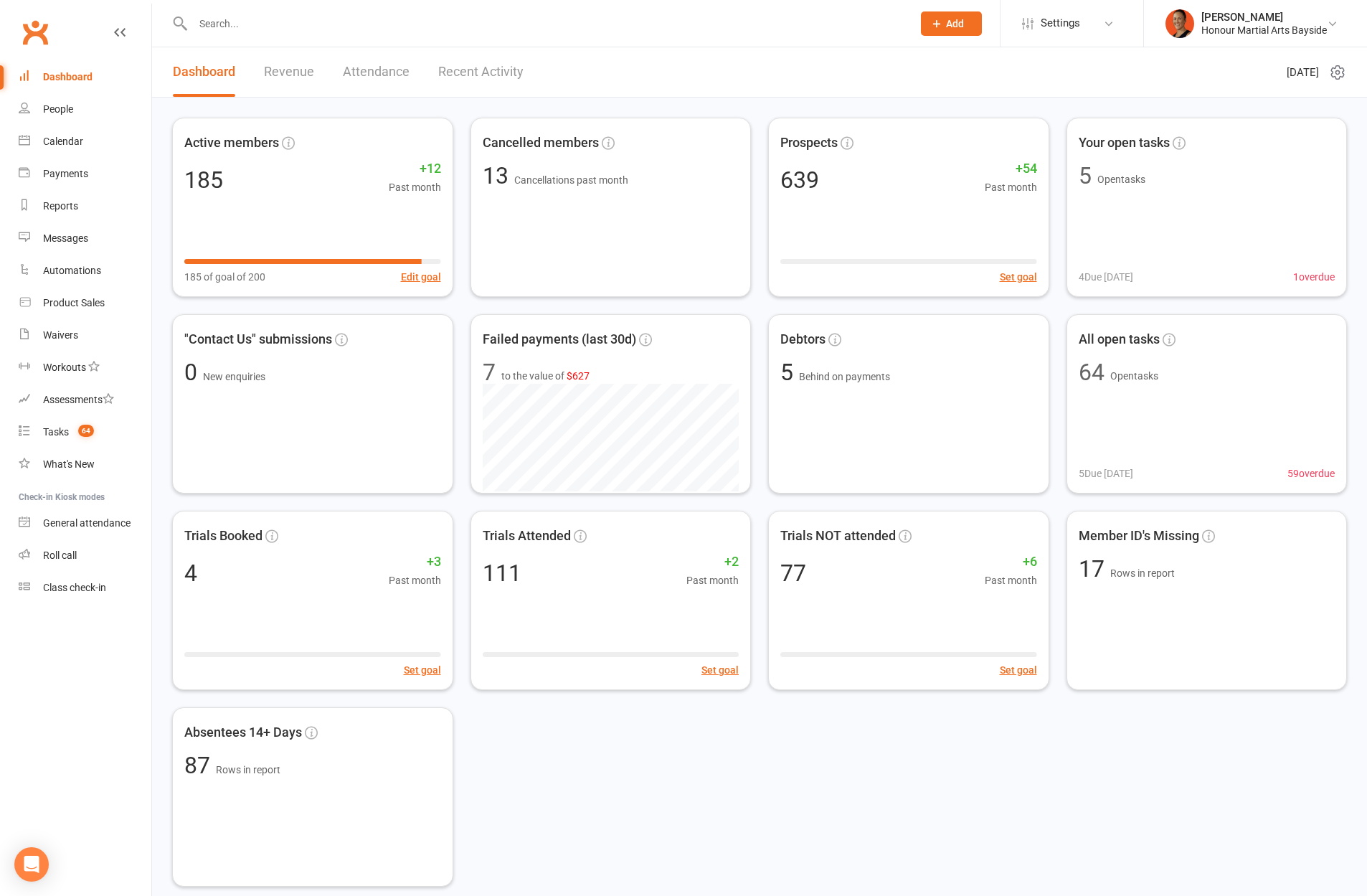
click at [485, 60] on link "Recent Activity" at bounding box center [480, 72] width 85 height 50
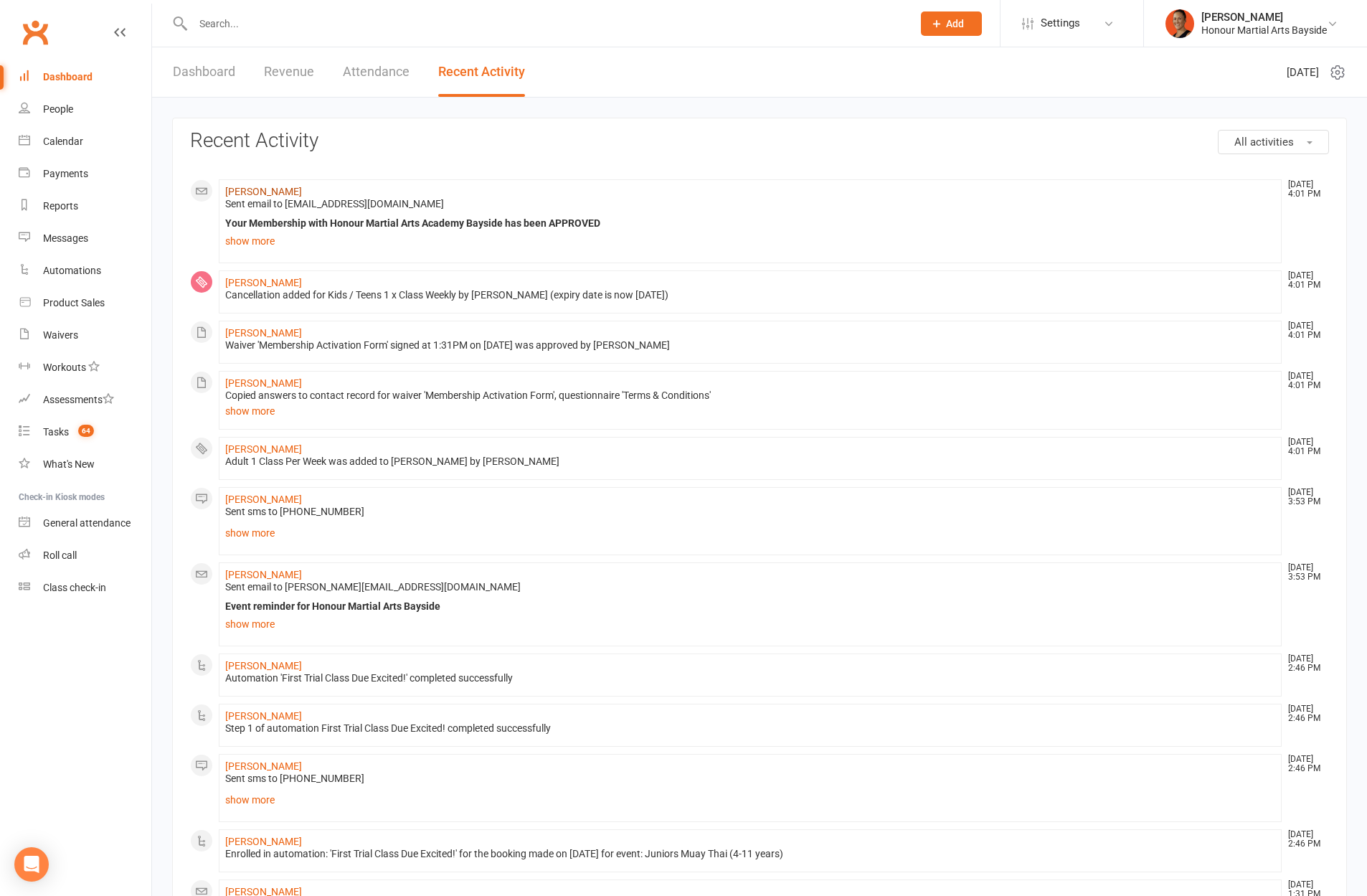
click at [272, 186] on link "Andrew Lacey" at bounding box center [263, 191] width 77 height 12
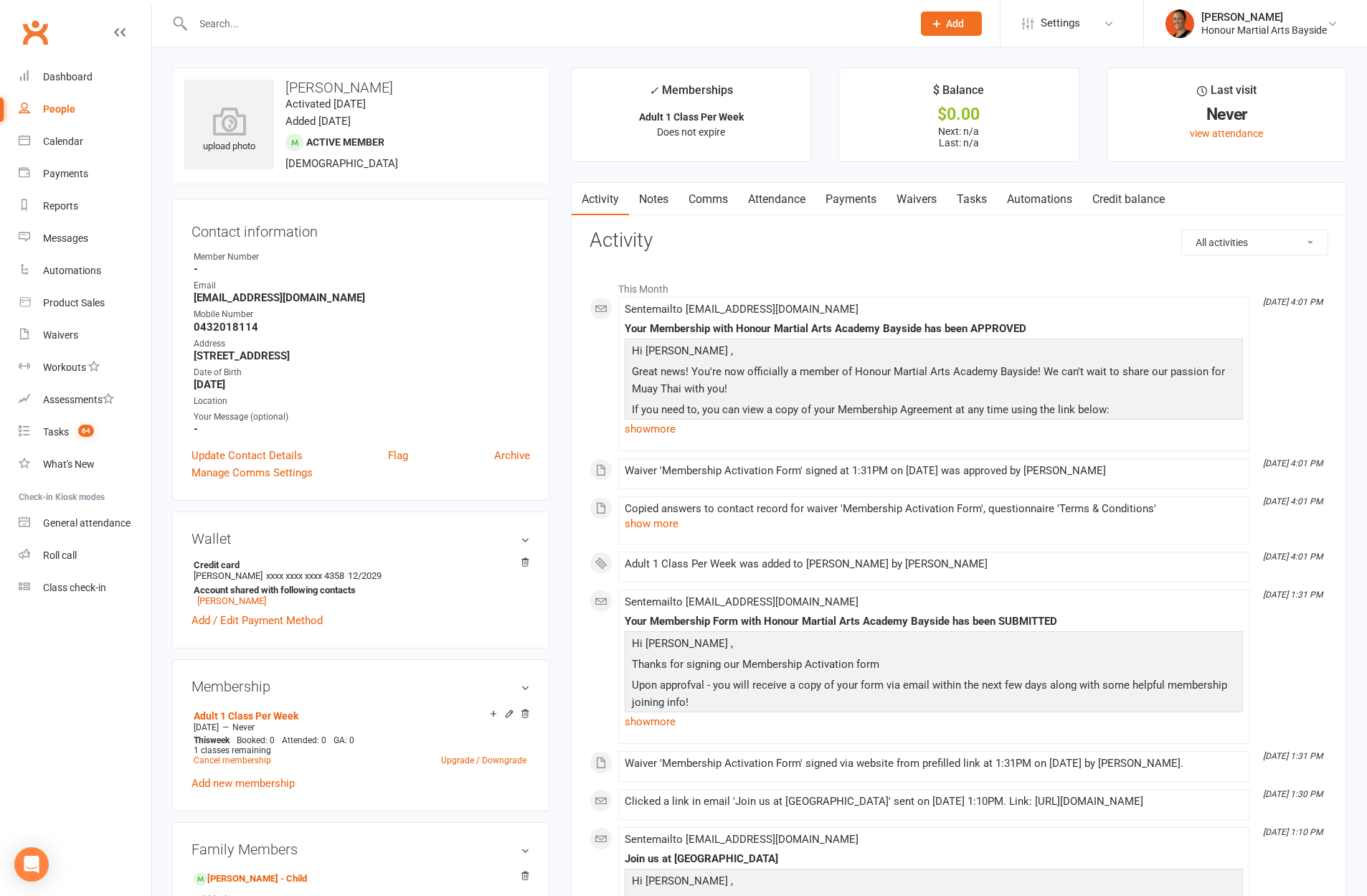
click at [852, 204] on link "Payments" at bounding box center [851, 199] width 71 height 33
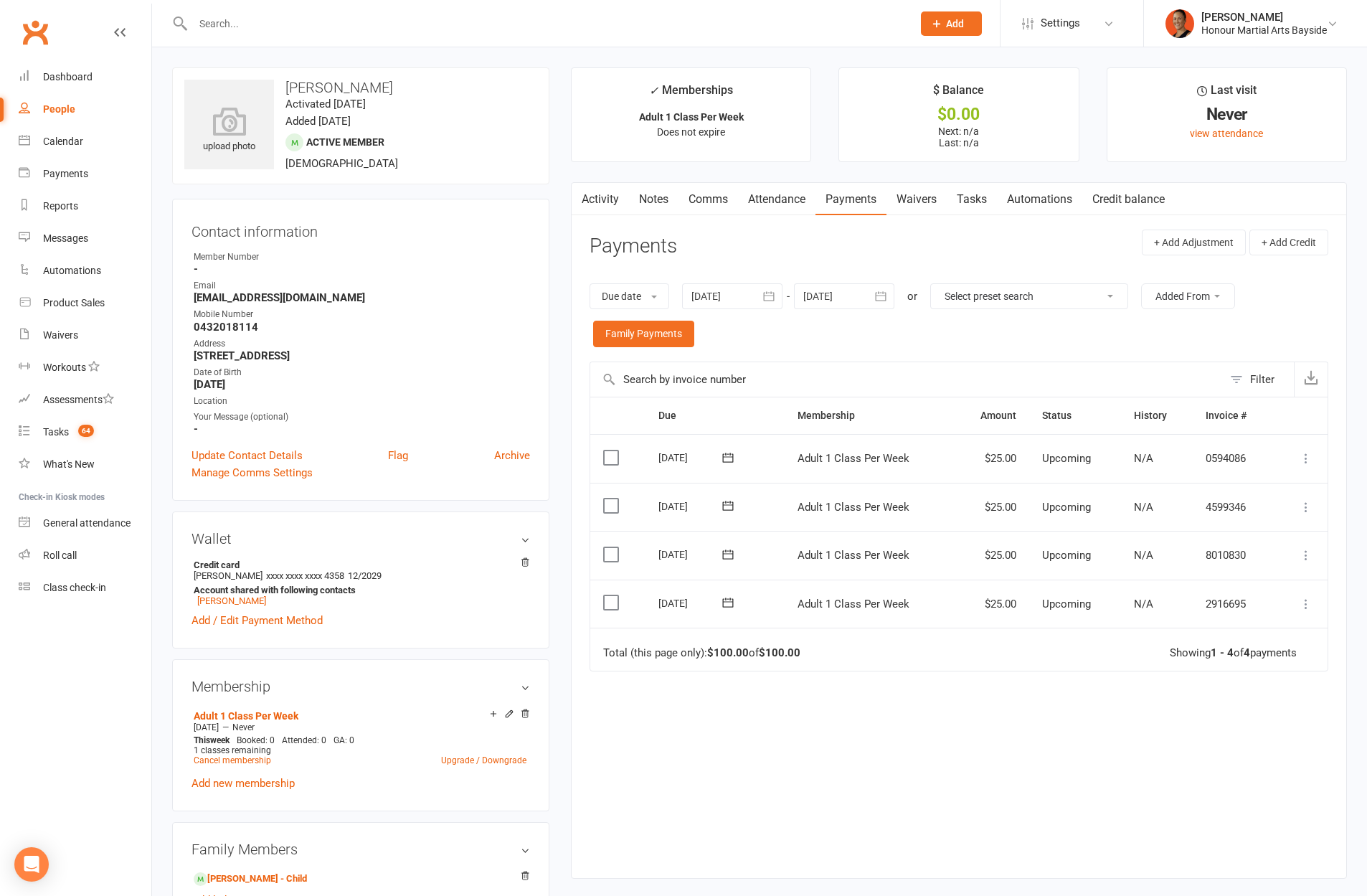
scroll to position [95, 0]
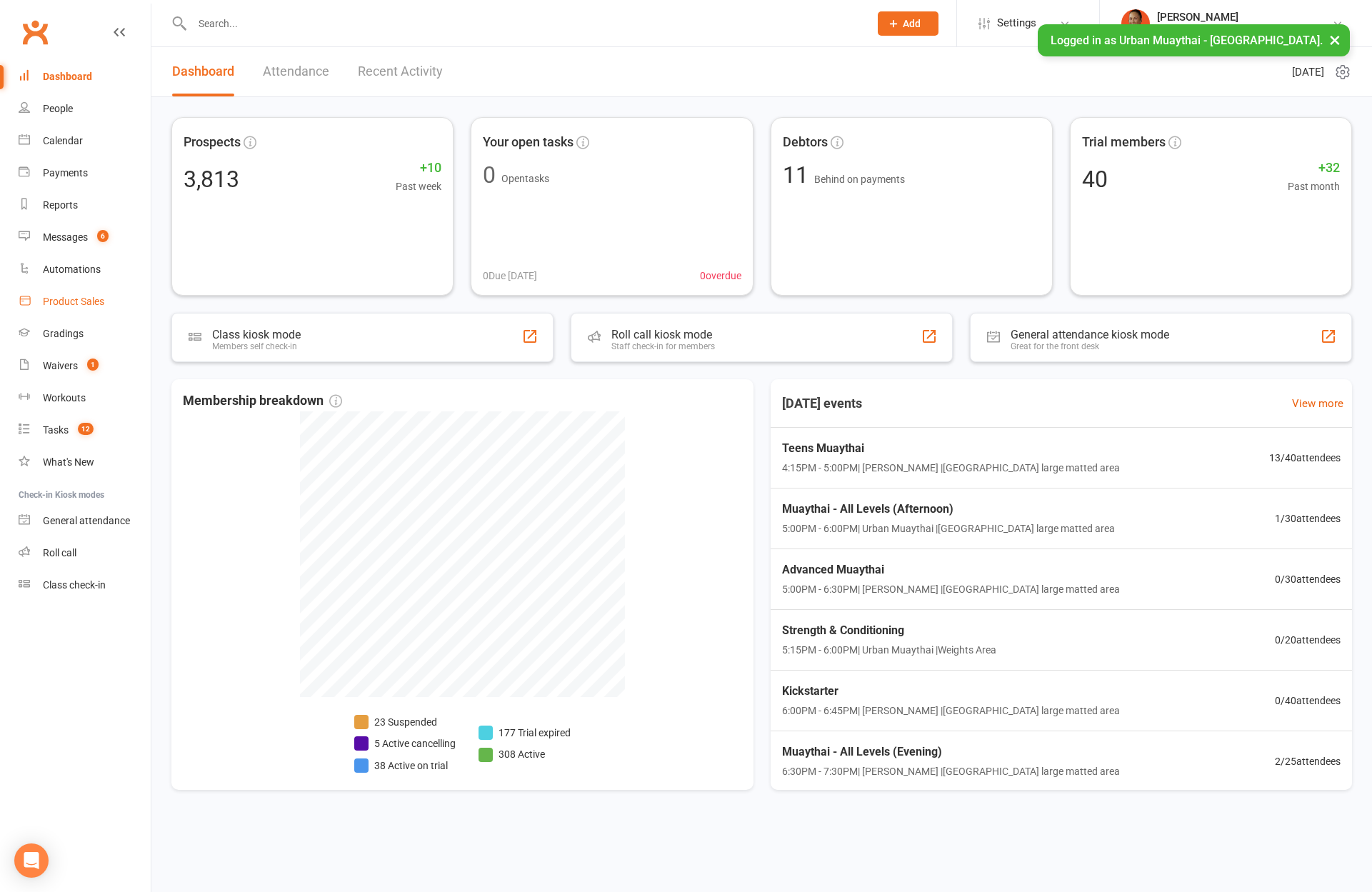
click at [74, 311] on link "Product Sales" at bounding box center [85, 302] width 133 height 32
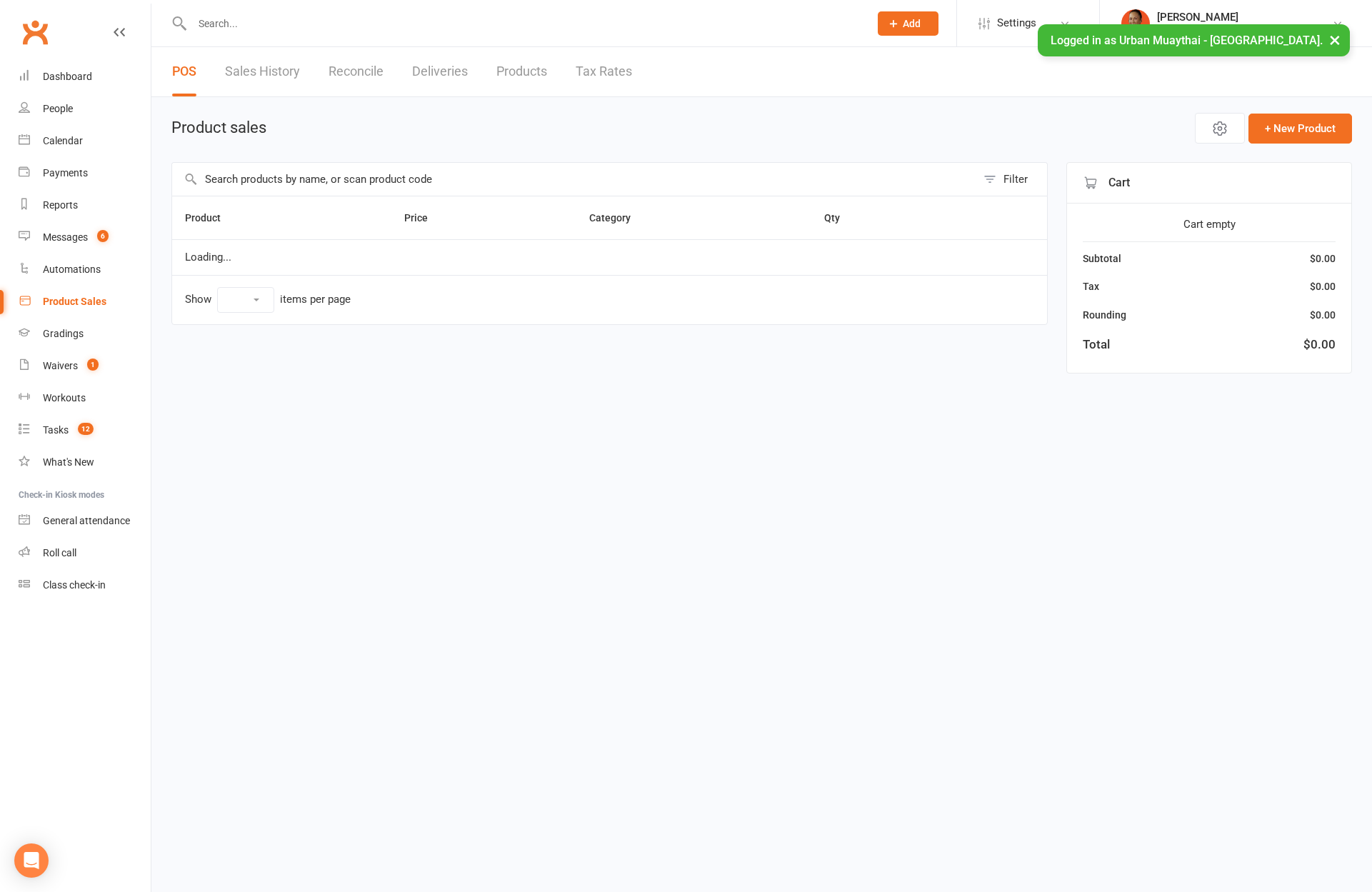
select select "100"
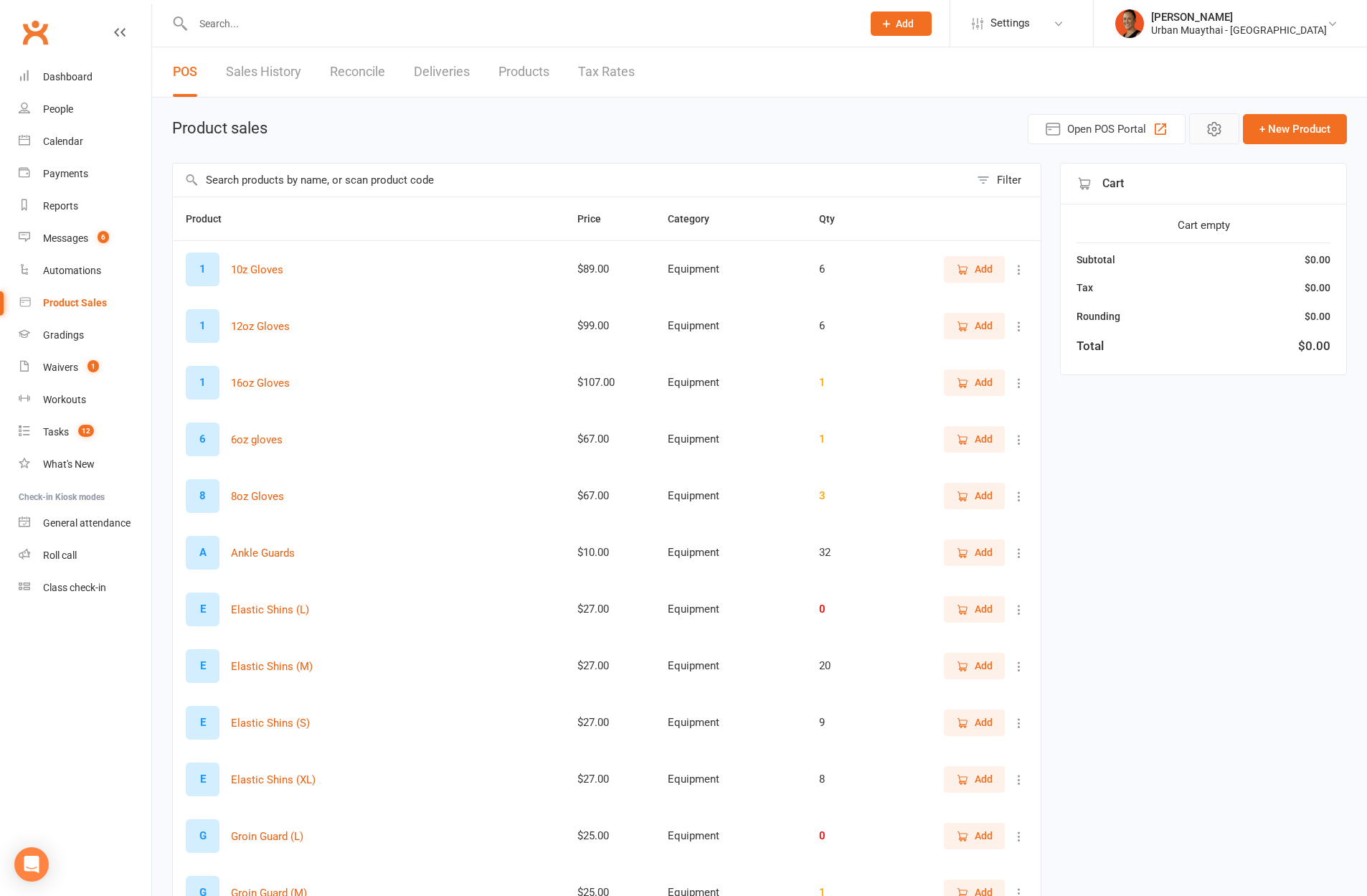
click at [1208, 138] on button "button" at bounding box center [1214, 128] width 50 height 31
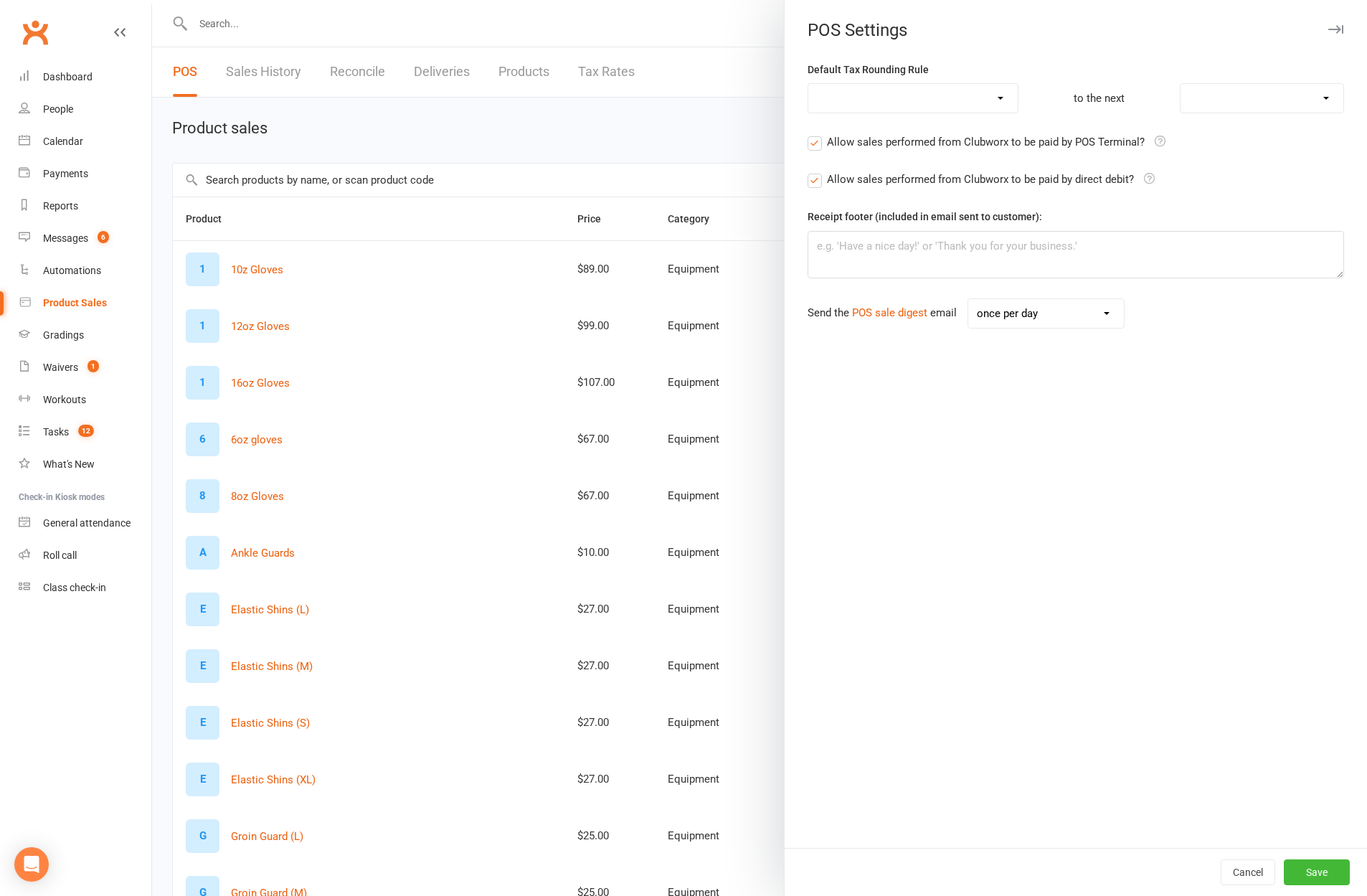
select select "round_up"
select select "1"
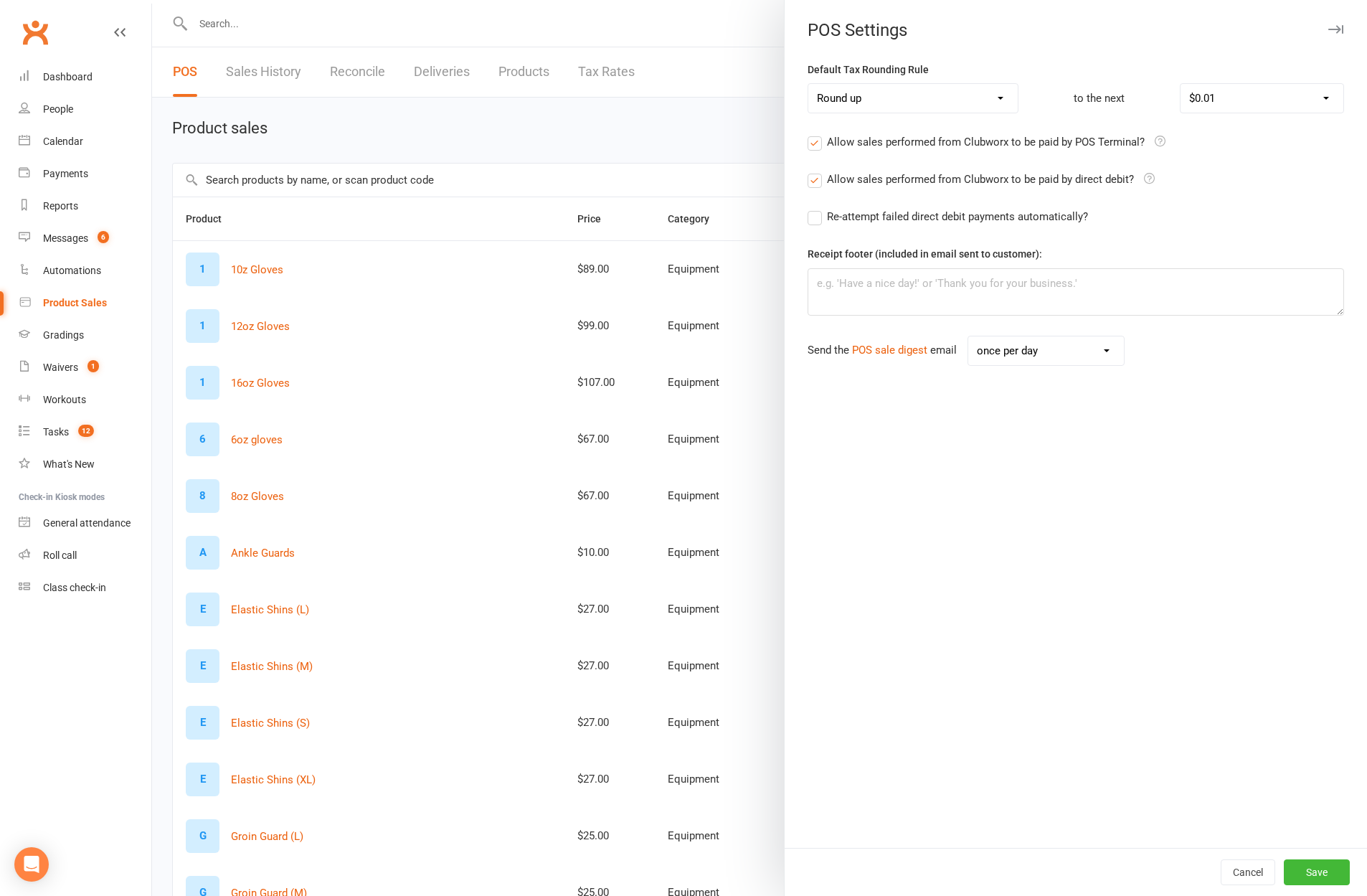
click at [1330, 29] on icon "button" at bounding box center [1335, 29] width 15 height 9
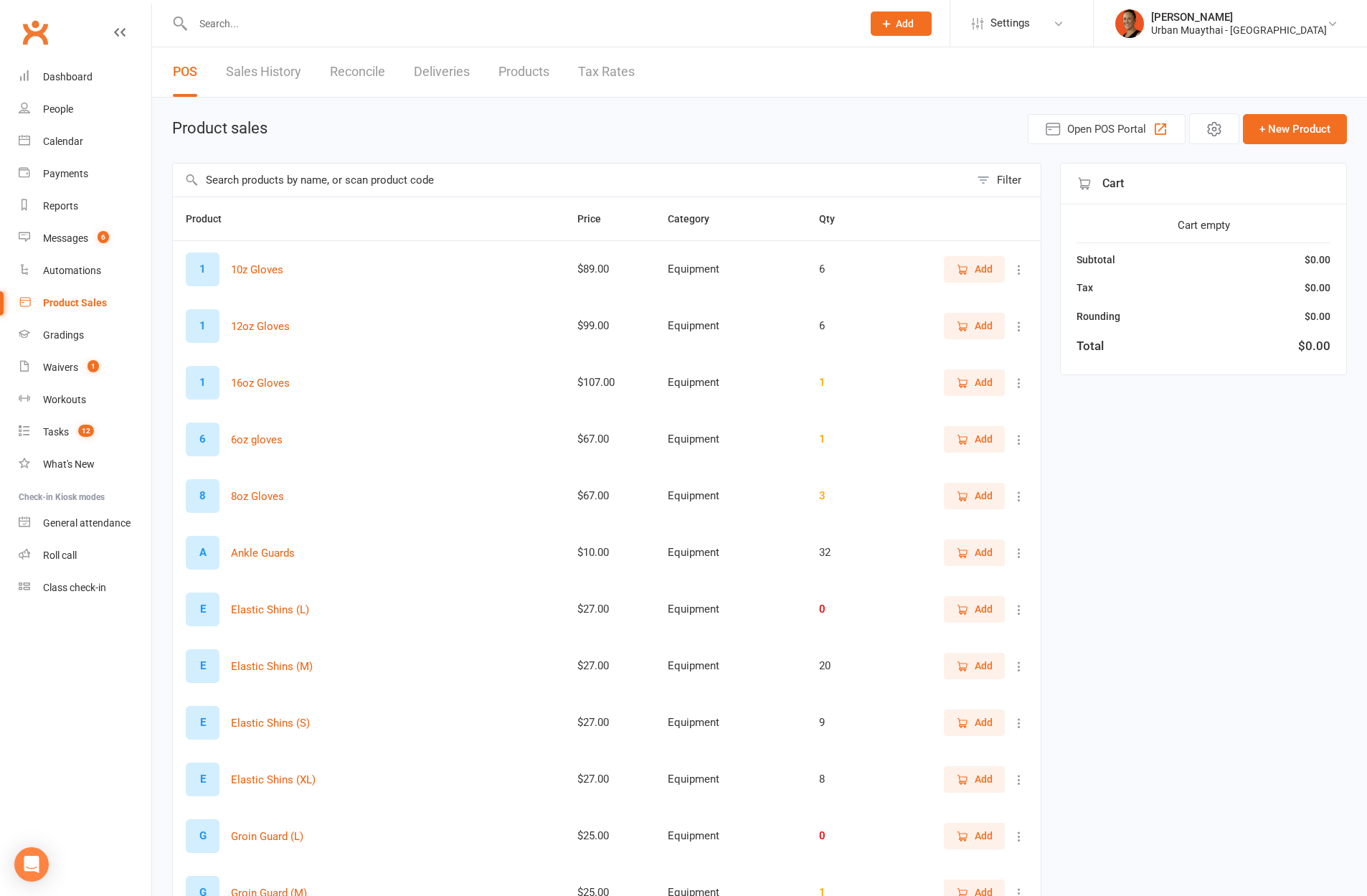
click at [87, 314] on link "Product Sales" at bounding box center [85, 303] width 133 height 32
click at [60, 332] on div "Gradings" at bounding box center [63, 335] width 41 height 12
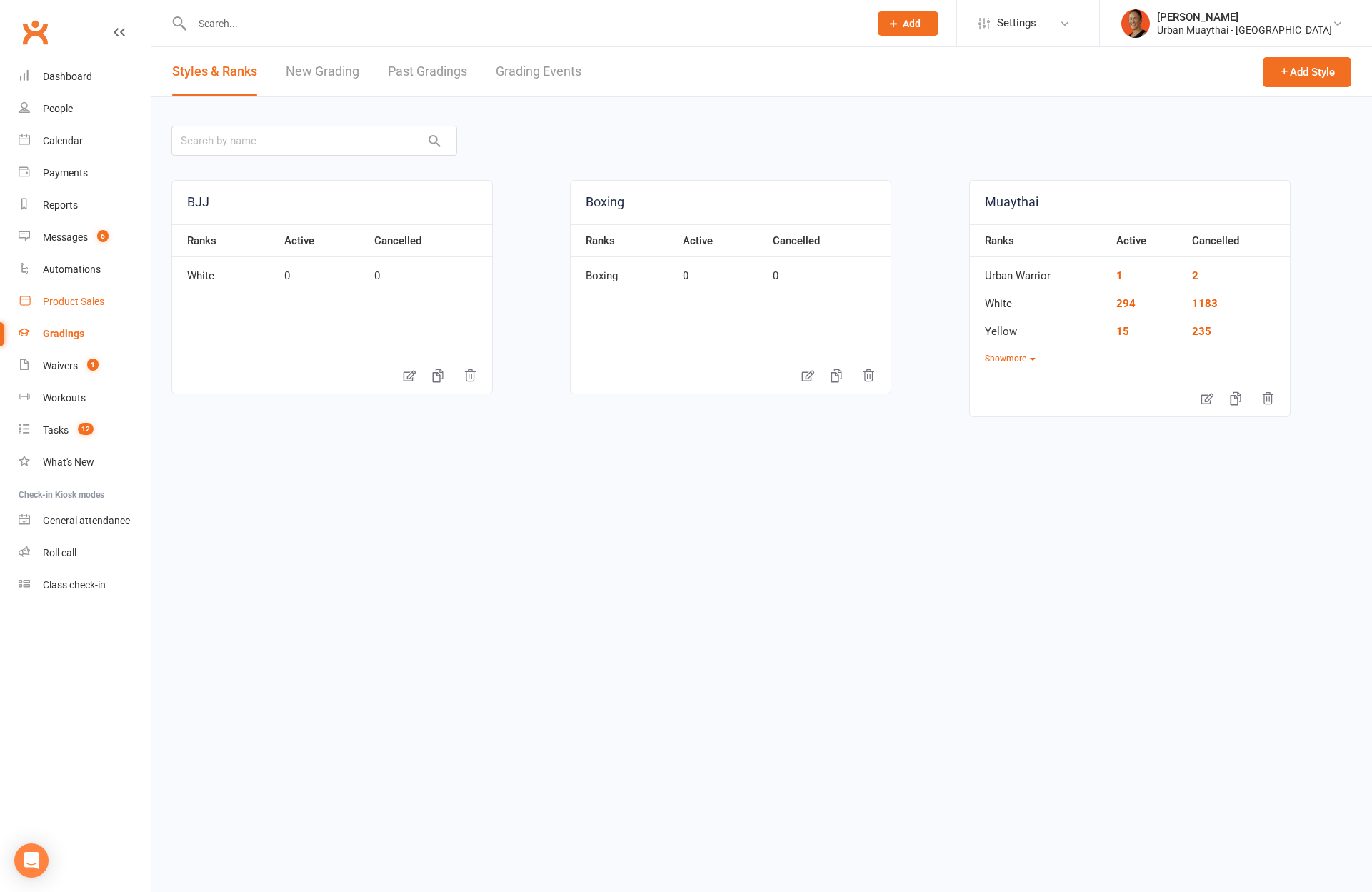
click at [65, 297] on div "Product Sales" at bounding box center [74, 301] width 62 height 12
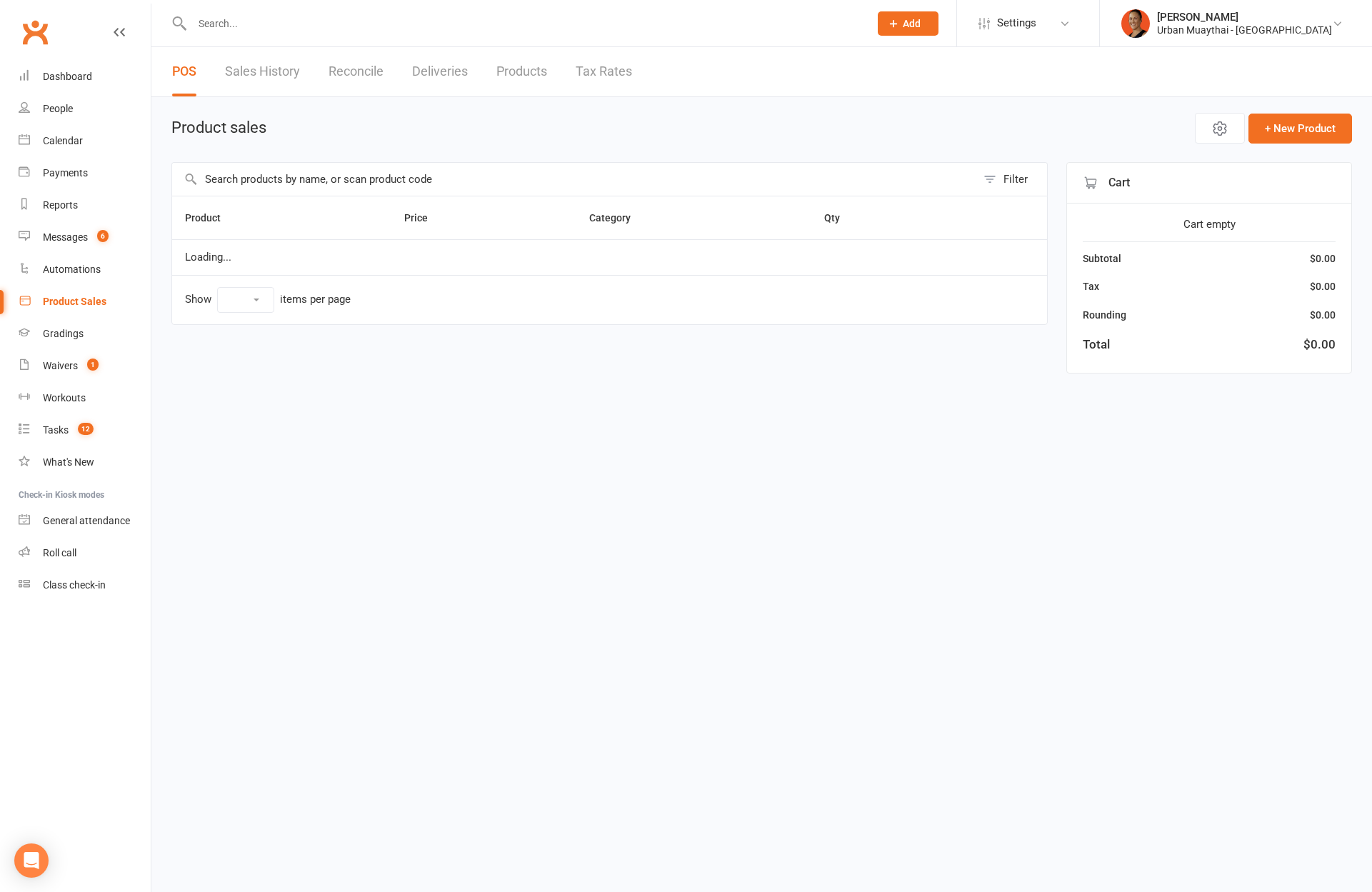
select select "100"
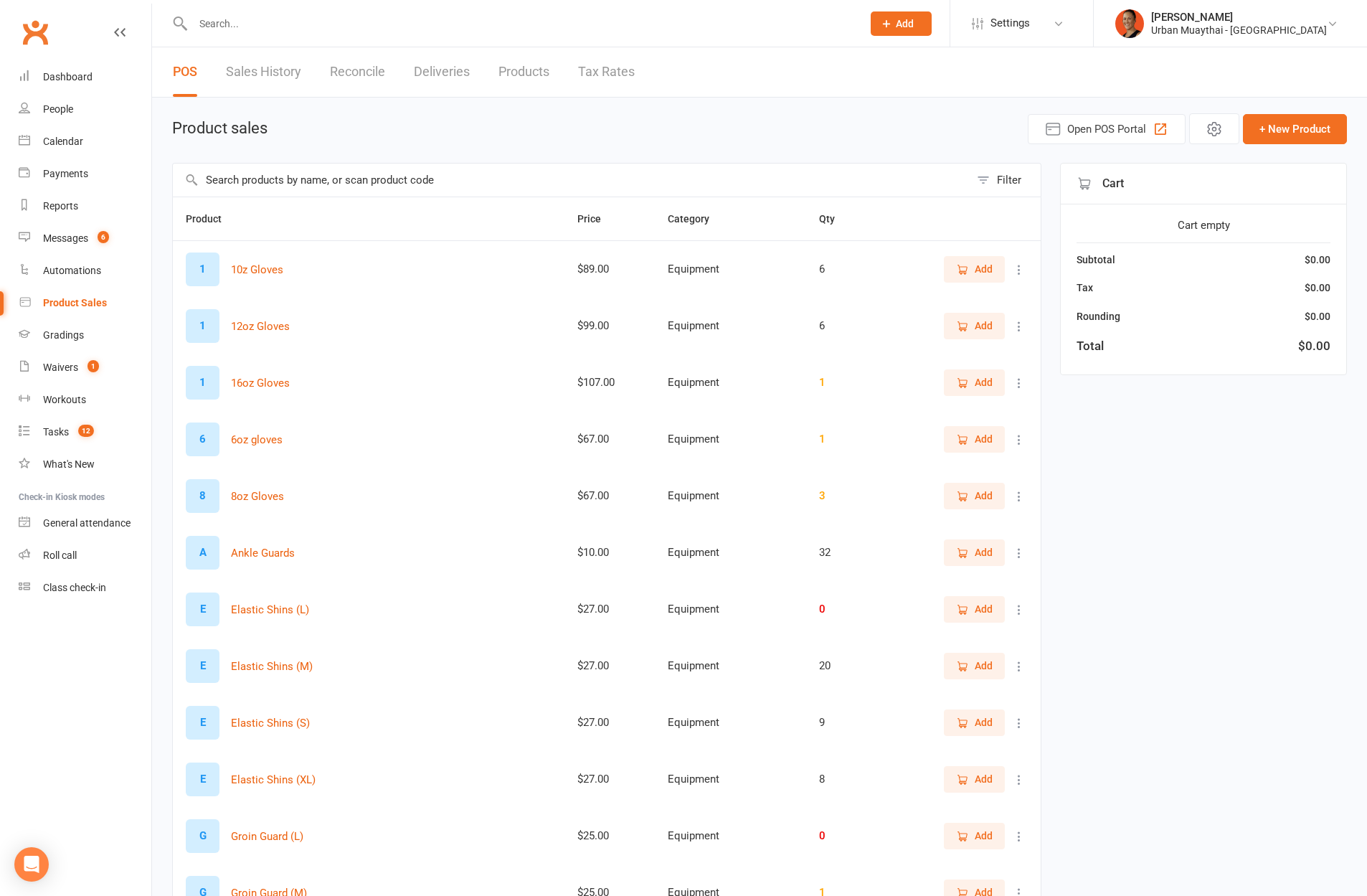
click at [1098, 344] on div "Total" at bounding box center [1089, 346] width 27 height 19
click at [59, 119] on link "People" at bounding box center [85, 110] width 133 height 32
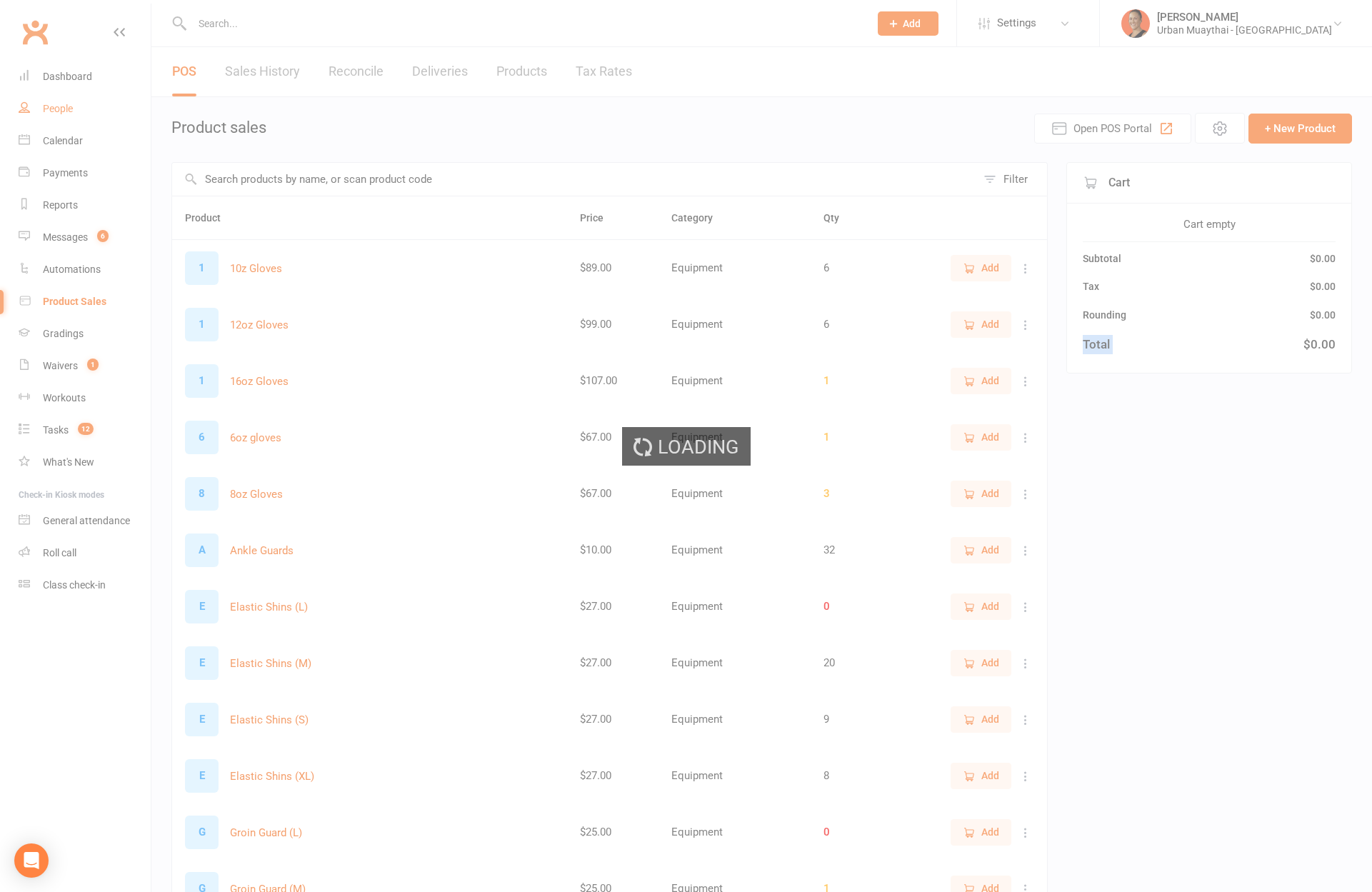
select select "100"
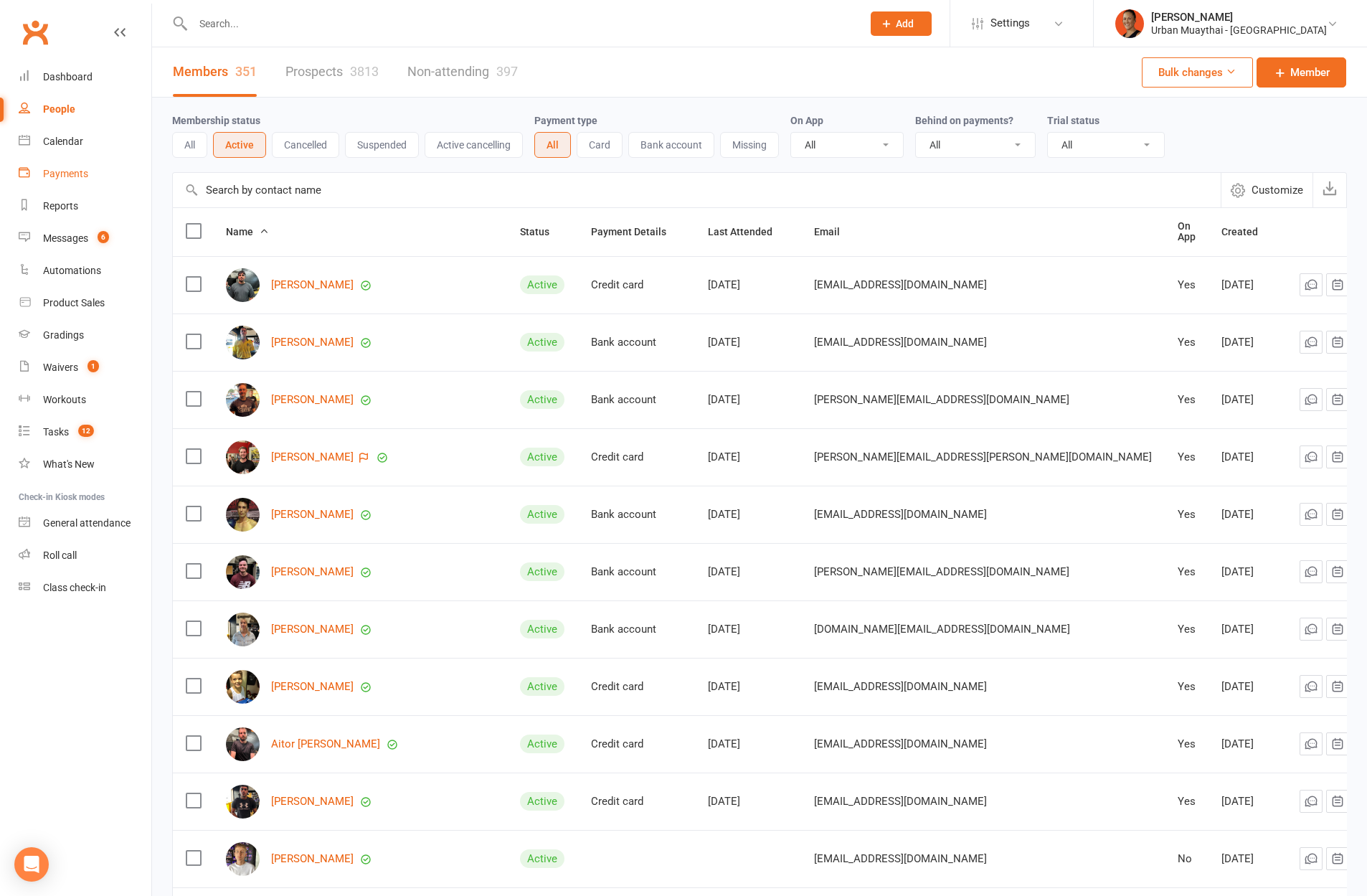
click at [72, 180] on link "Payments" at bounding box center [85, 174] width 133 height 32
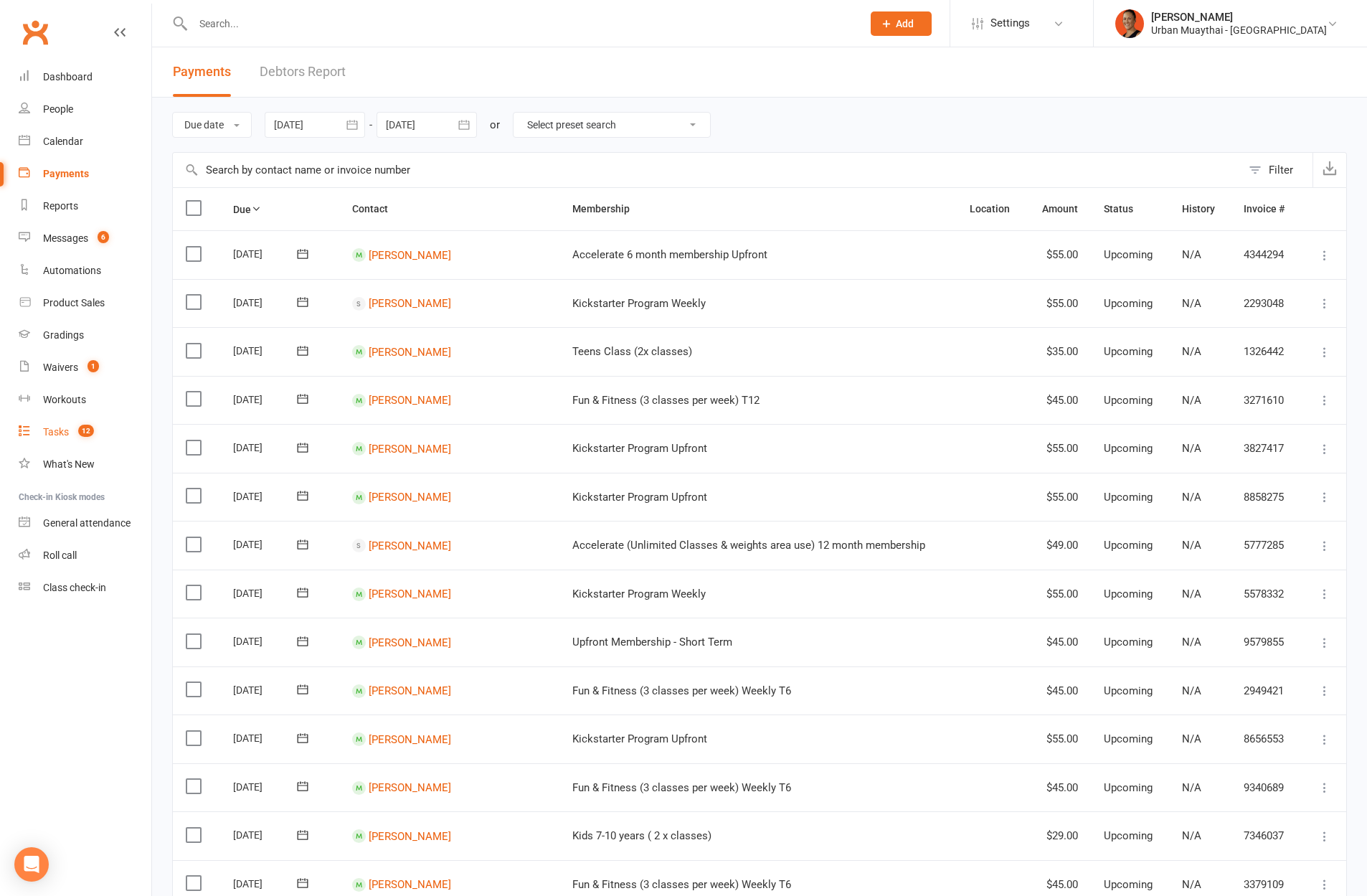
click at [63, 430] on div "Tasks" at bounding box center [56, 432] width 26 height 12
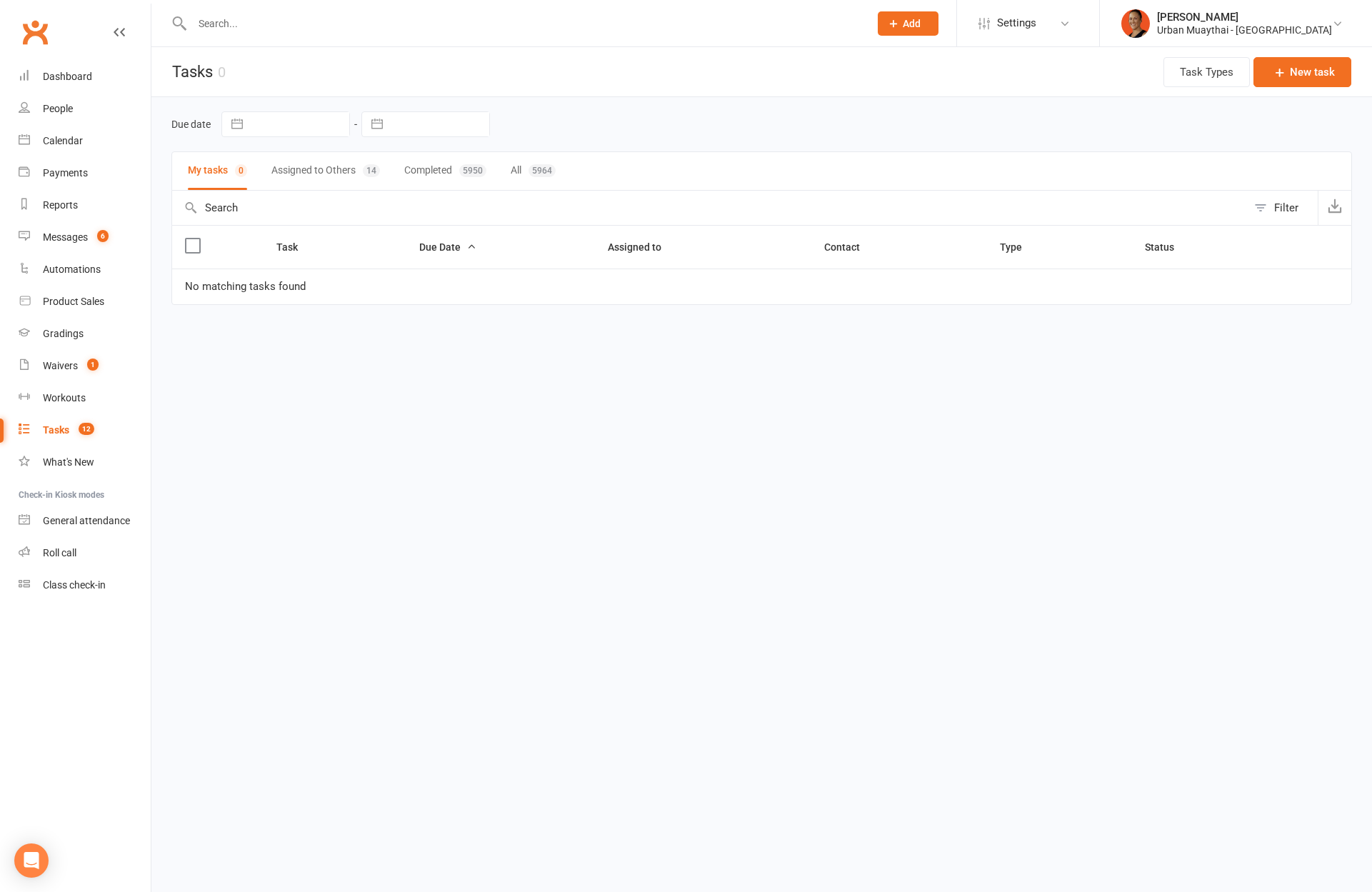
click at [304, 179] on button "Assigned to Others 14" at bounding box center [325, 170] width 109 height 38
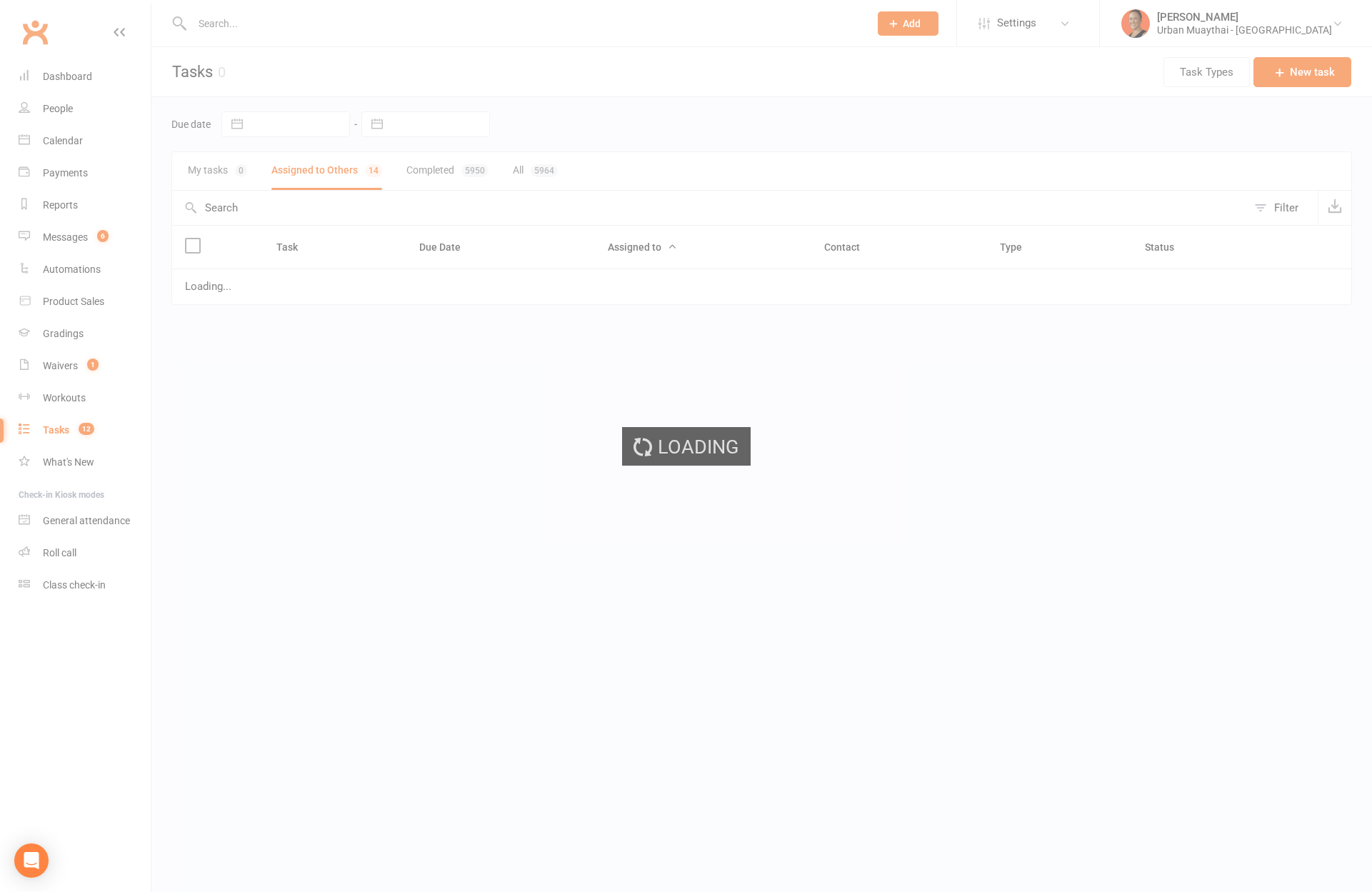
select select "started"
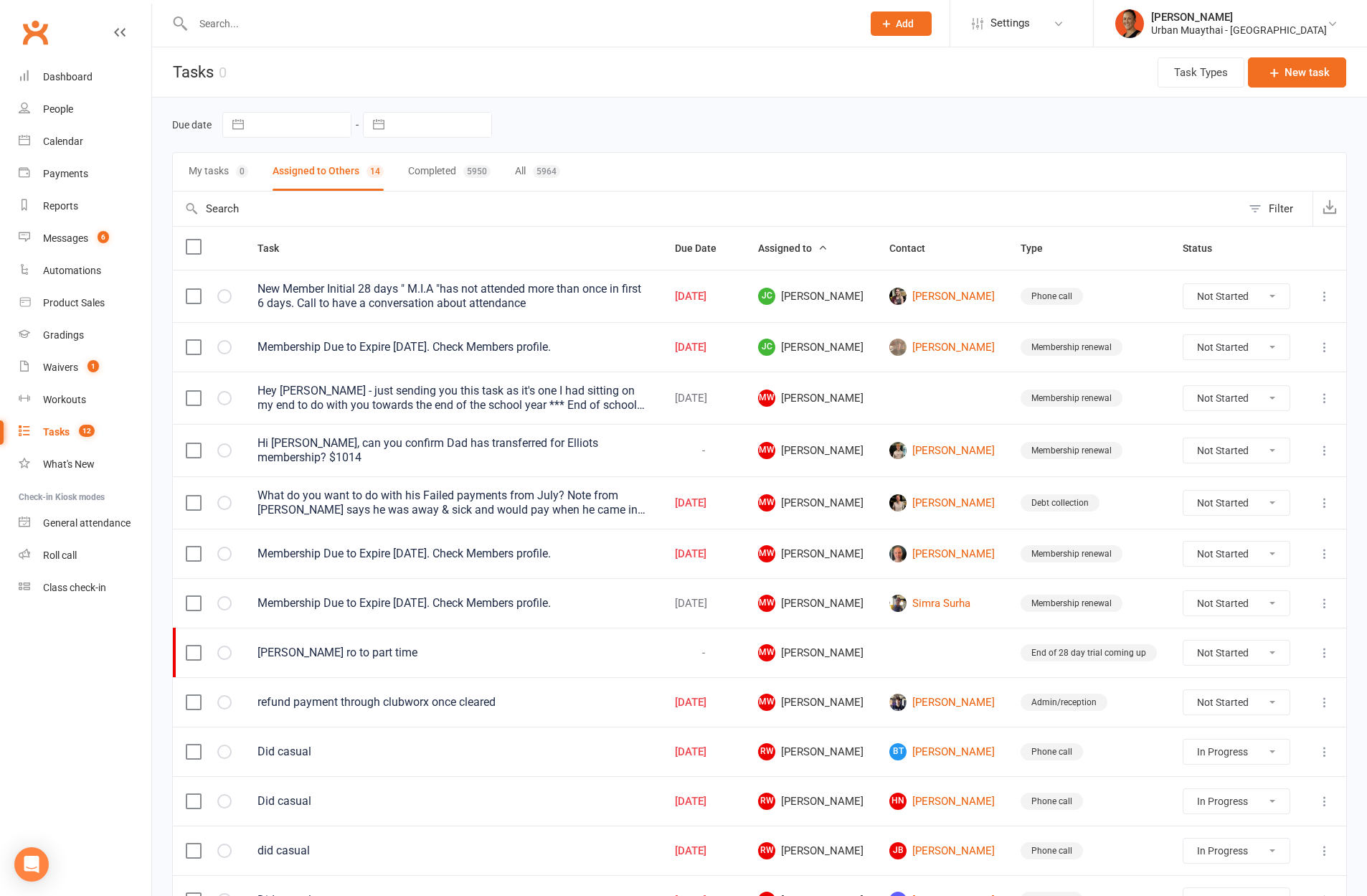
select select "started"
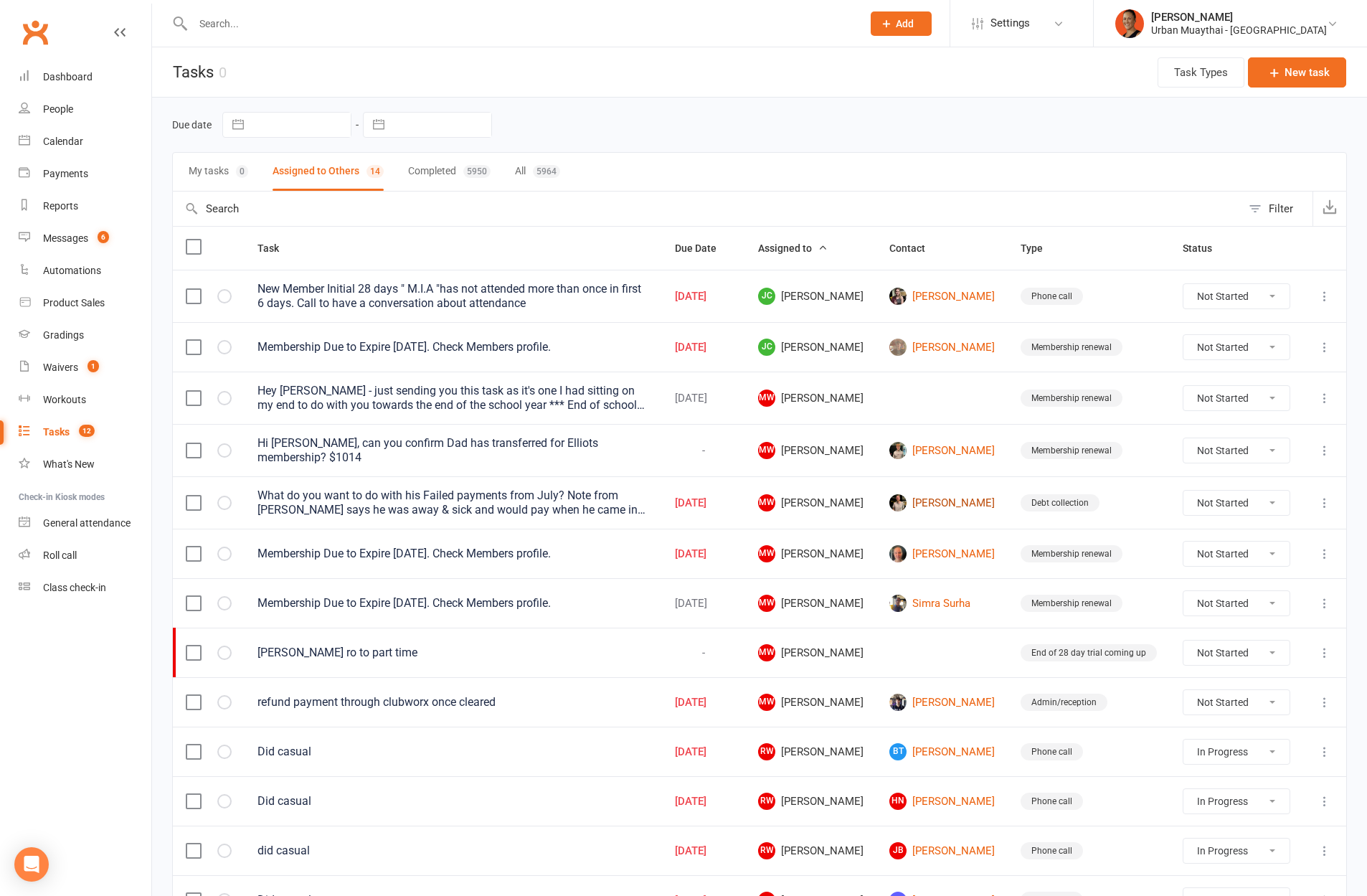
click at [938, 495] on link "Max Gilbert" at bounding box center [942, 503] width 105 height 17
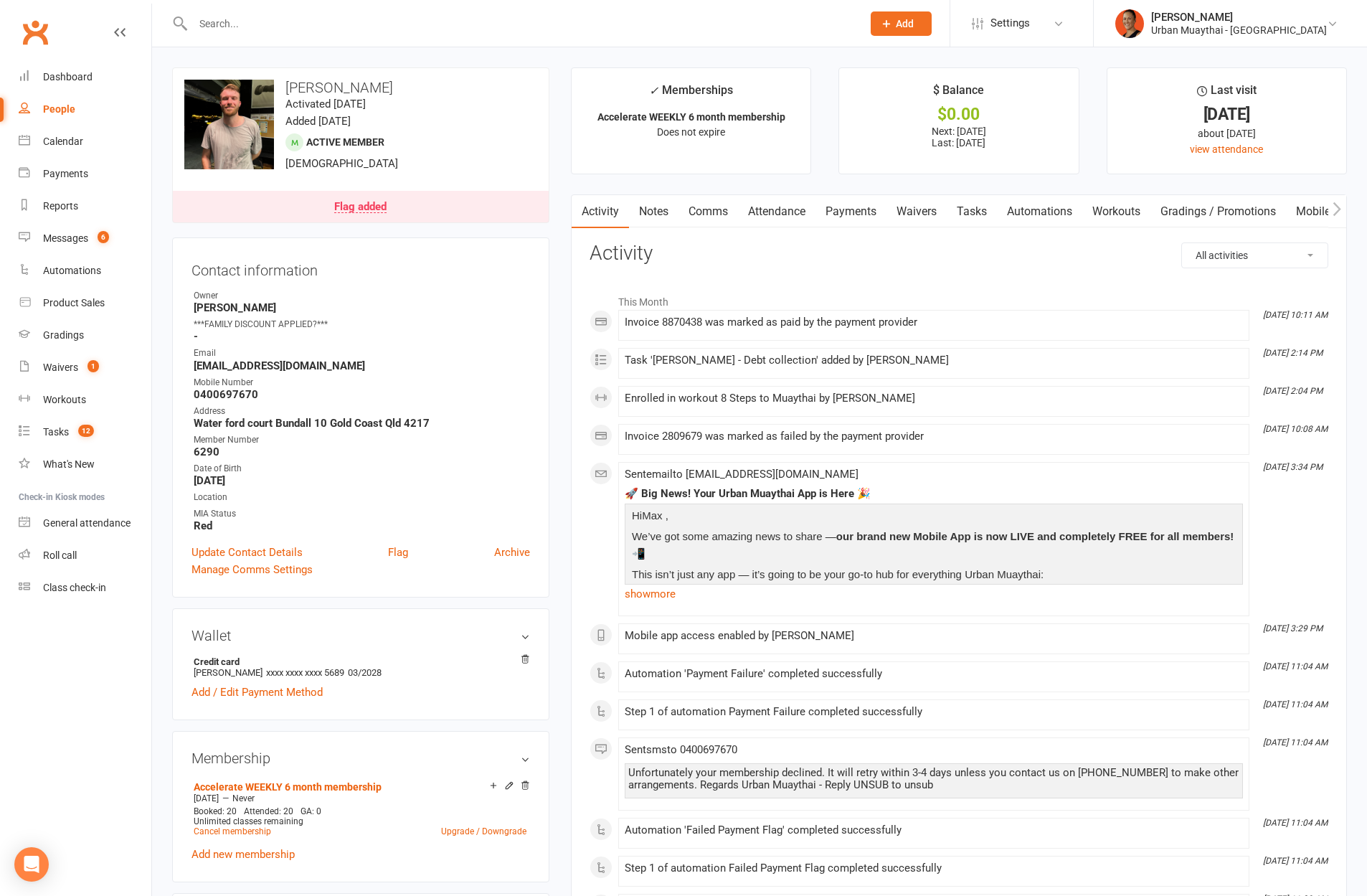
click at [648, 203] on link "Notes" at bounding box center [654, 211] width 50 height 33
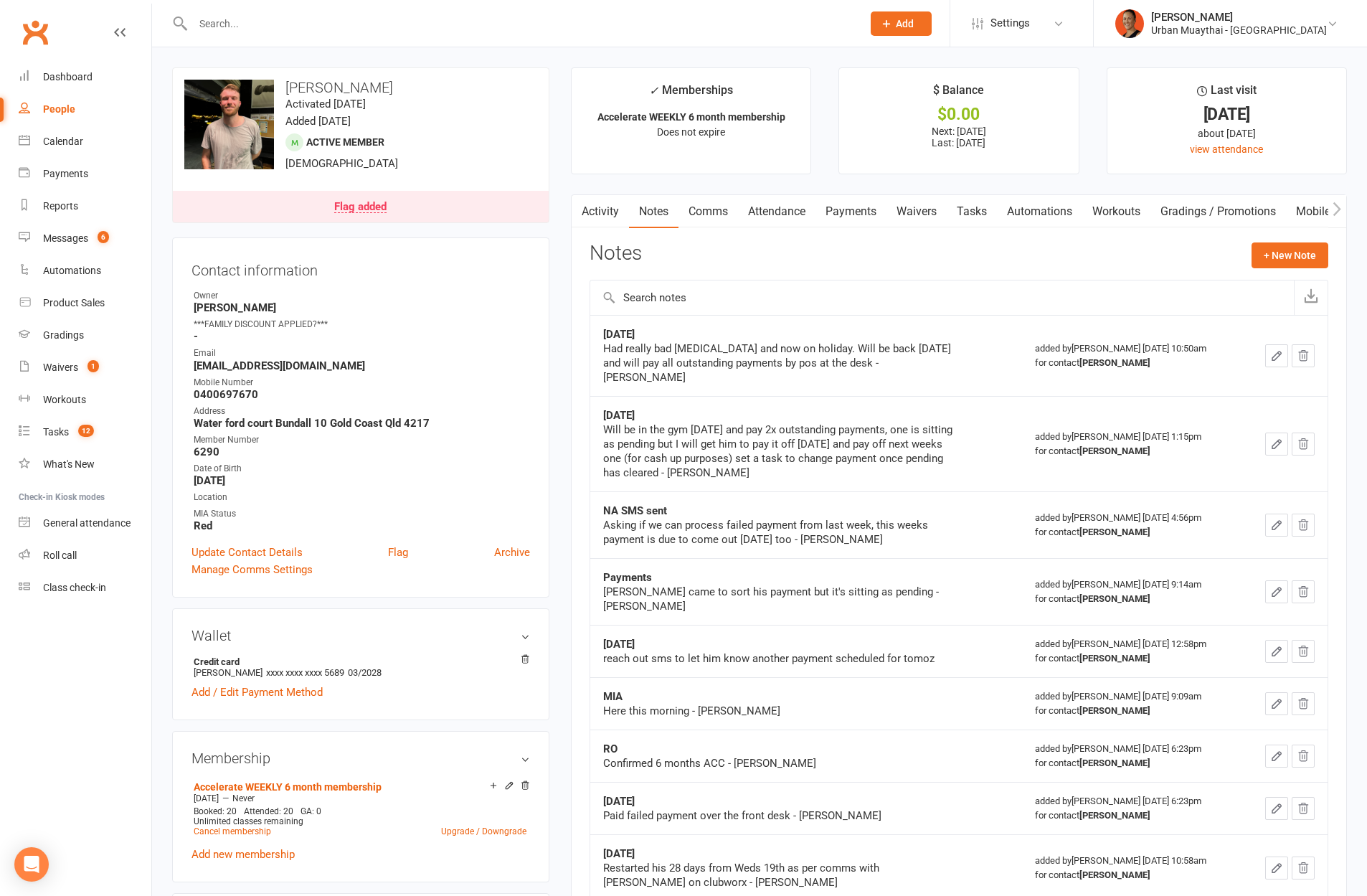
click at [874, 354] on div "Had really bad staph infection and now on holiday. Will be back on Monday and w…" at bounding box center [783, 363] width 359 height 43
click at [834, 223] on link "Payments" at bounding box center [851, 211] width 71 height 33
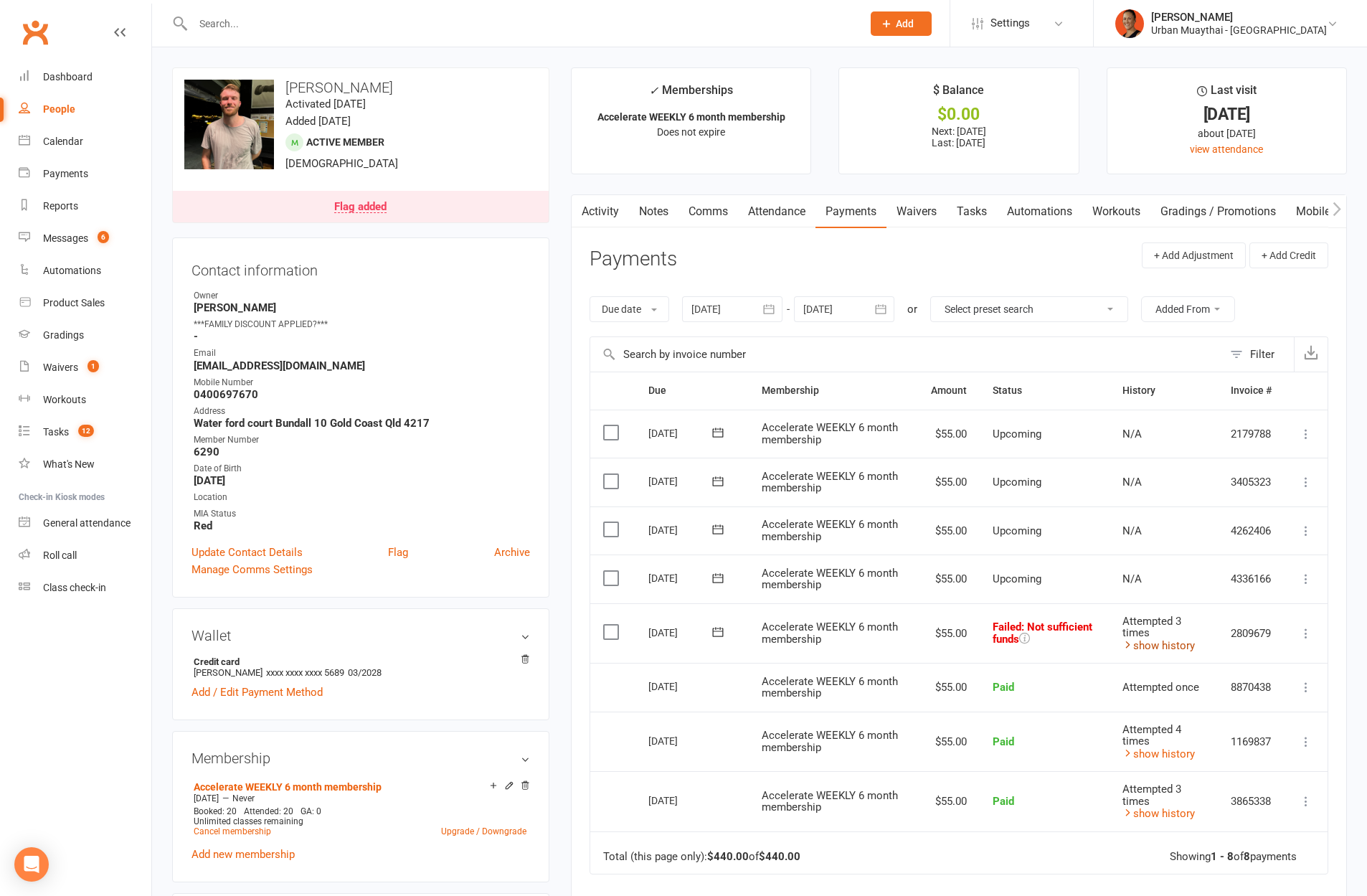
click at [1155, 639] on link "show history" at bounding box center [1159, 645] width 73 height 13
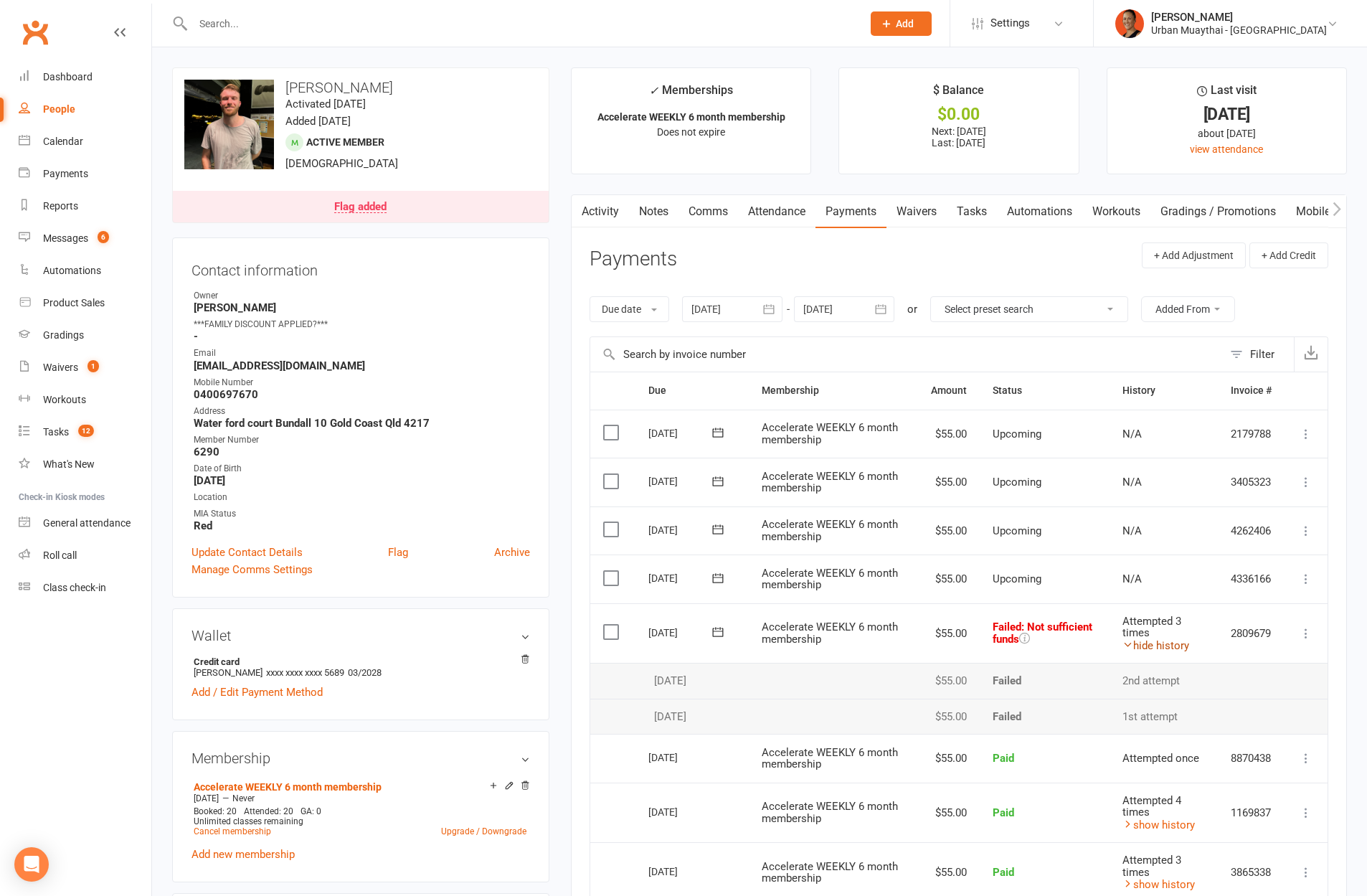
click at [1160, 641] on link "hide history" at bounding box center [1156, 645] width 67 height 13
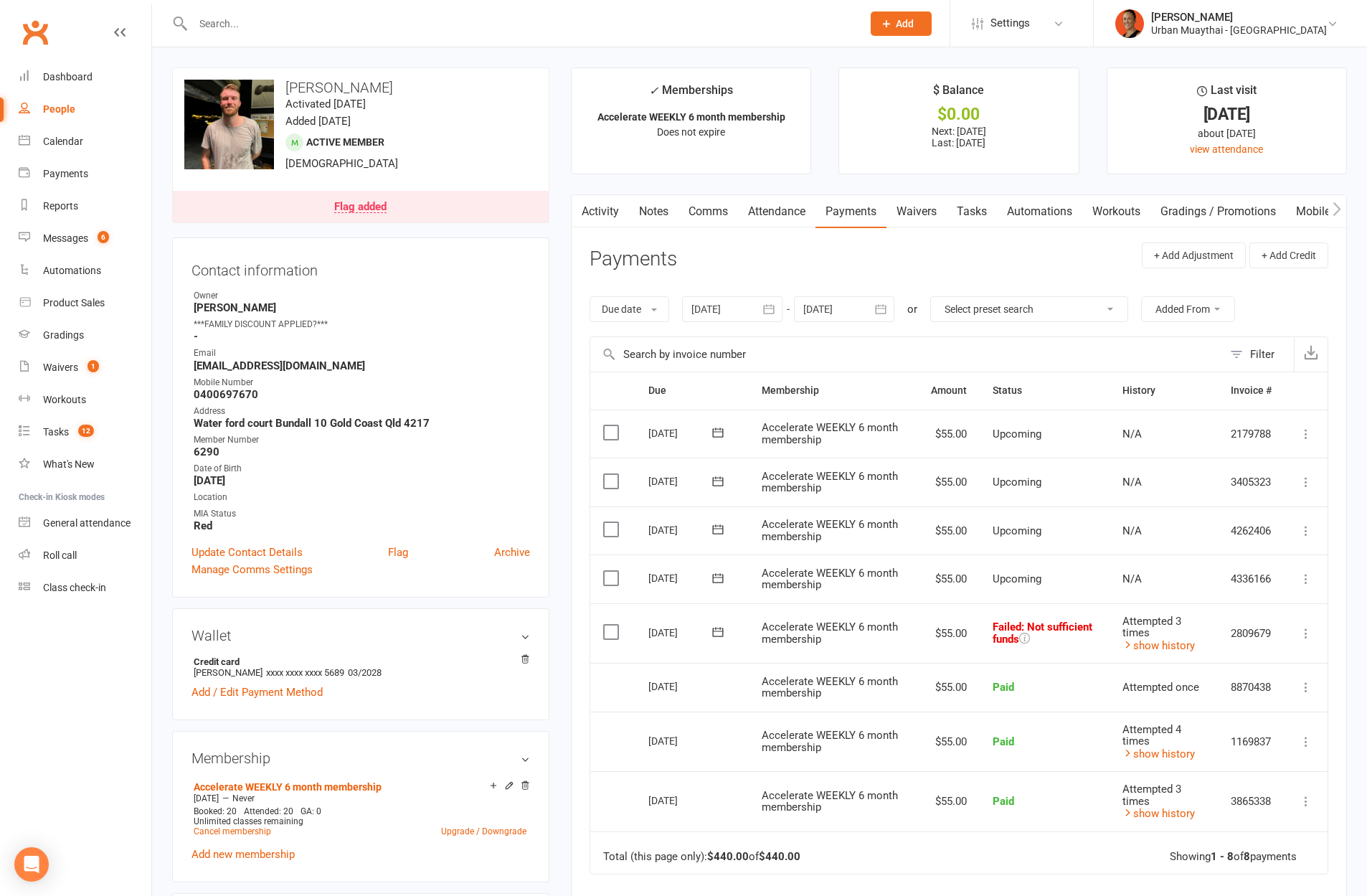
click at [743, 312] on div at bounding box center [733, 309] width 101 height 26
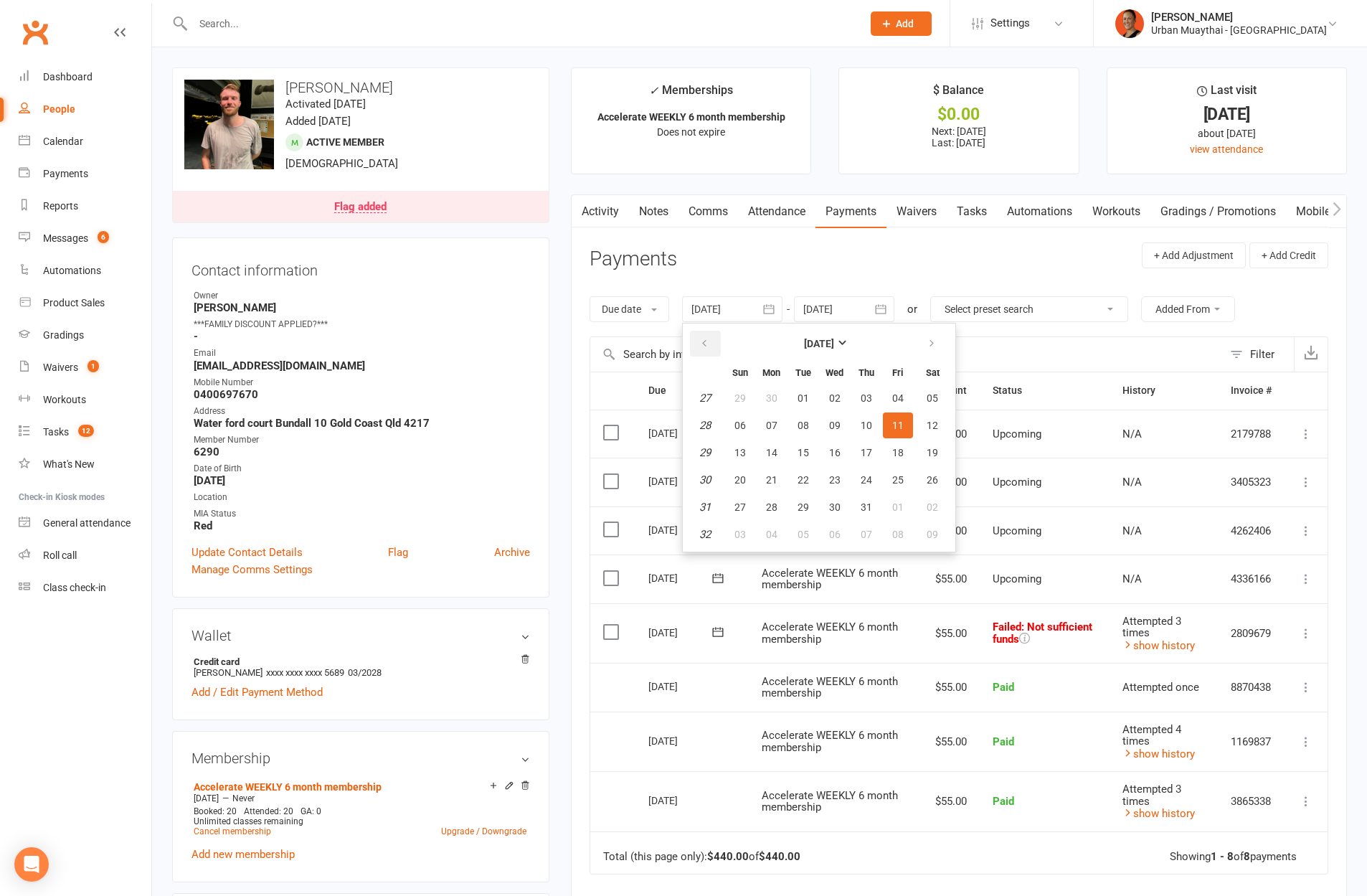
click at [713, 346] on button "button" at bounding box center [706, 343] width 31 height 26
click at [798, 398] on button "03" at bounding box center [803, 398] width 30 height 26
type input "03 Jun 2025"
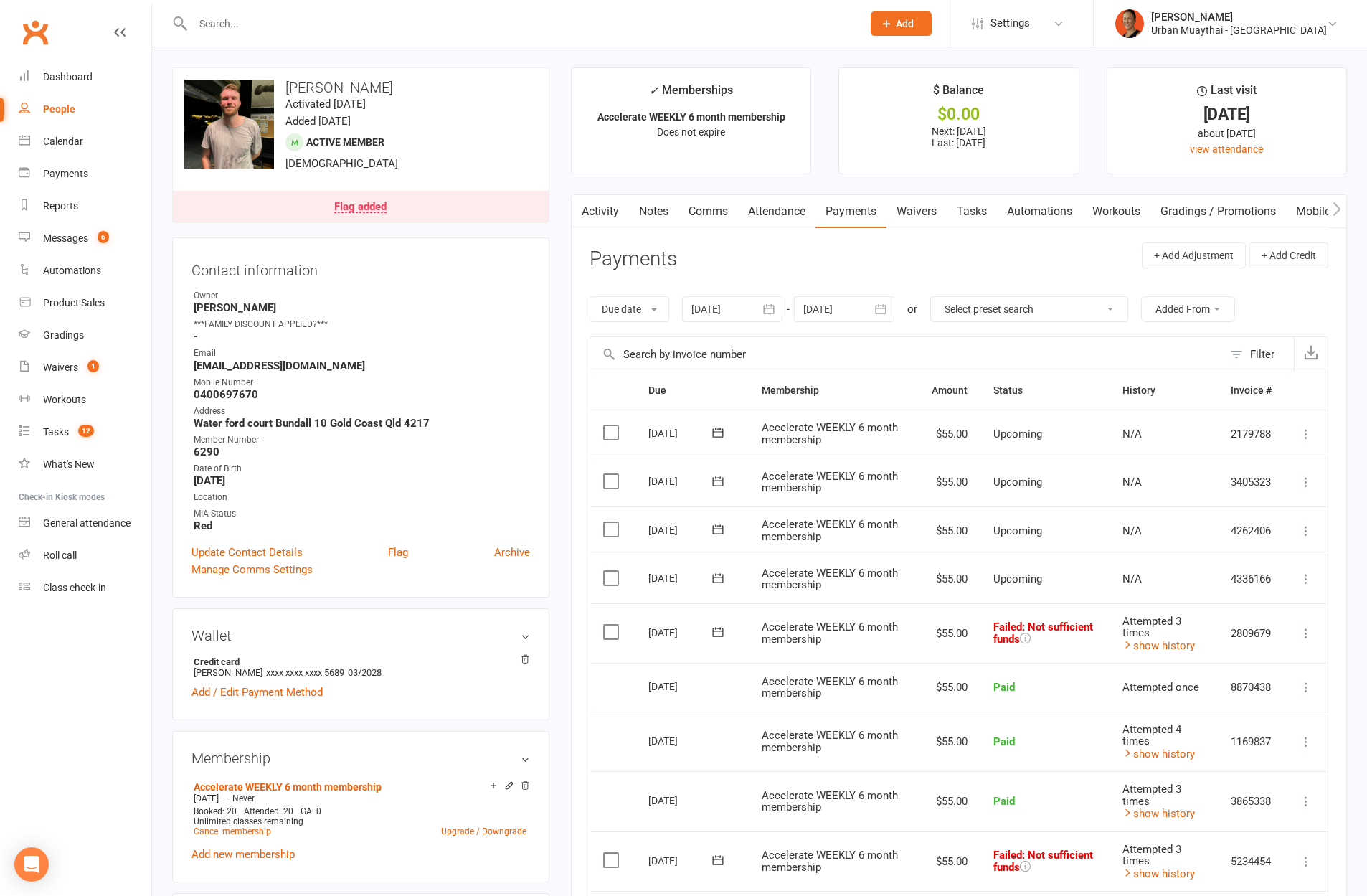
click at [853, 216] on link "Payments" at bounding box center [851, 211] width 71 height 33
click at [841, 211] on link "Payments" at bounding box center [851, 211] width 71 height 33
click at [214, 29] on input "text" at bounding box center [521, 24] width 664 height 20
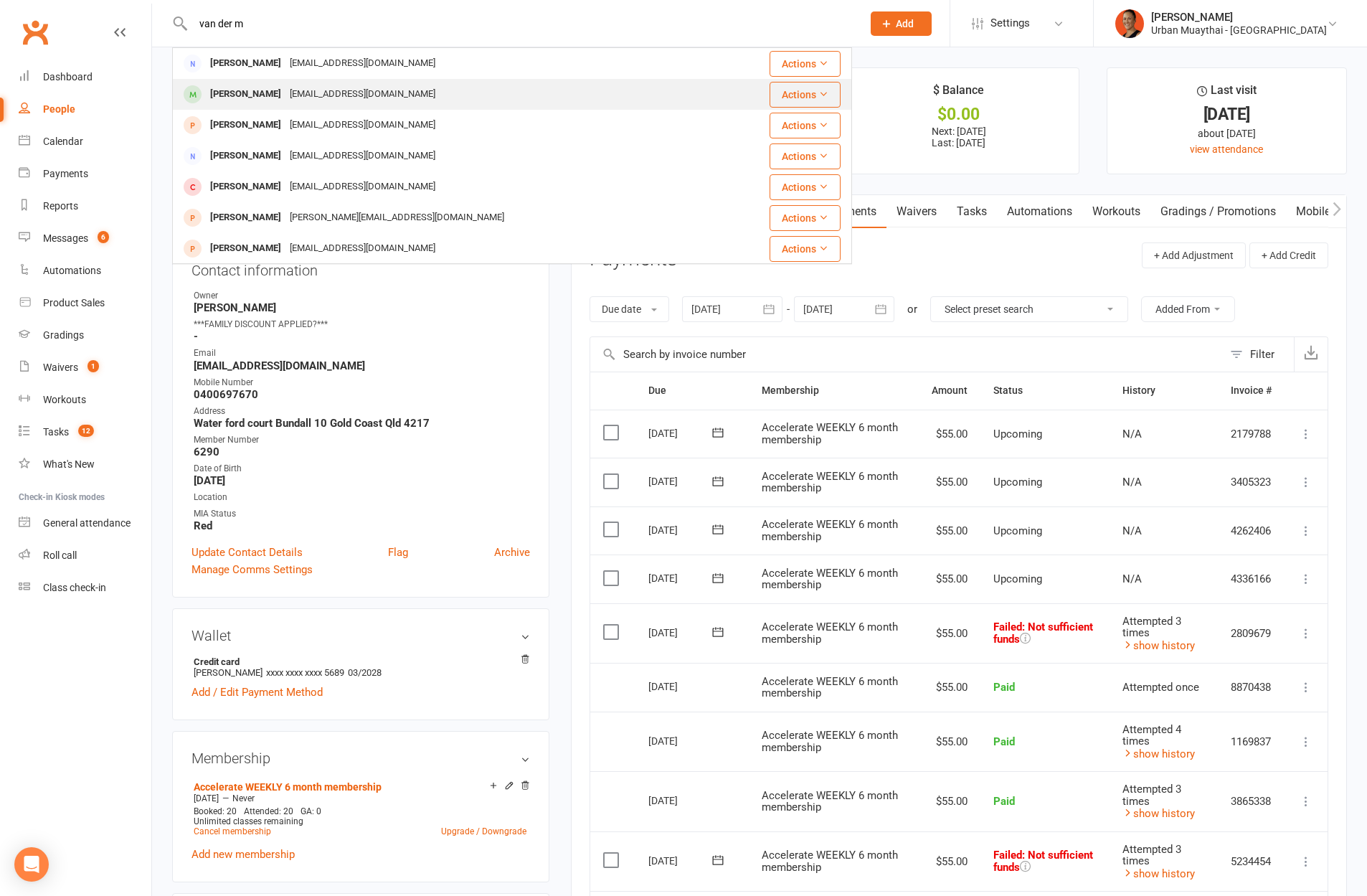
type input "van der m"
click at [331, 88] on div "cornevdm1980@gmail.com" at bounding box center [362, 94] width 154 height 21
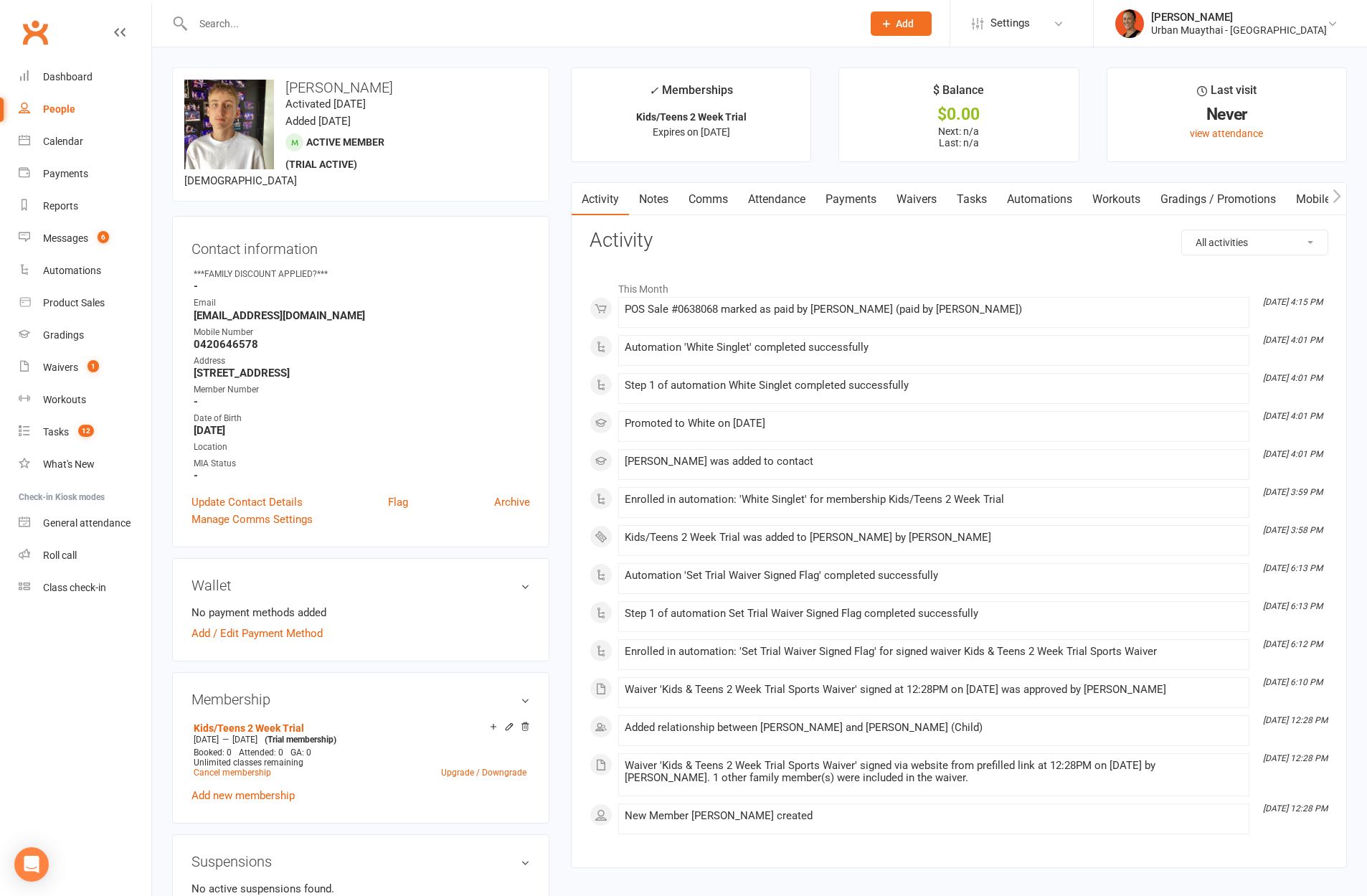
click at [857, 203] on link "Payments" at bounding box center [851, 199] width 71 height 33
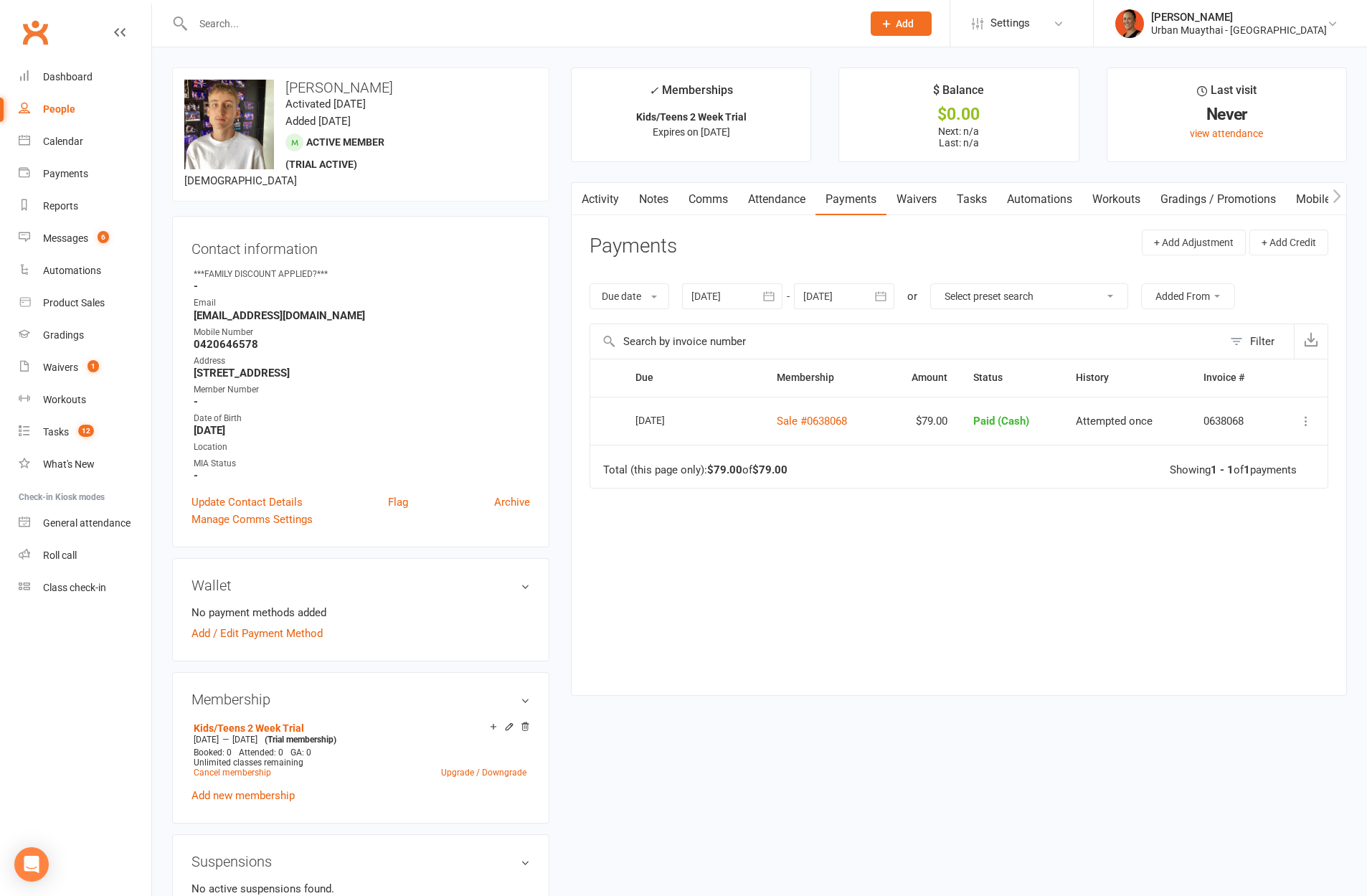
click at [1305, 425] on icon at bounding box center [1306, 421] width 15 height 15
click at [1018, 603] on div "Due Contact Membership Amount Status History Invoice # Select this 11 Aug 2025 …" at bounding box center [959, 516] width 739 height 314
click at [810, 416] on link "Sale #0638068" at bounding box center [812, 421] width 70 height 13
click at [65, 306] on div "Product Sales" at bounding box center [74, 303] width 62 height 12
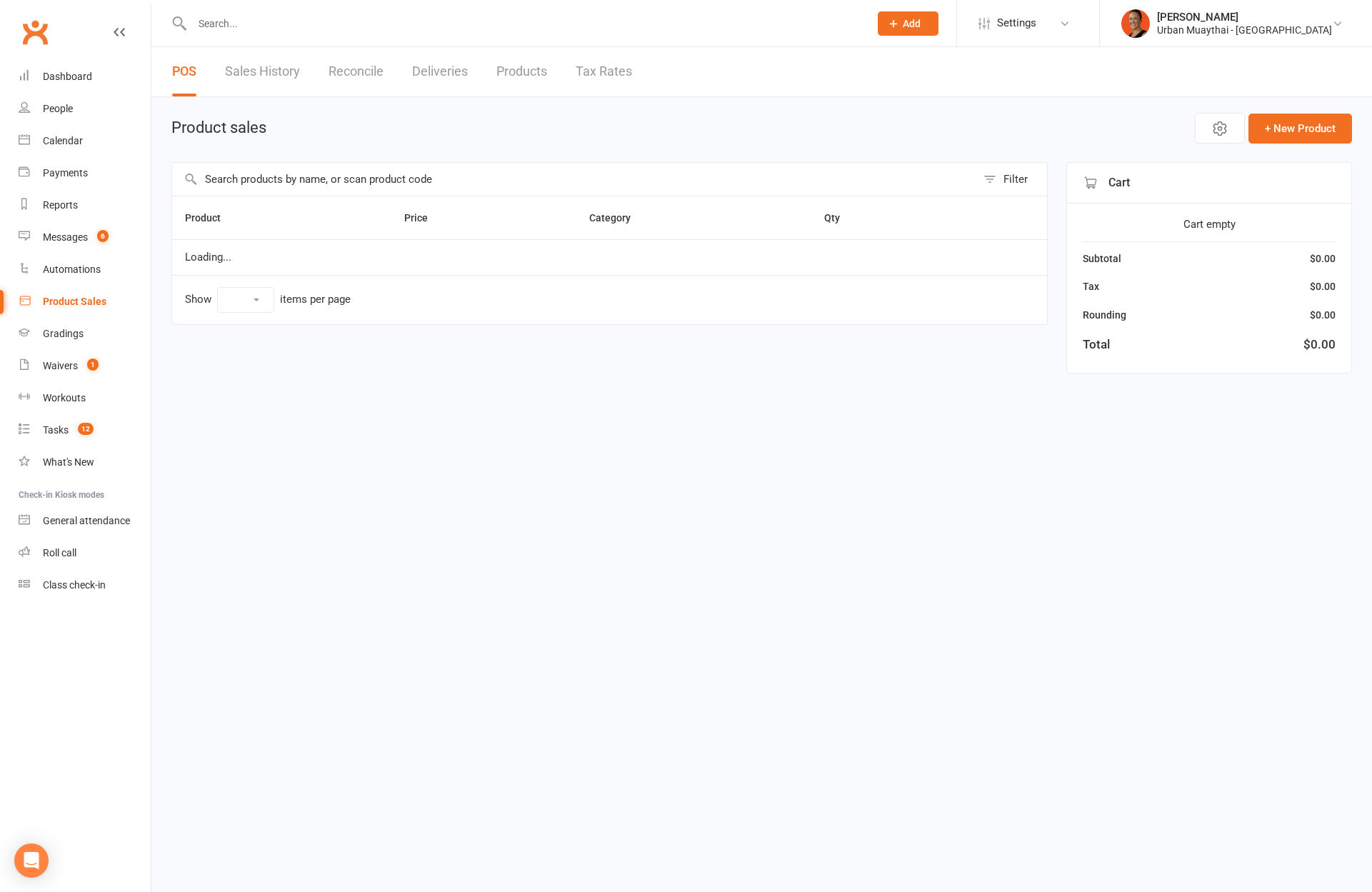
select select "100"
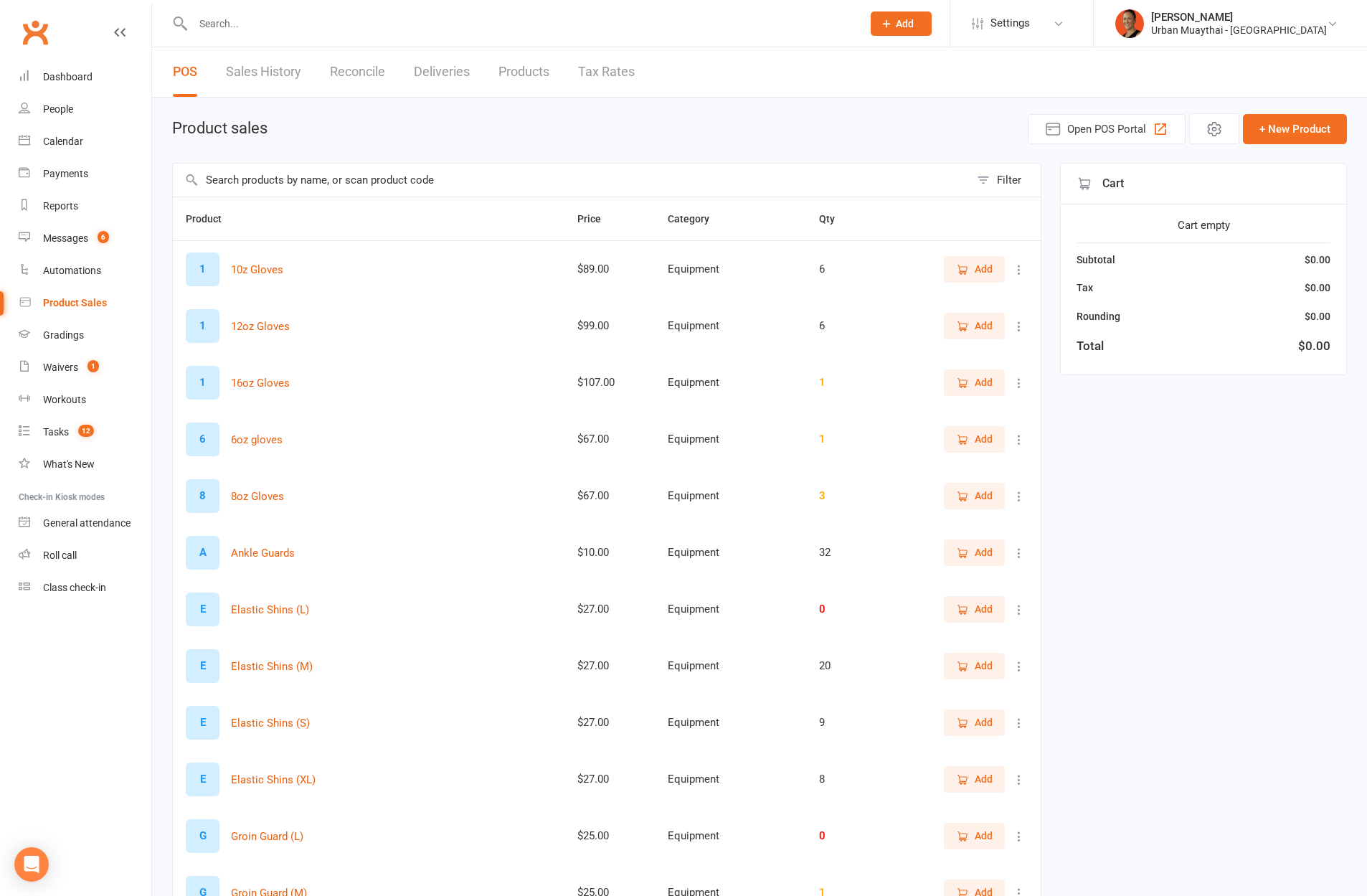
click at [986, 279] on button "Add" at bounding box center [974, 268] width 61 height 26
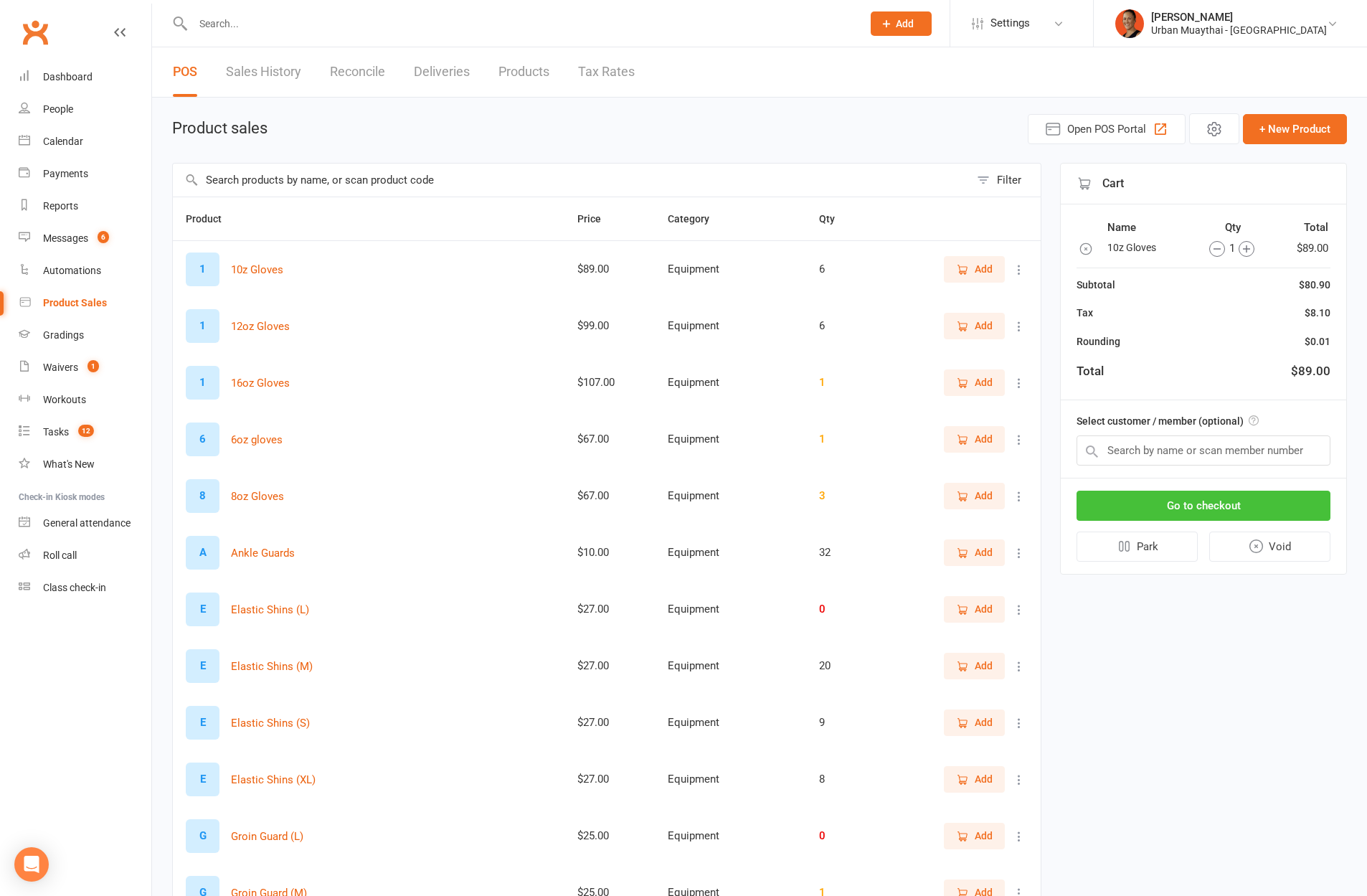
click at [1194, 509] on button "Go to checkout" at bounding box center [1203, 505] width 254 height 30
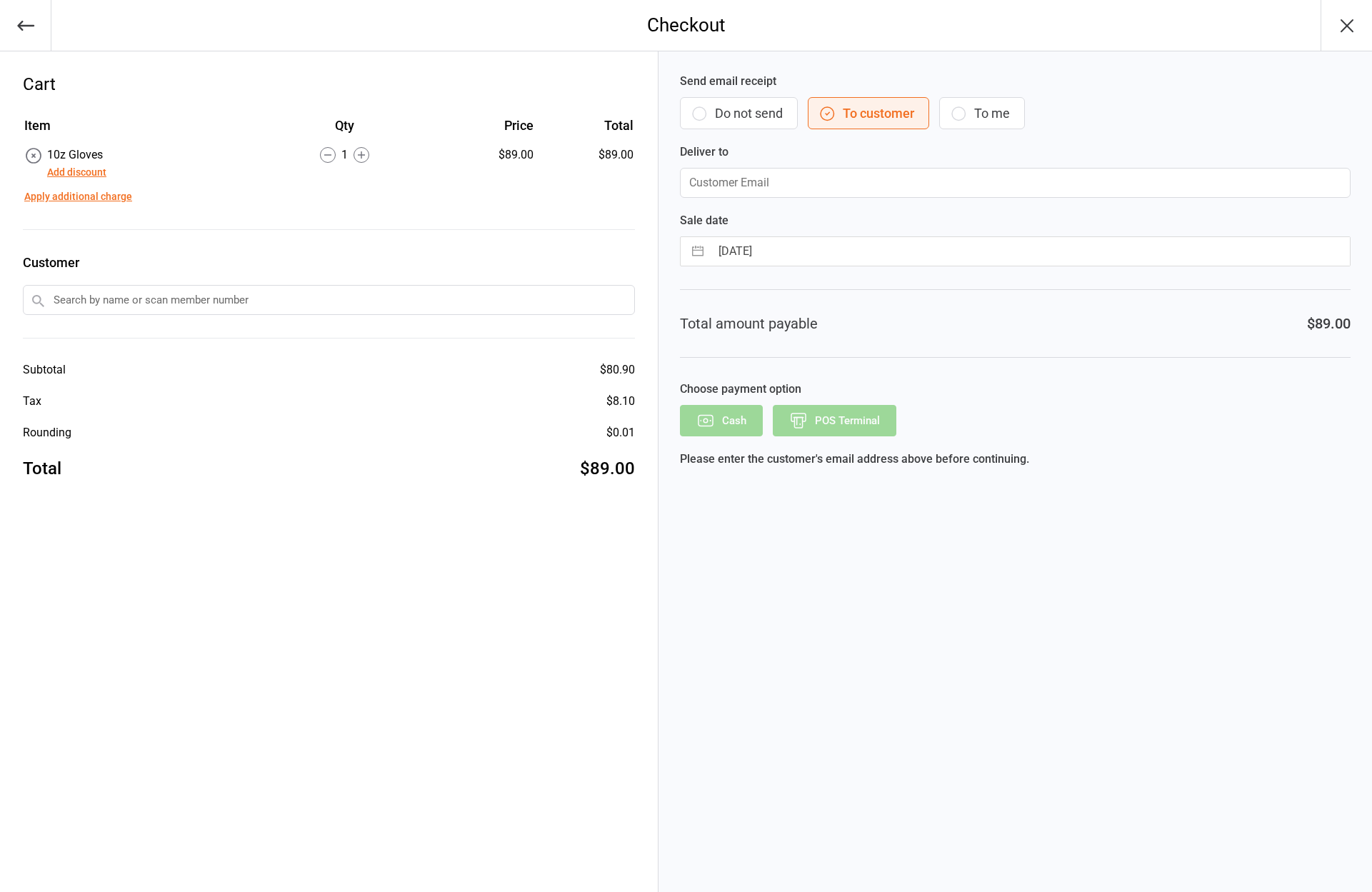
click at [79, 175] on button "Add discount" at bounding box center [76, 172] width 59 height 15
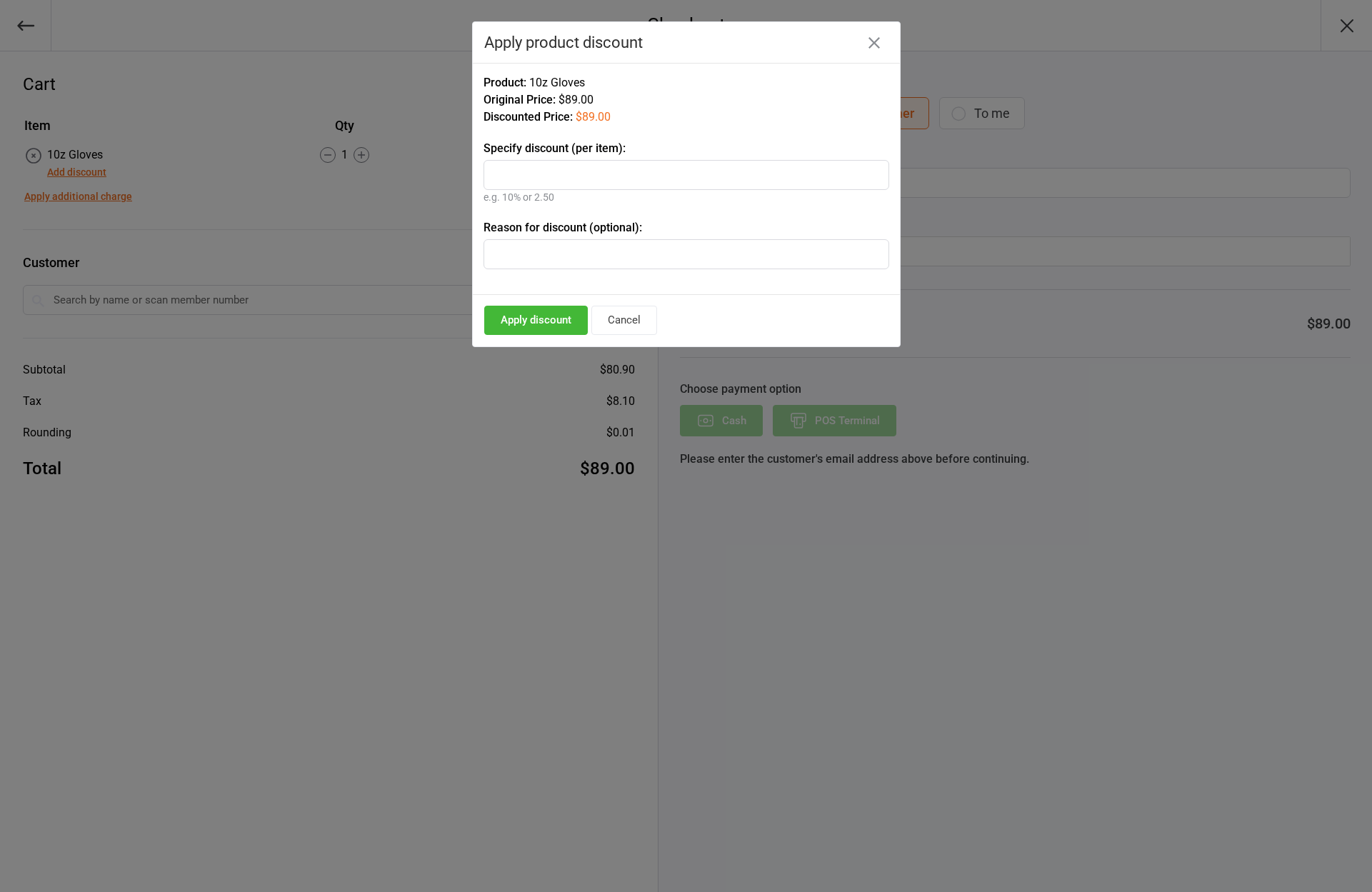
click at [568, 255] on input "text" at bounding box center [686, 254] width 406 height 30
click at [872, 42] on icon "button" at bounding box center [874, 42] width 12 height 12
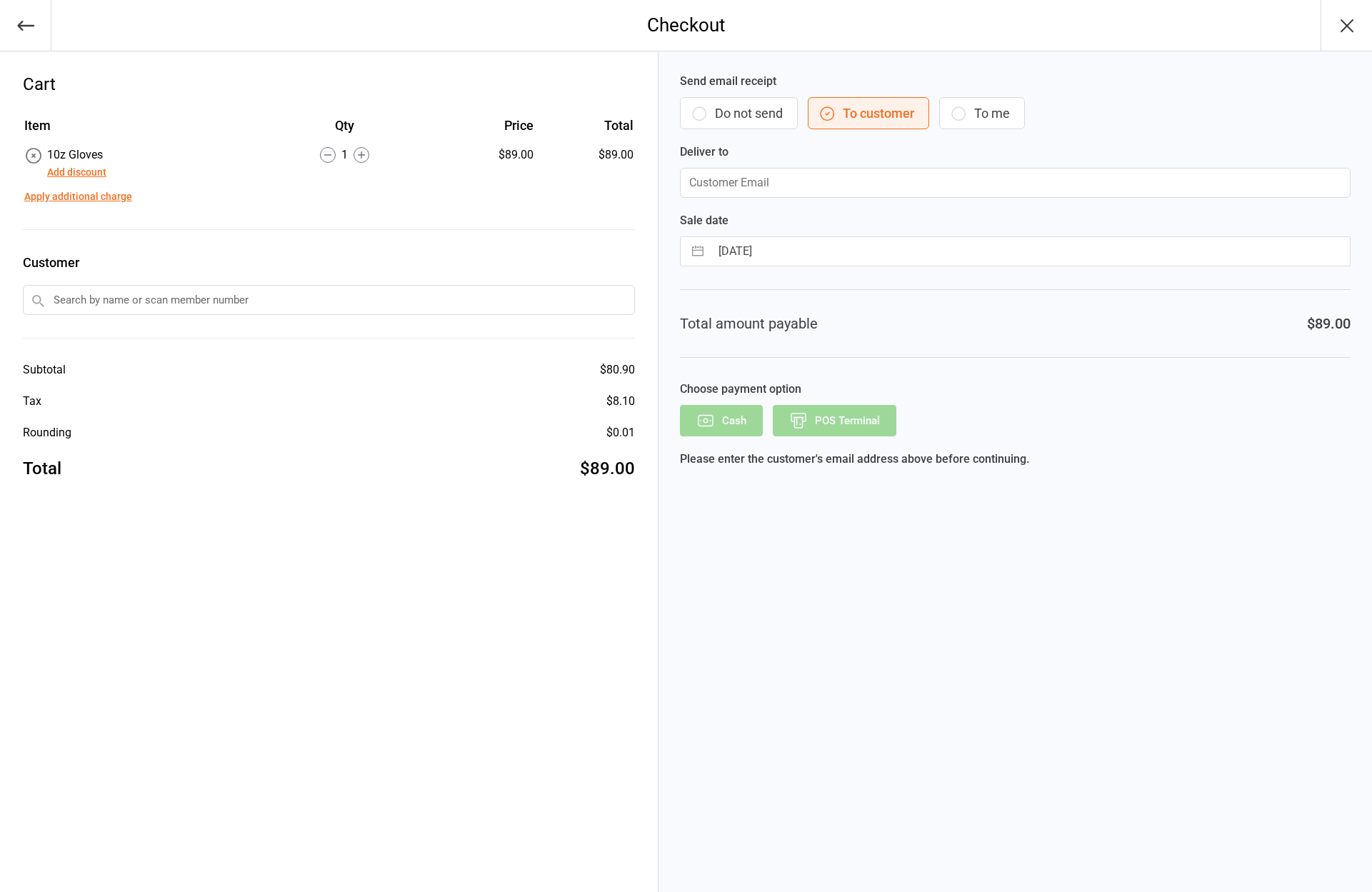
click at [1172, 572] on div "Send email receipt Do not send To customer To me Deliver to Sale date [DATE] Na…" at bounding box center [1015, 471] width 713 height 840
click at [278, 240] on div "Item Qty Price Total 10z Gloves Add discount 1 $89.00 $89.00 Apply additional c…" at bounding box center [329, 297] width 612 height 367
click at [89, 168] on button "Add discount" at bounding box center [76, 172] width 59 height 15
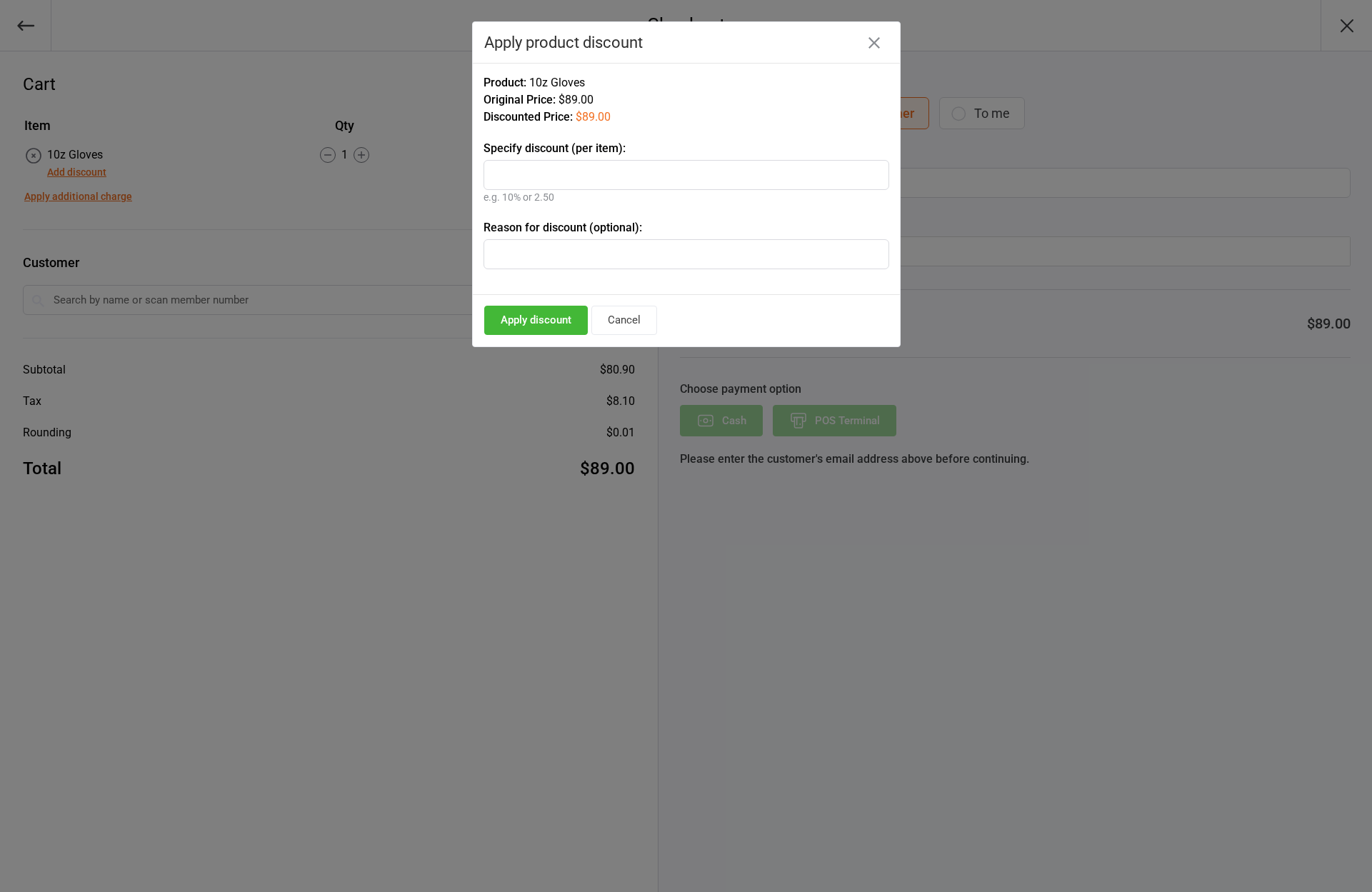
click at [872, 42] on icon "button" at bounding box center [874, 42] width 12 height 12
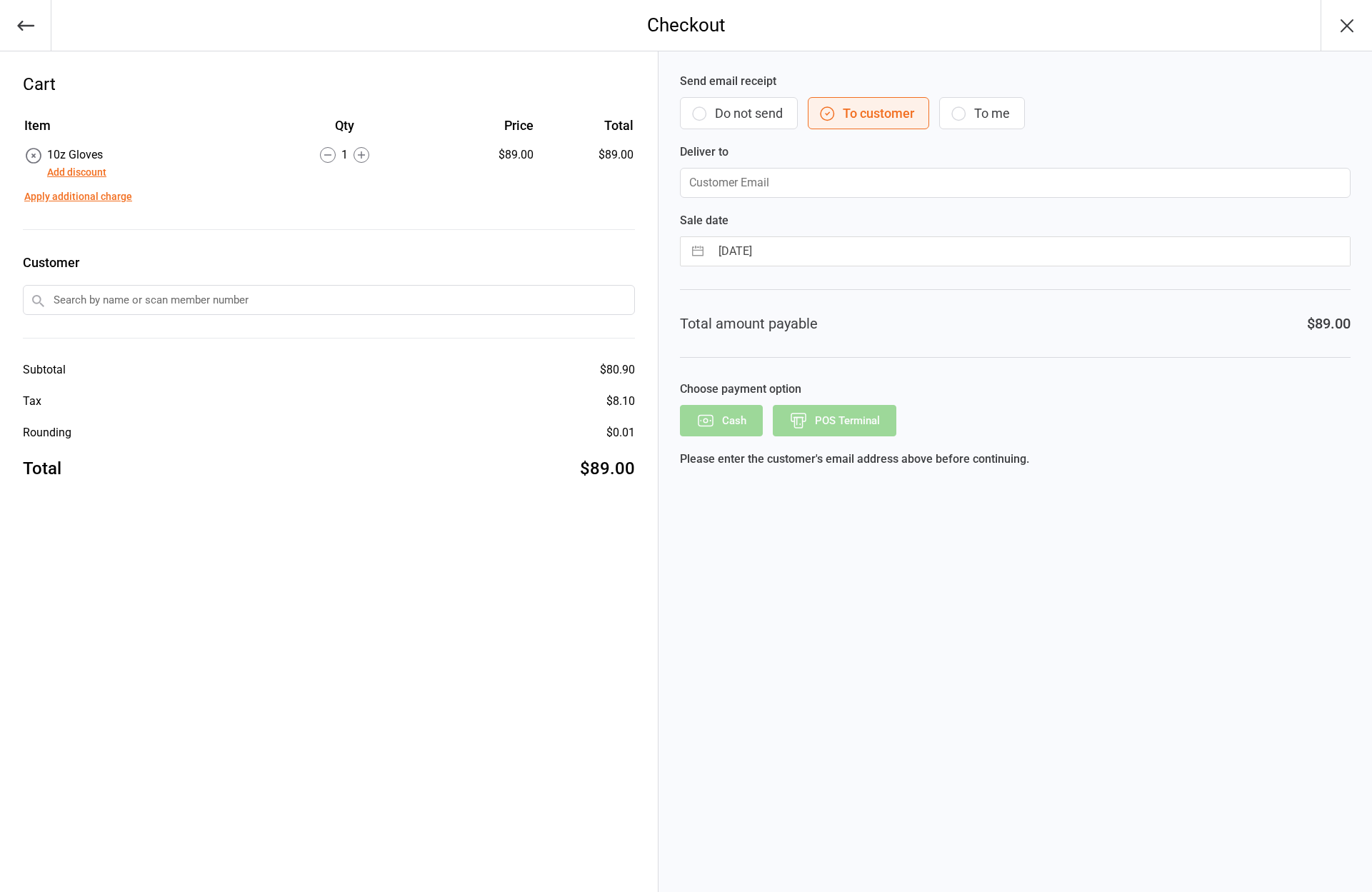
click at [509, 495] on div "Cart Item Qty Price Total 10z Gloves Add discount 1 $89.00 $89.00 Apply additio…" at bounding box center [329, 471] width 659 height 840
click at [1349, 22] on icon "button" at bounding box center [1347, 25] width 12 height 12
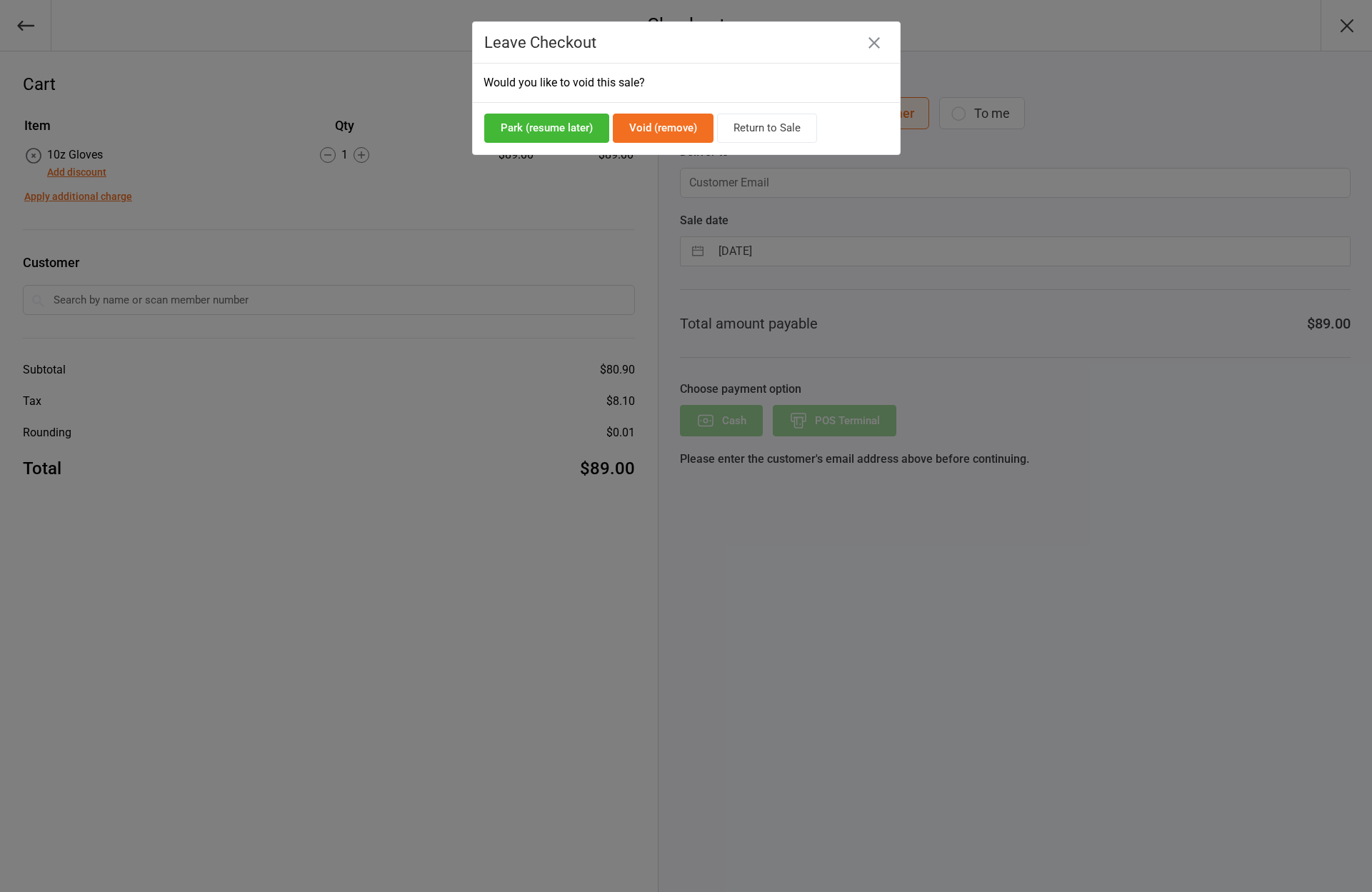
click at [864, 38] on button "button" at bounding box center [874, 43] width 23 height 23
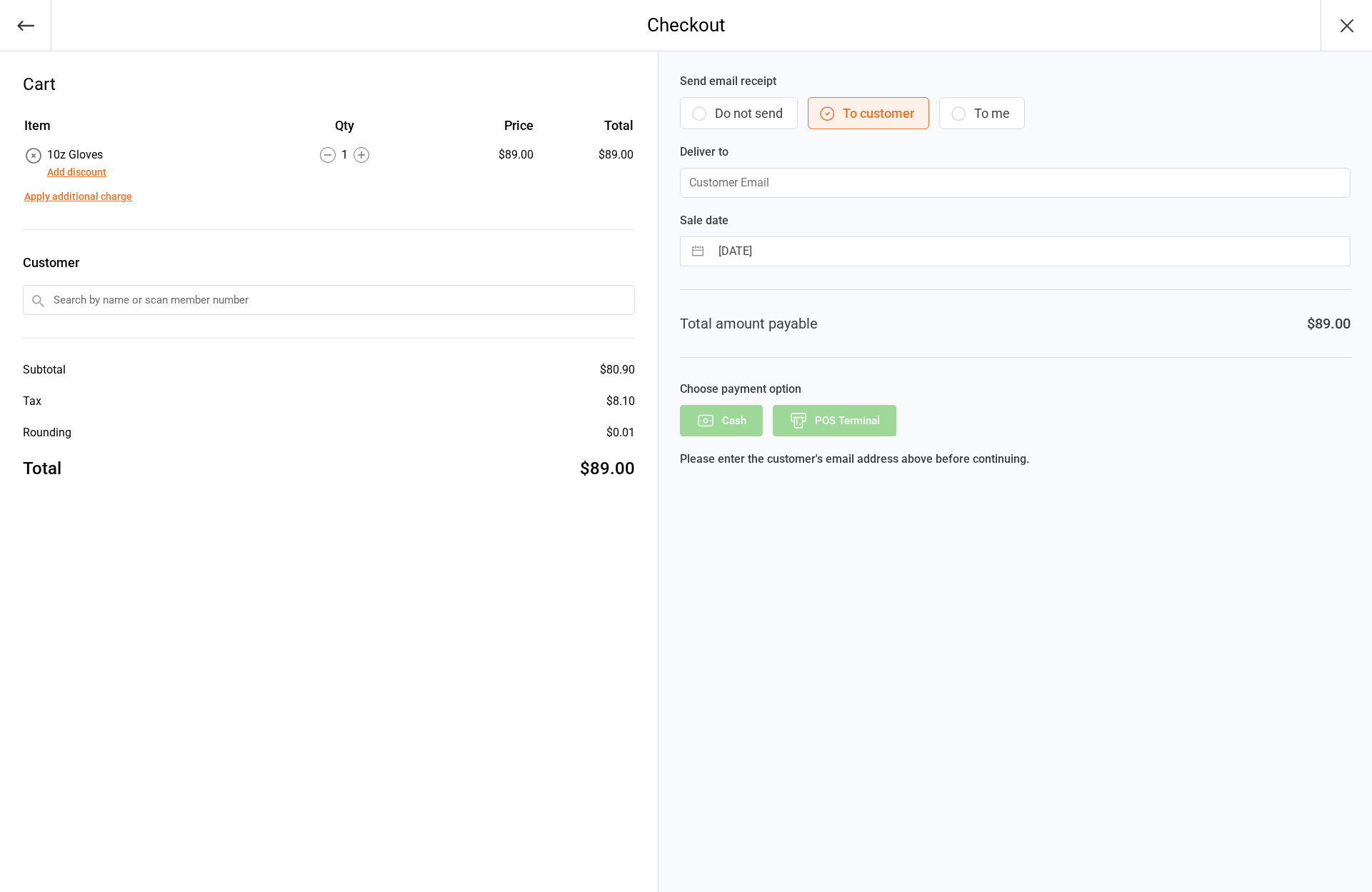
click at [34, 25] on icon "button" at bounding box center [25, 25] width 20 height 20
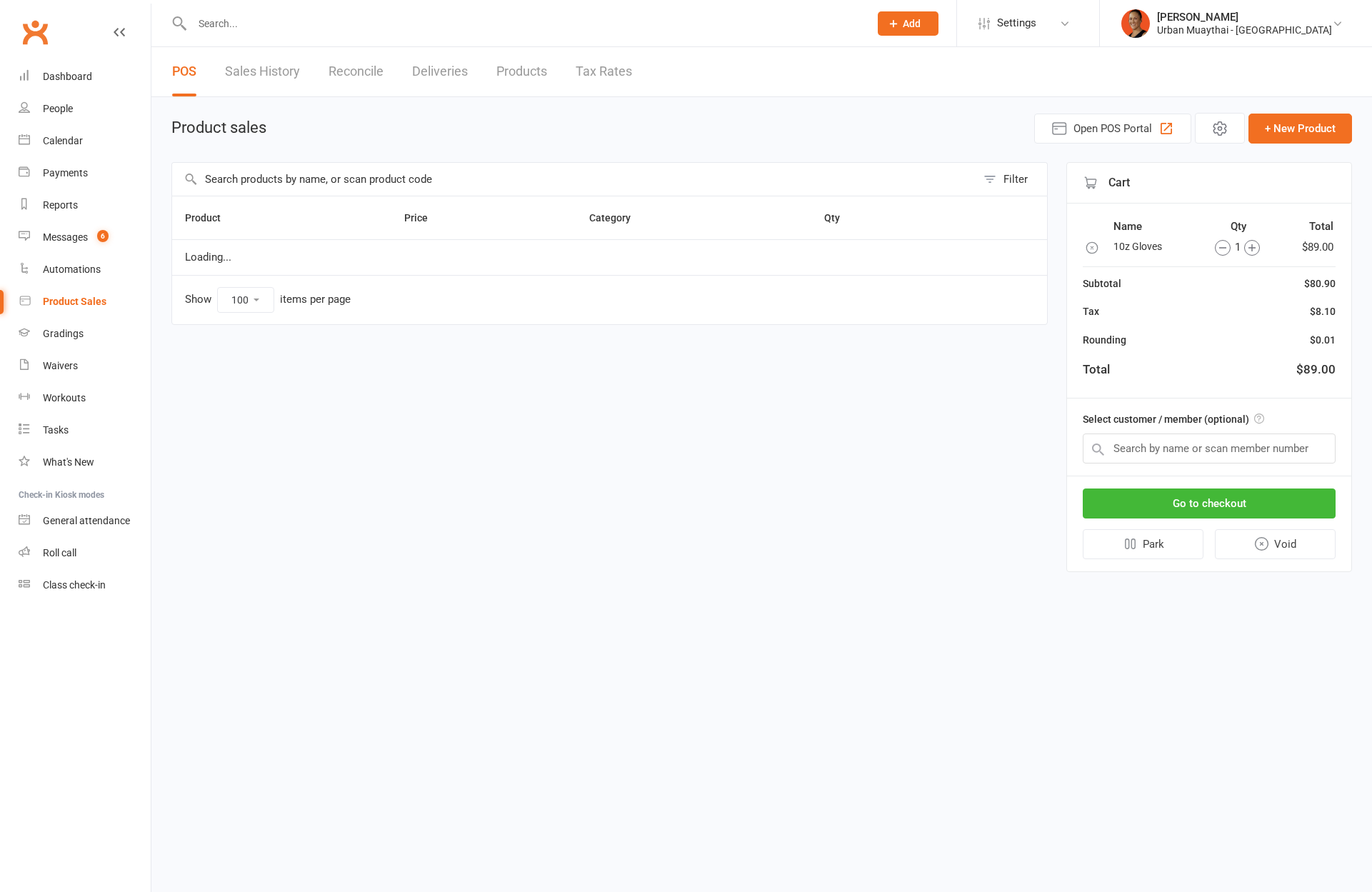
select select "100"
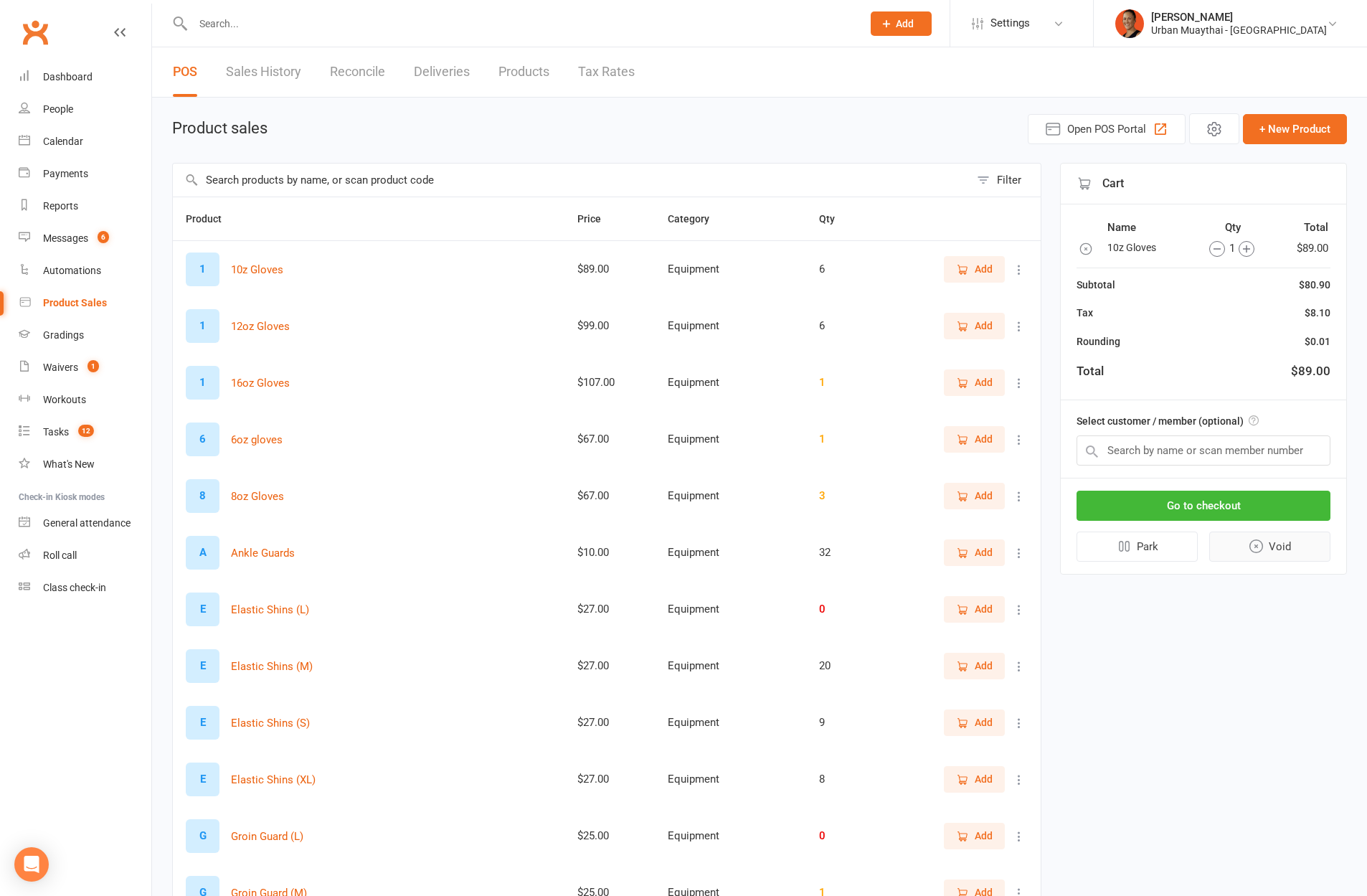
click at [1259, 542] on icon "button" at bounding box center [1256, 545] width 16 height 16
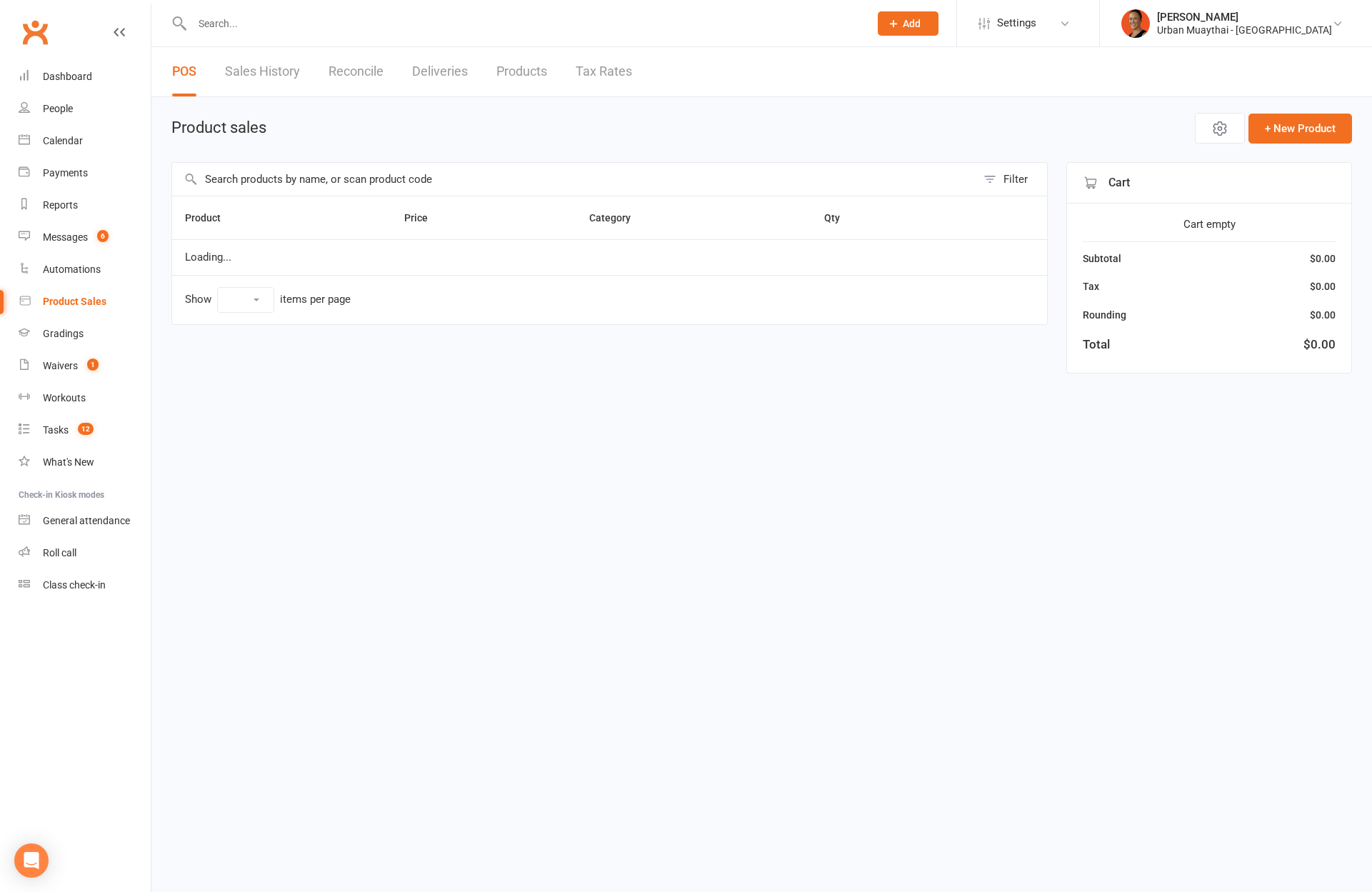
select select "100"
